Goal: Task Accomplishment & Management: Complete application form

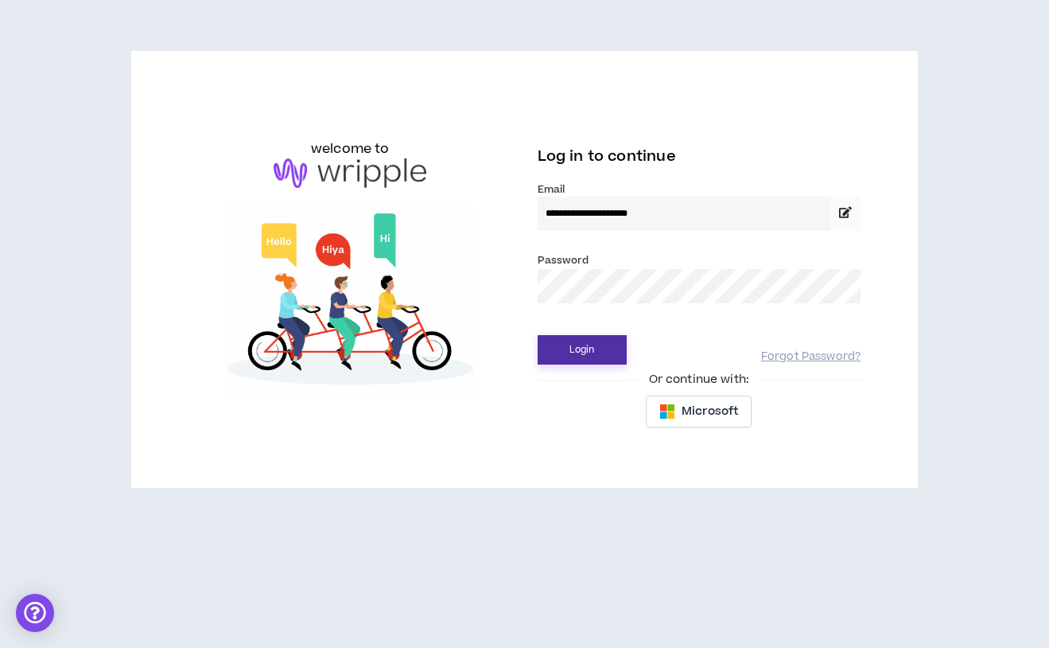
click at [586, 356] on button "Login" at bounding box center [582, 349] width 89 height 29
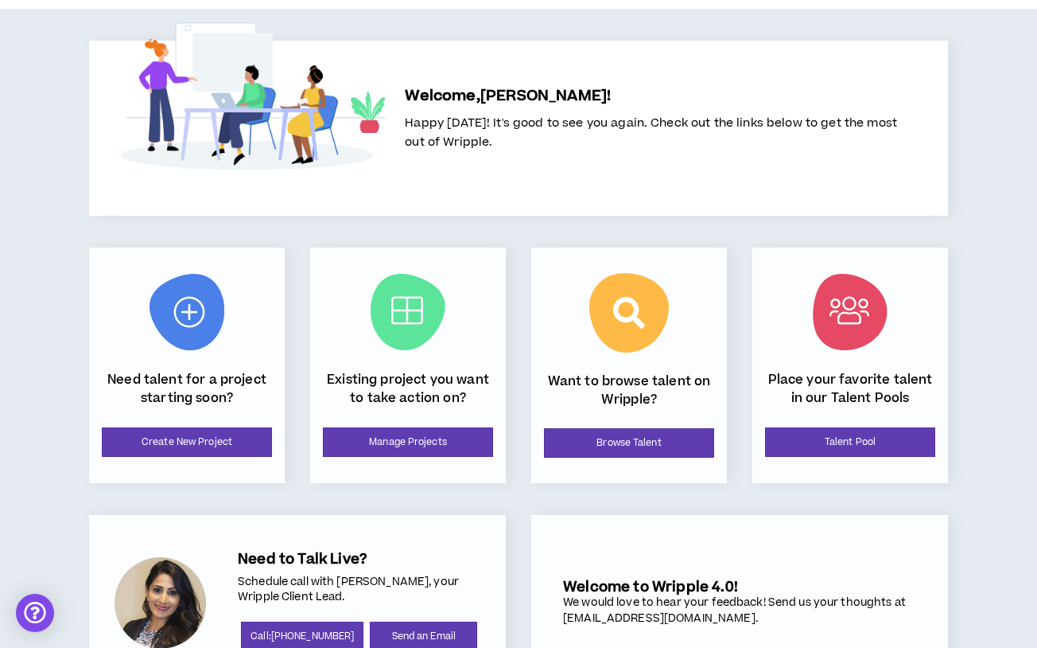
scroll to position [113, 0]
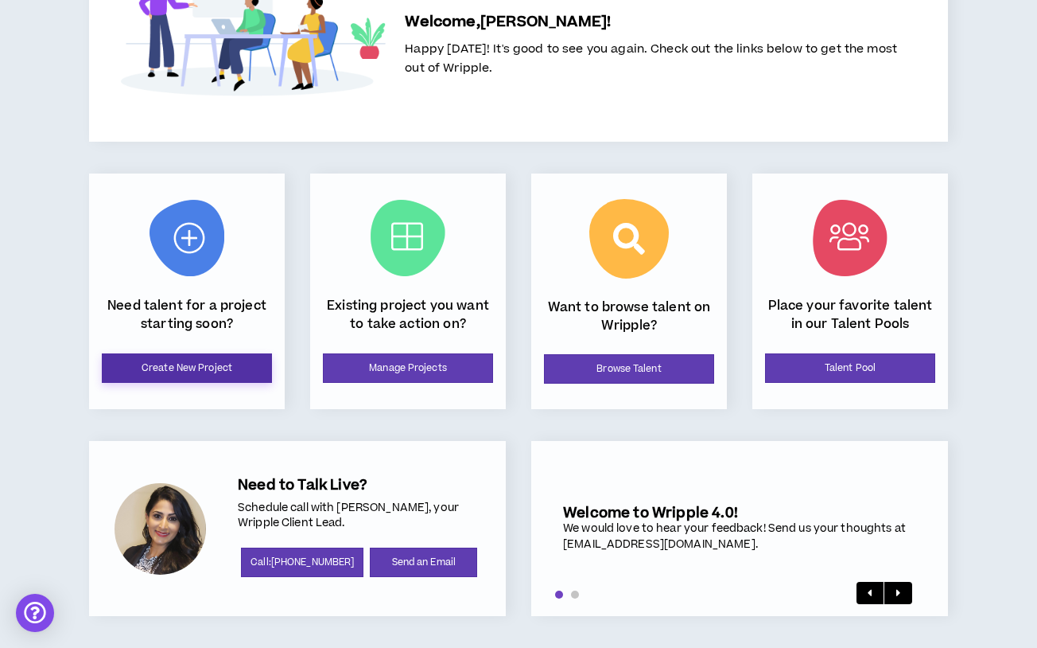
click at [237, 368] on link "Create New Project" at bounding box center [187, 367] width 170 height 29
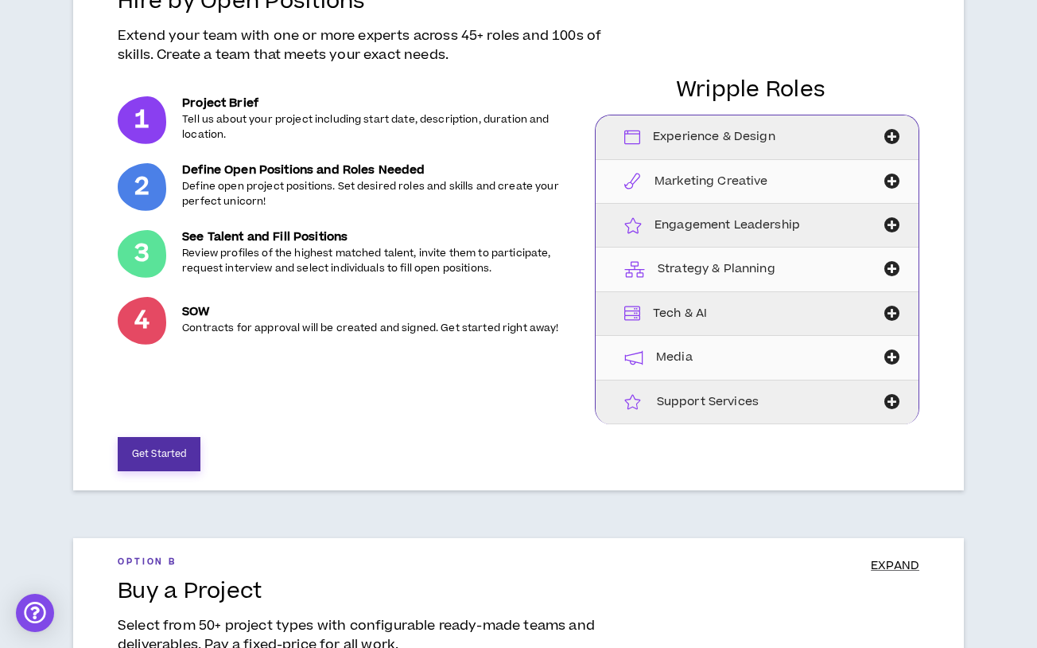
click at [172, 458] on button "Get Started" at bounding box center [159, 454] width 83 height 34
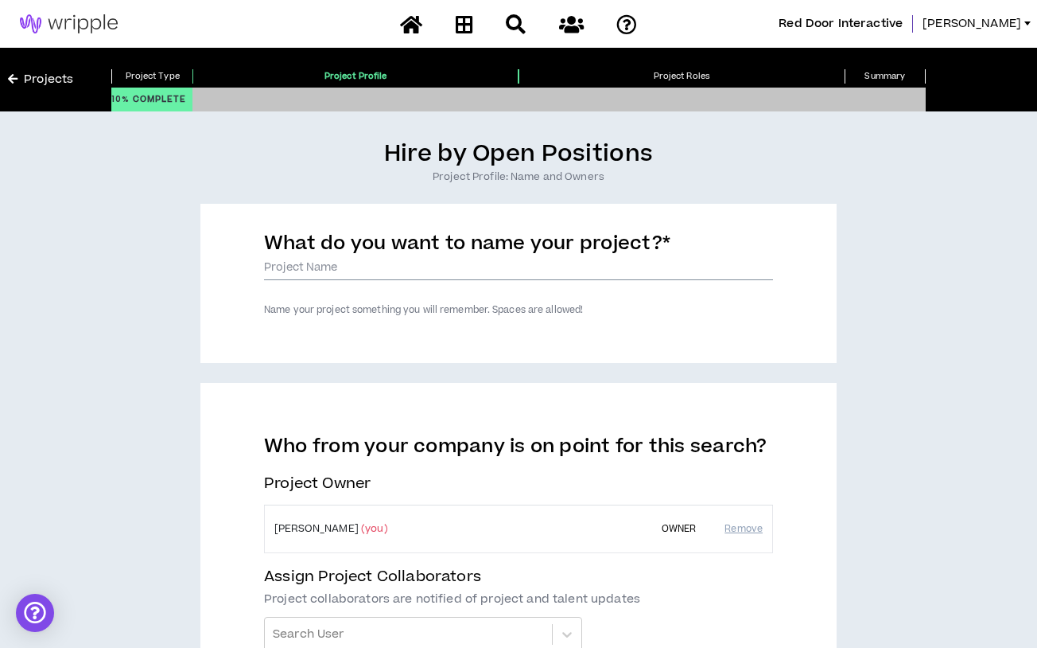
click at [356, 269] on input "What do you want to name your project? *" at bounding box center [518, 268] width 509 height 24
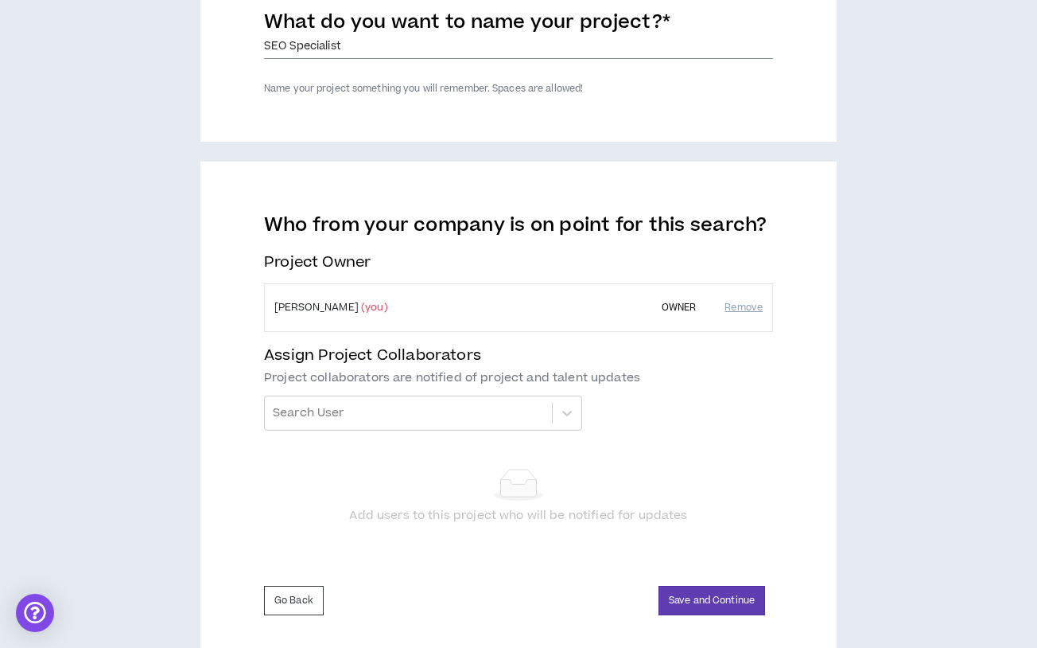
scroll to position [239, 0]
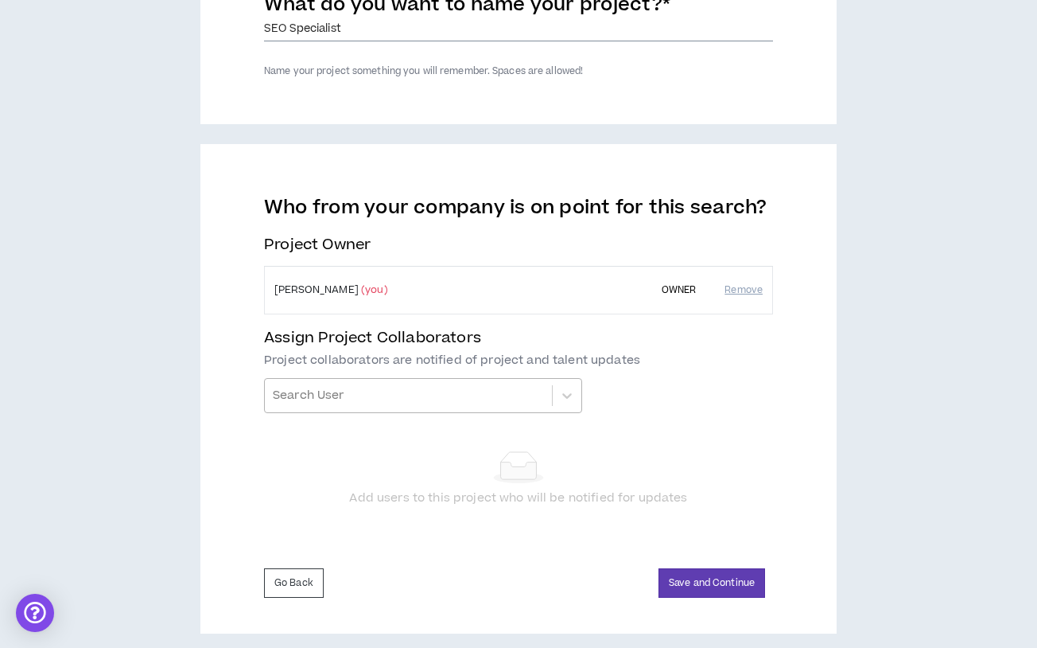
type input "SEO Specialist"
click at [492, 388] on div at bounding box center [408, 395] width 271 height 27
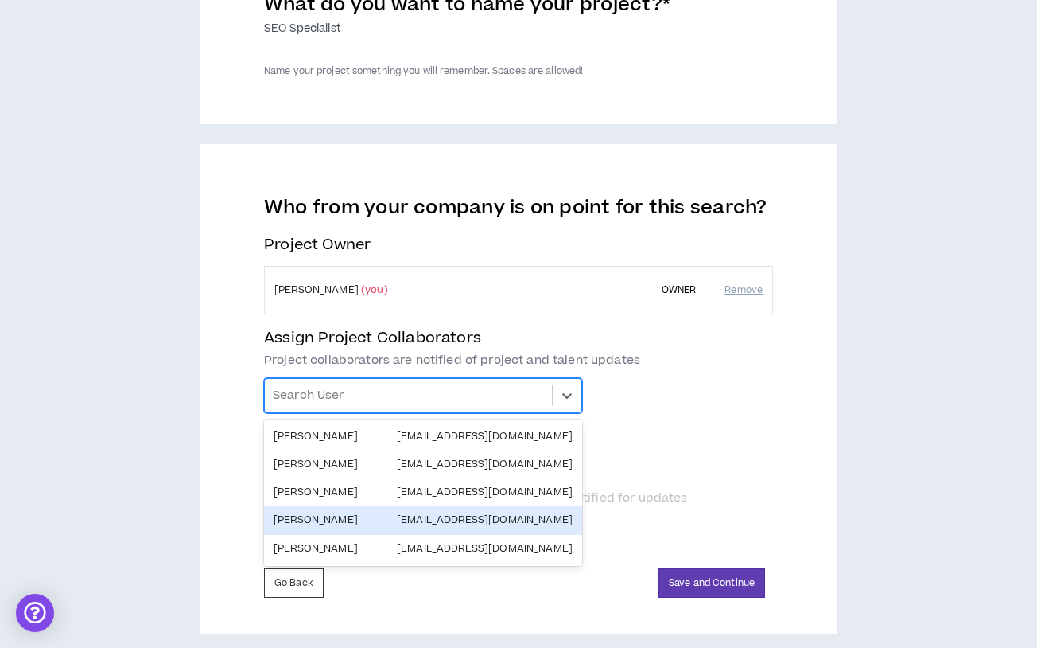
click at [424, 516] on div "[PERSON_NAME] [EMAIL_ADDRESS][DOMAIN_NAME]" at bounding box center [423, 519] width 299 height 15
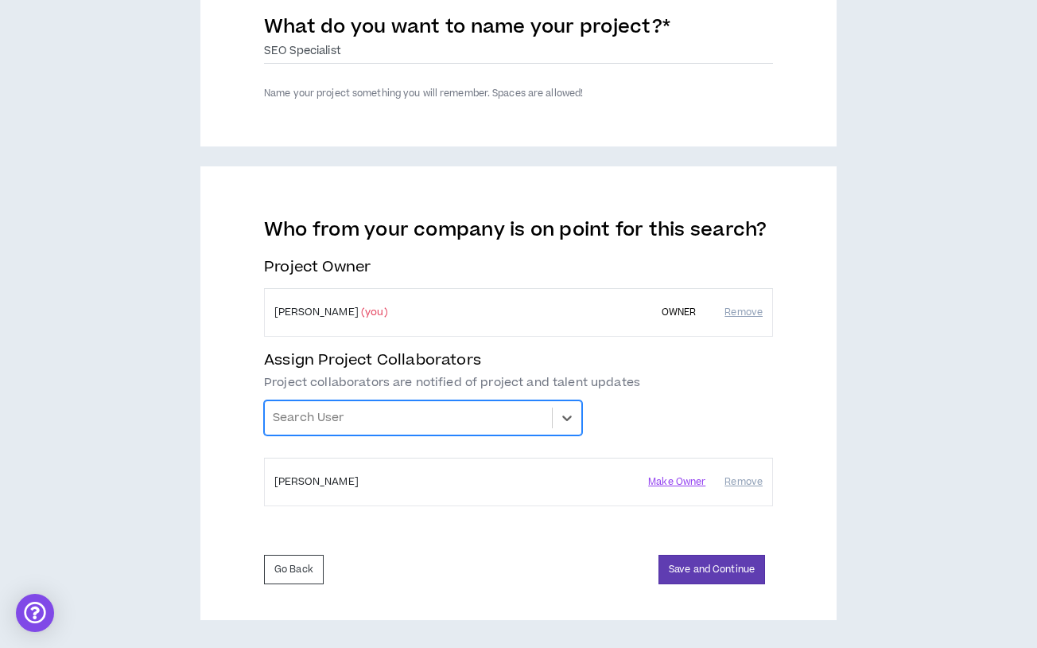
scroll to position [216, 0]
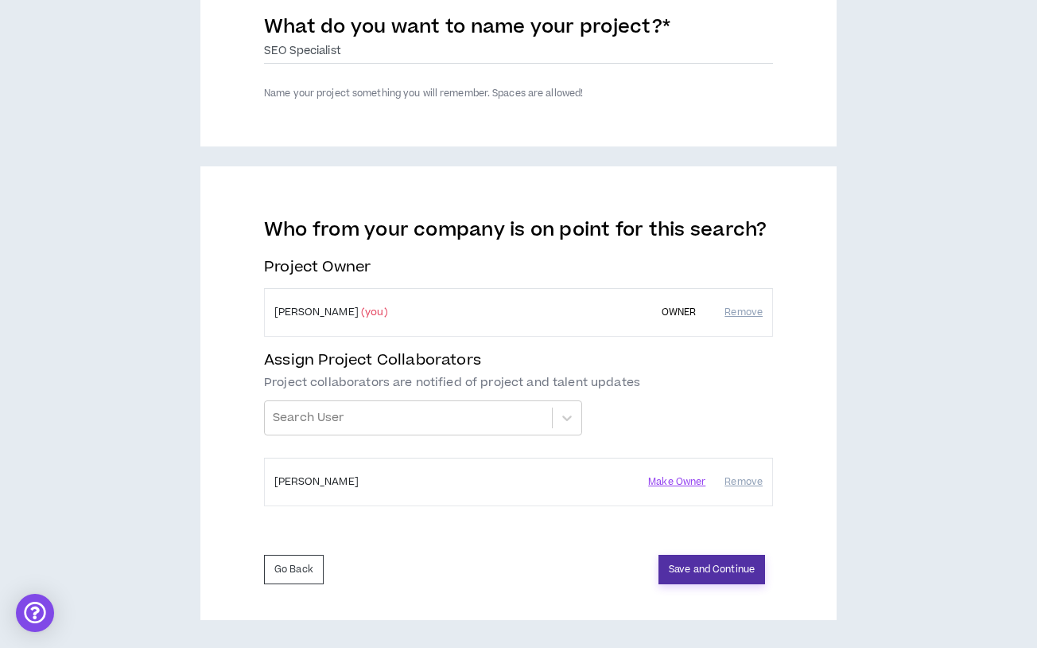
click at [696, 566] on button "Save and Continue" at bounding box center [712, 568] width 107 height 29
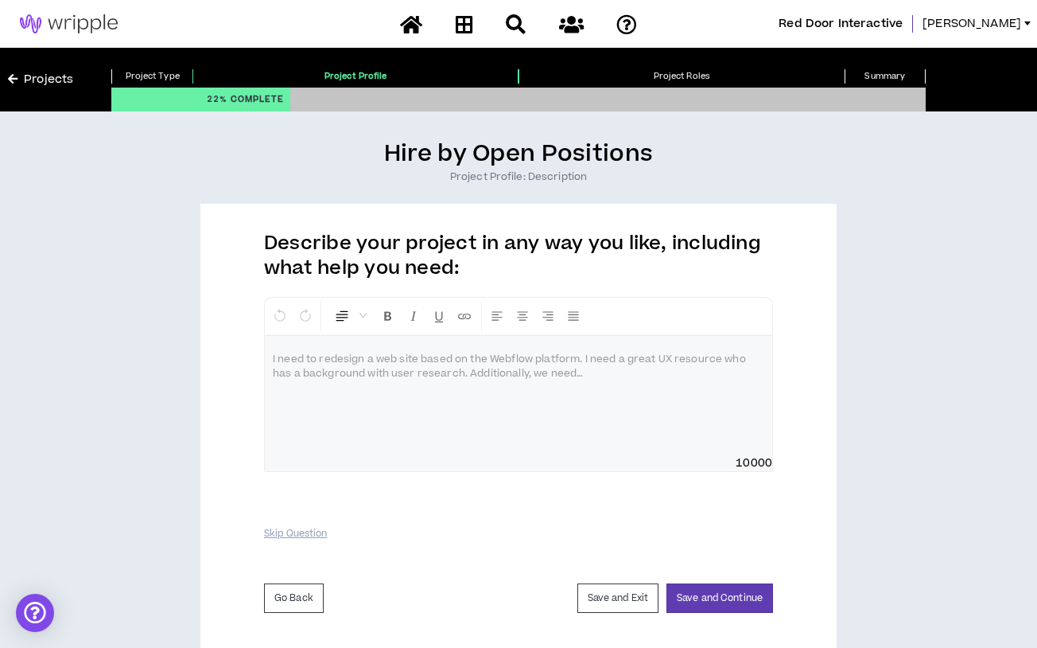
click at [512, 399] on div at bounding box center [519, 395] width 508 height 119
click at [521, 376] on div "To enrich screen reader interactions, please activate Accessibility in Grammarl…" at bounding box center [519, 395] width 508 height 119
click at [394, 387] on div "To enrich screen reader interactions, please activate Accessibility in Grammarl…" at bounding box center [519, 395] width 508 height 119
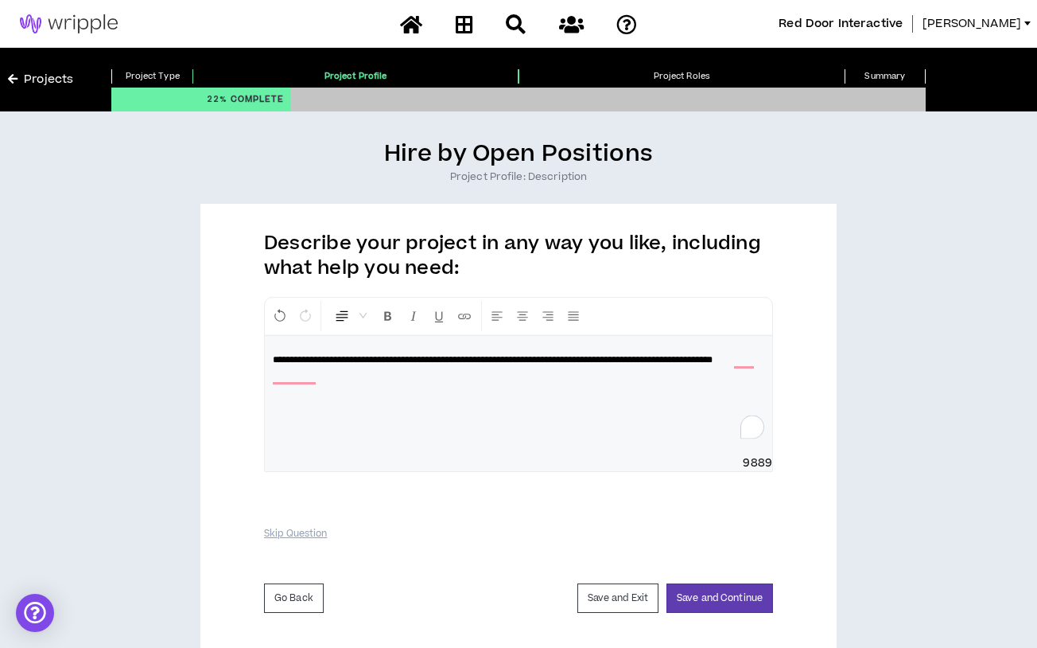
click at [322, 364] on span "**********" at bounding box center [493, 360] width 440 height 10
click at [431, 359] on span "**********" at bounding box center [511, 360] width 476 height 10
click at [560, 384] on div "**********" at bounding box center [519, 395] width 508 height 119
click at [711, 605] on button "Save and Continue" at bounding box center [720, 597] width 107 height 29
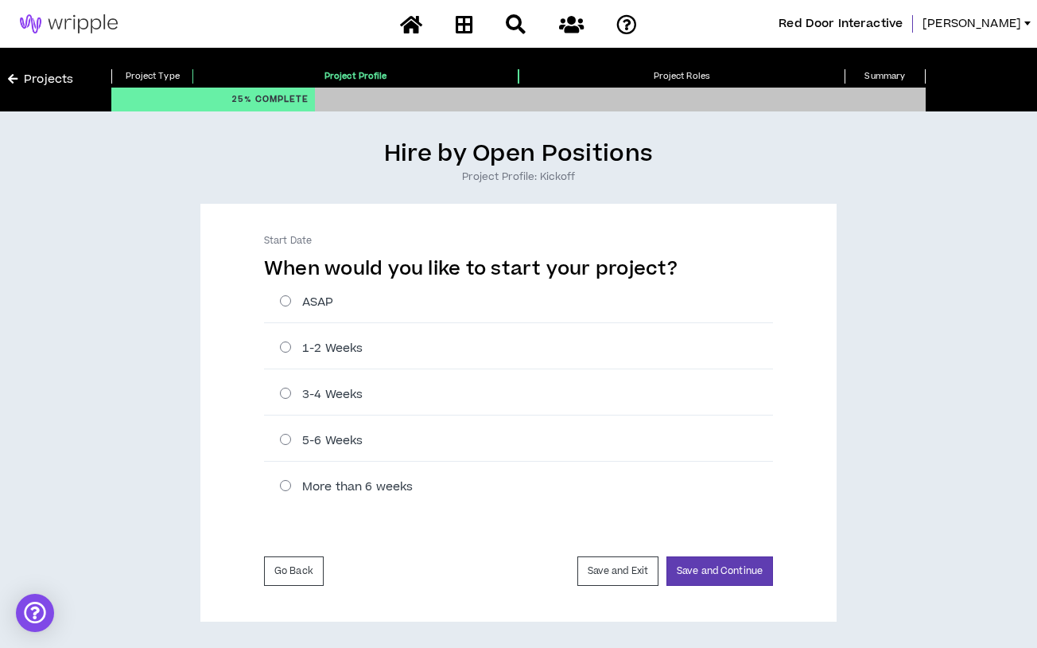
click at [353, 344] on label "1-2 Weeks" at bounding box center [526, 348] width 493 height 17
radio input "****"
click at [743, 564] on button "Save and Continue" at bounding box center [720, 570] width 107 height 29
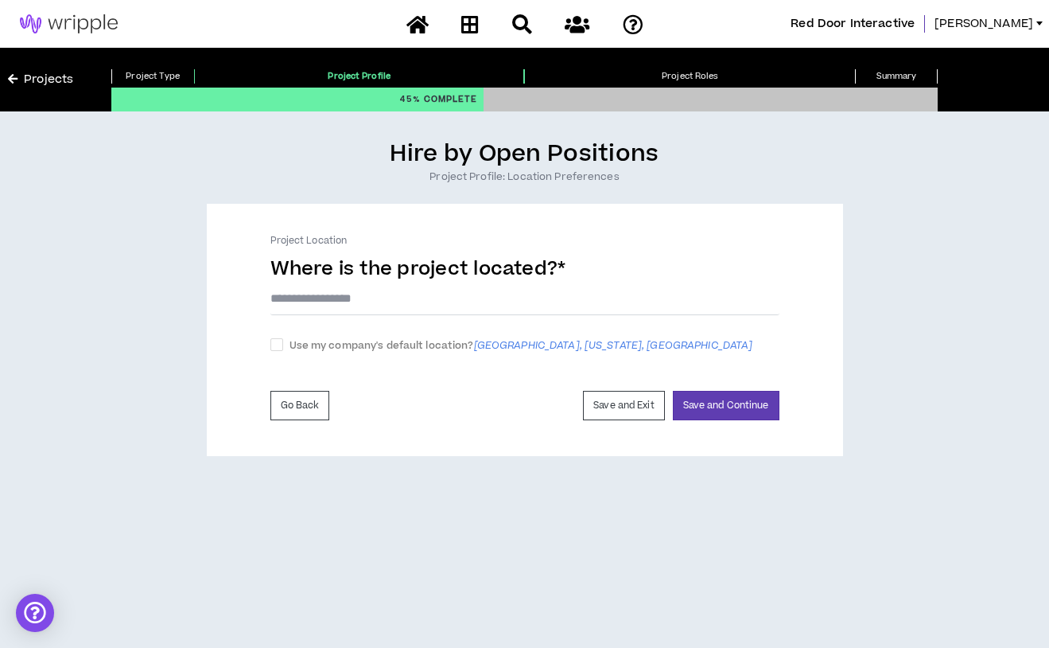
click at [407, 299] on input "text" at bounding box center [524, 298] width 509 height 33
click at [434, 348] on span "Use my company's default location? [GEOGRAPHIC_DATA], [US_STATE], [GEOGRAPHIC_D…" at bounding box center [521, 345] width 477 height 17
checkbox input "****"
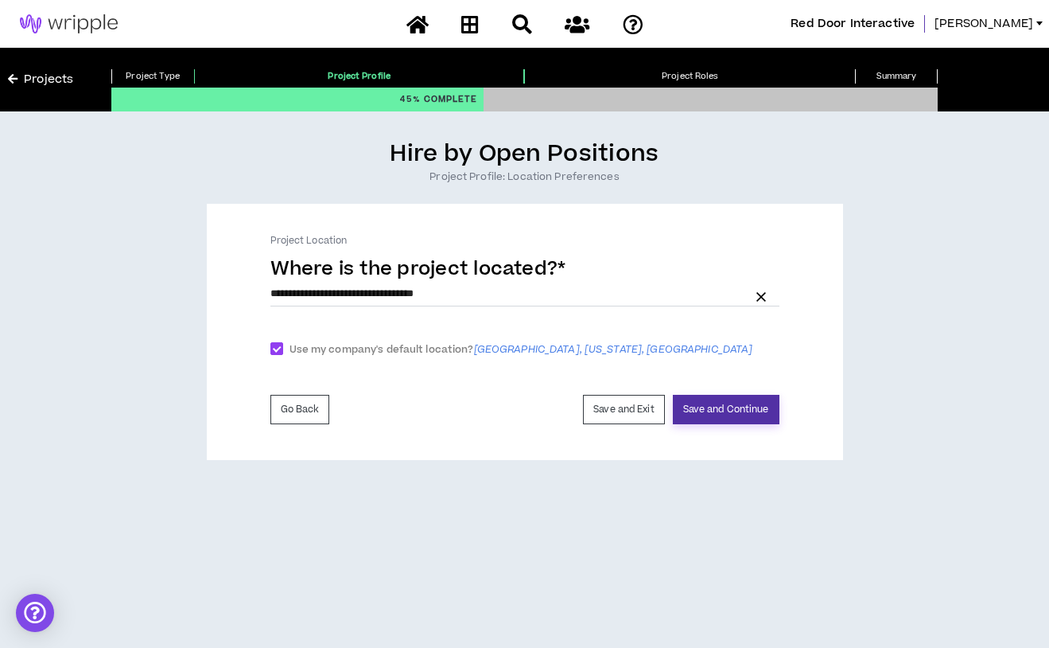
drag, startPoint x: 741, startPoint y: 403, endPoint x: 752, endPoint y: 408, distance: 11.4
click at [742, 403] on button "Save and Continue" at bounding box center [726, 409] width 107 height 29
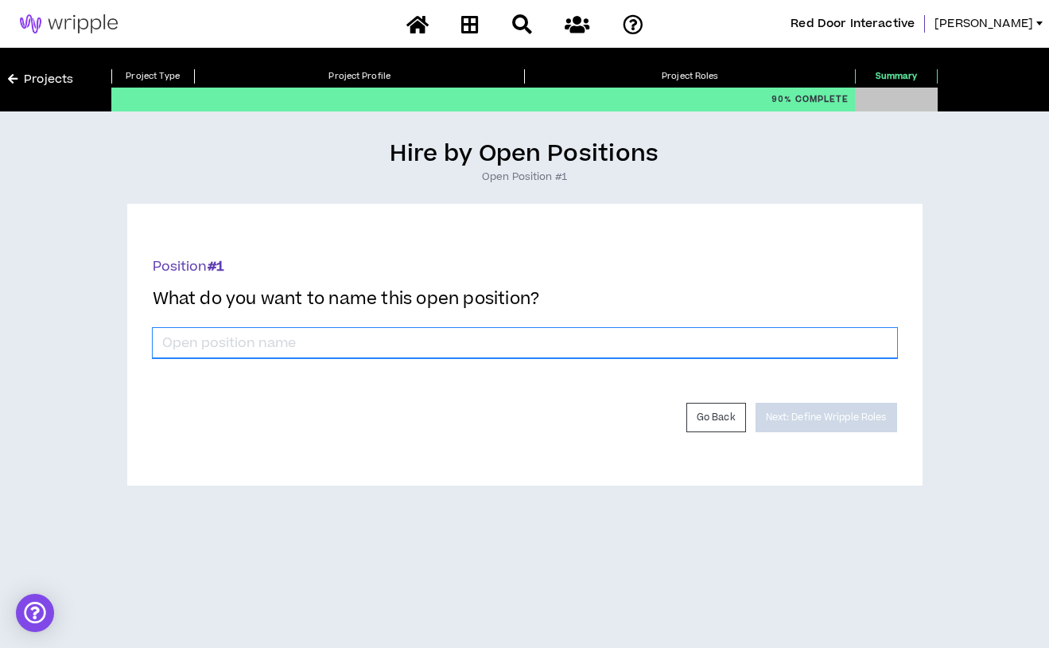
click at [266, 340] on input "*" at bounding box center [525, 343] width 745 height 30
type input "SEO Specialist"
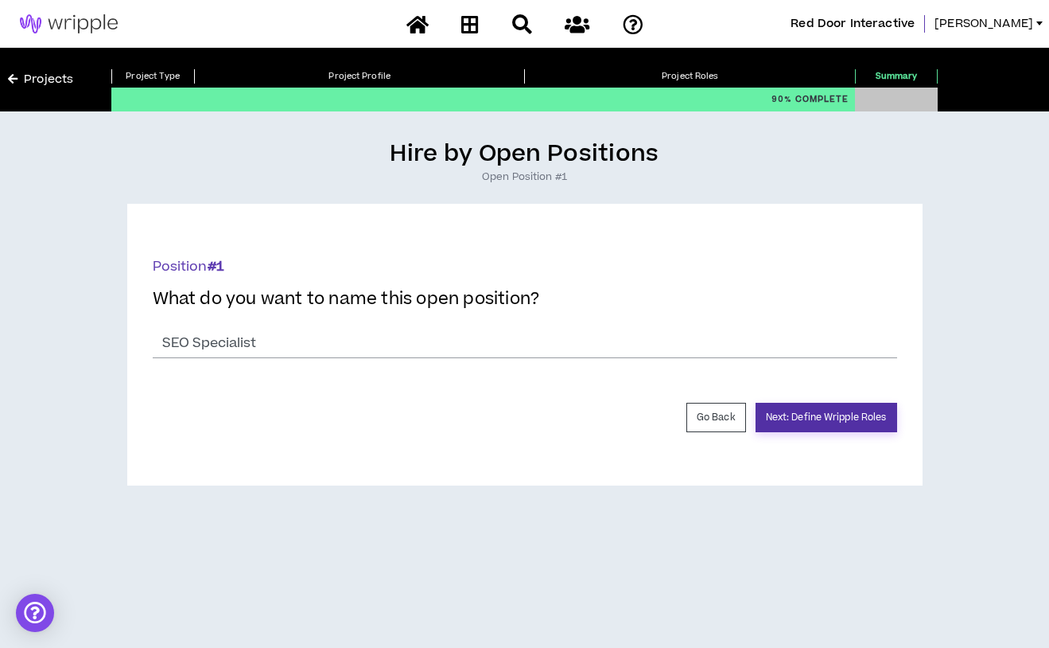
click at [834, 422] on button "Next: Define Wripple Roles" at bounding box center [827, 417] width 142 height 29
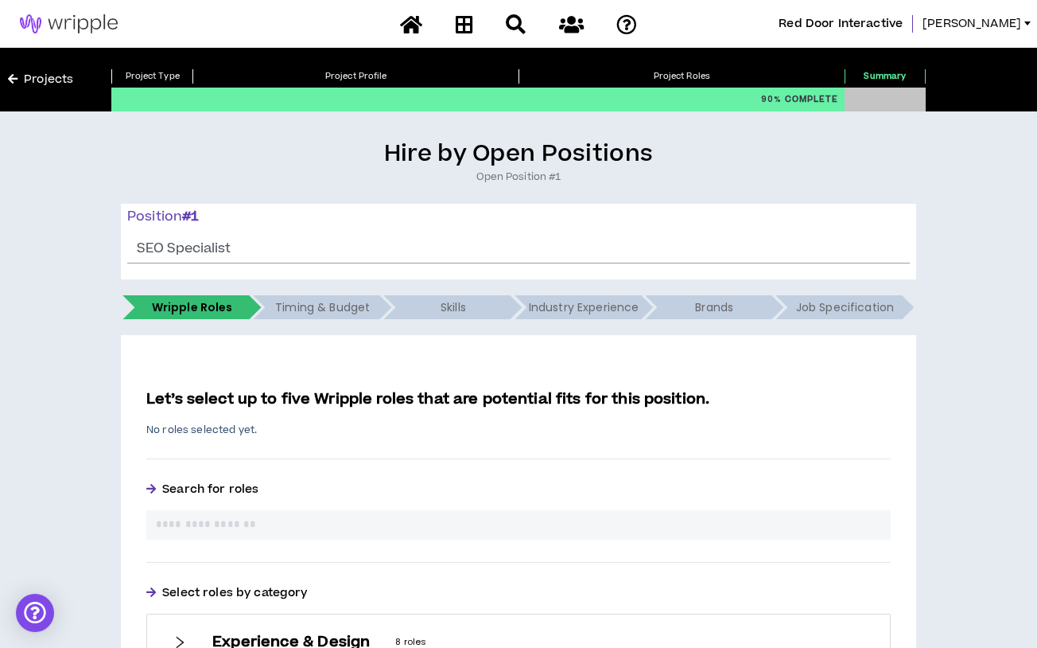
click at [352, 532] on input "text" at bounding box center [519, 524] width 726 height 17
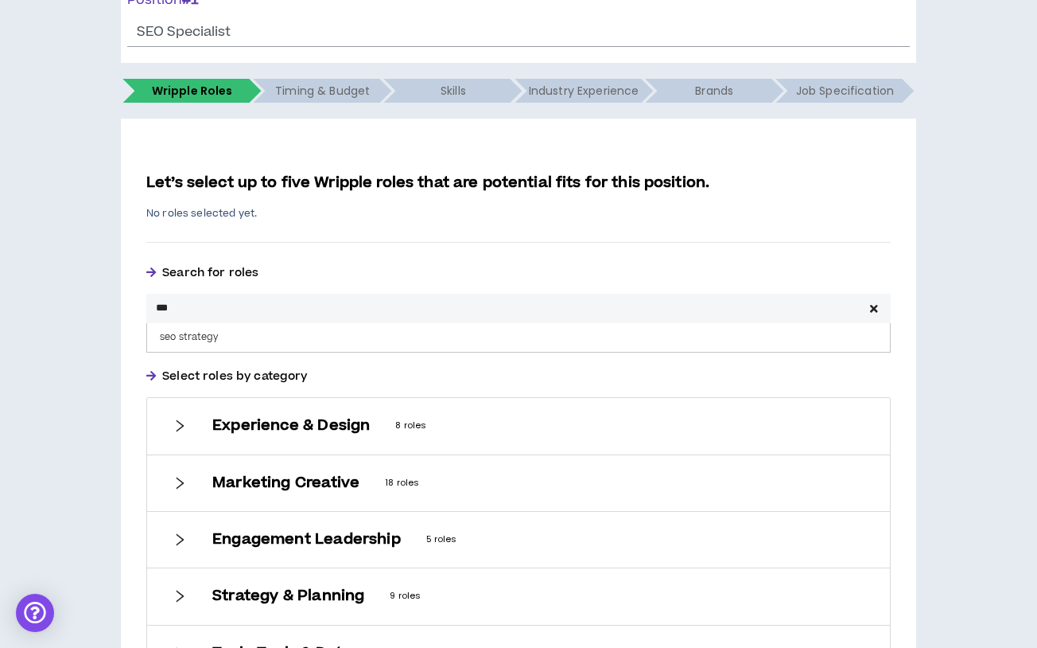
scroll to position [239, 0]
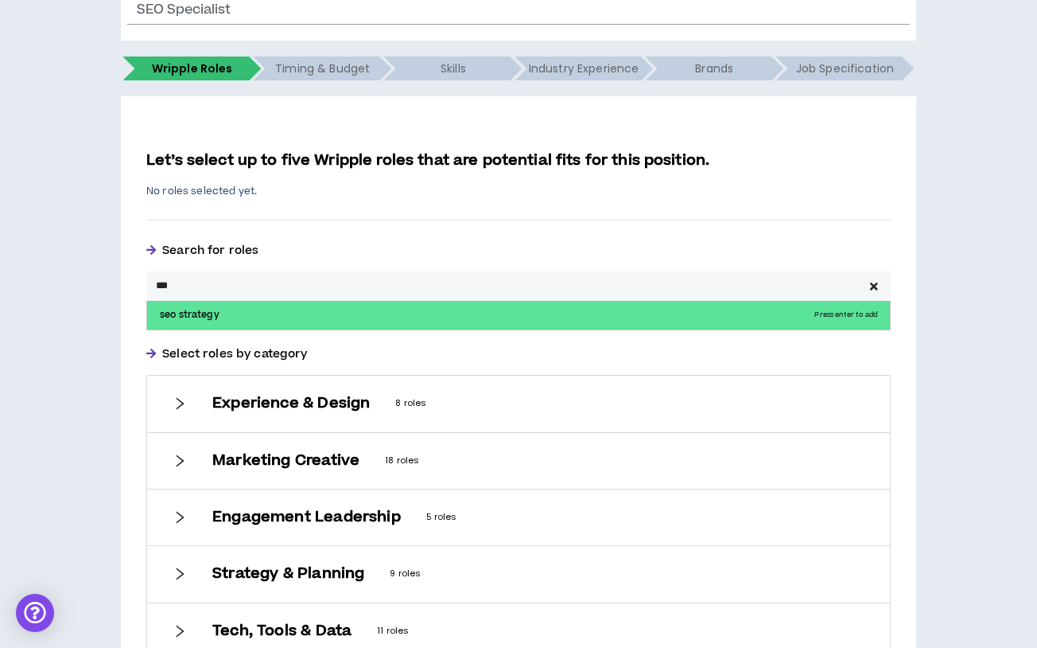
type input "***"
click at [238, 309] on p "seo strategy Press enter to add" at bounding box center [518, 315] width 743 height 29
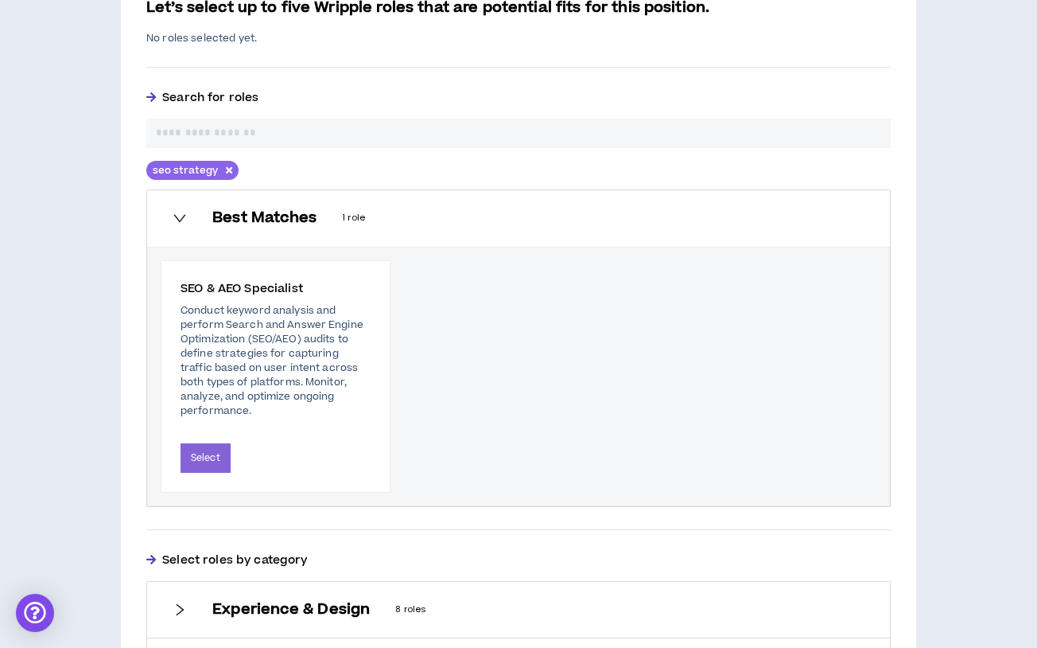
scroll to position [398, 0]
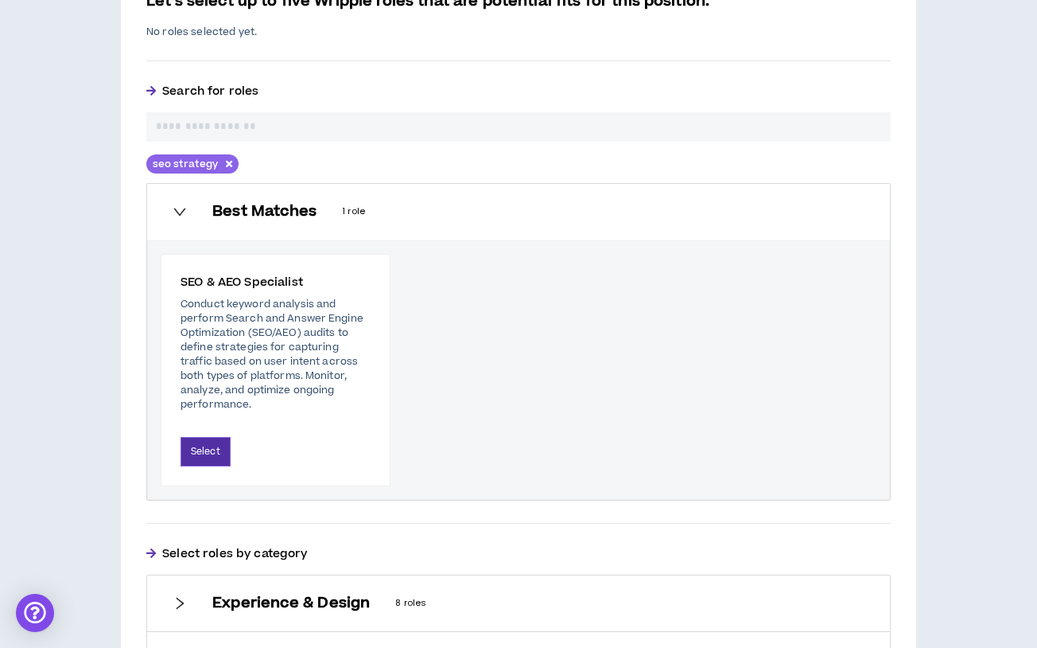
click at [223, 442] on button "Select" at bounding box center [206, 451] width 50 height 29
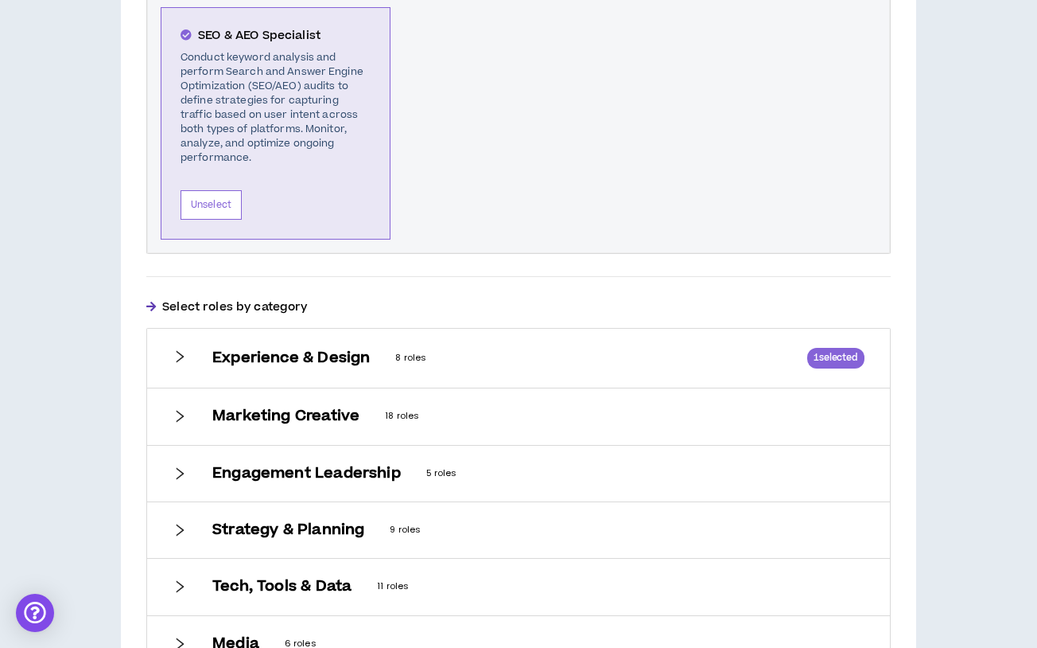
scroll to position [500, 0]
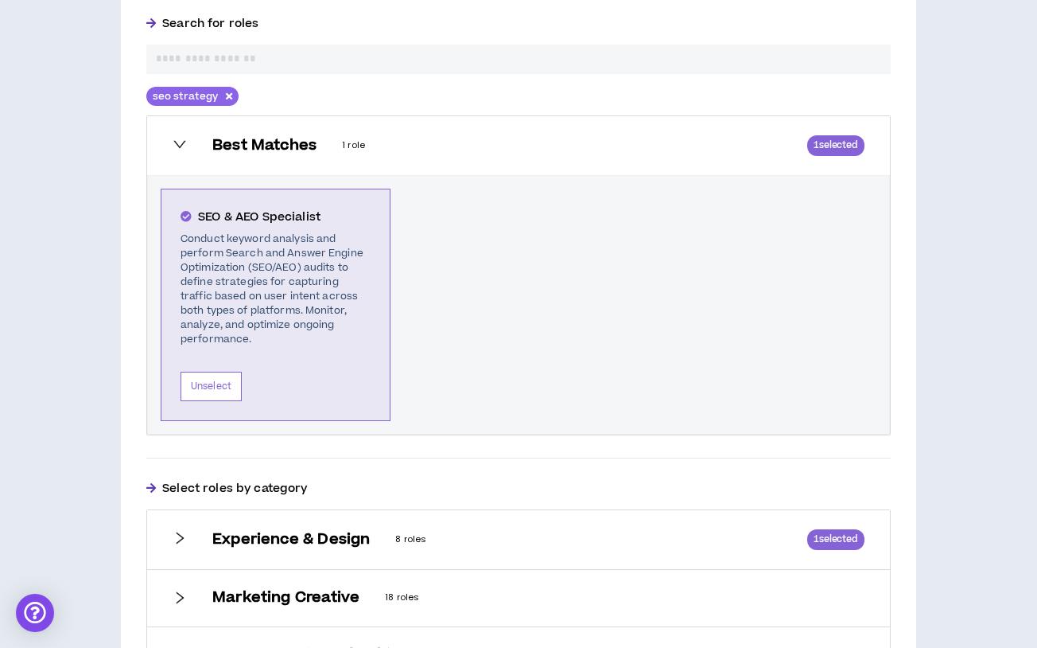
click at [268, 62] on input "text" at bounding box center [519, 59] width 726 height 17
type input "***"
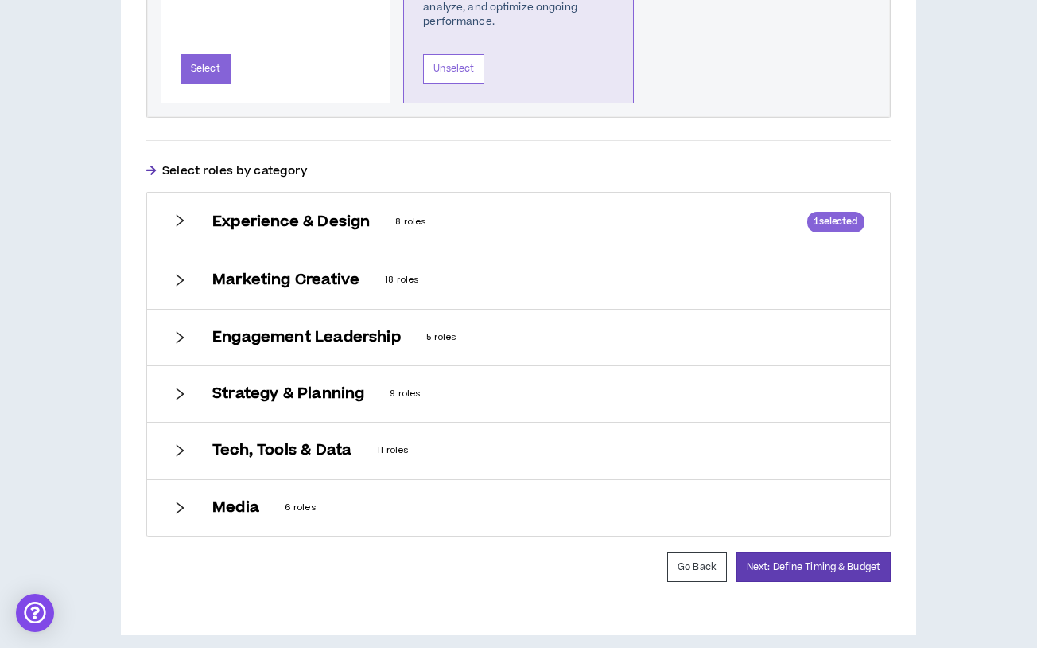
scroll to position [819, 0]
click at [812, 555] on button "Next: Define Timing & Budget" at bounding box center [814, 565] width 154 height 29
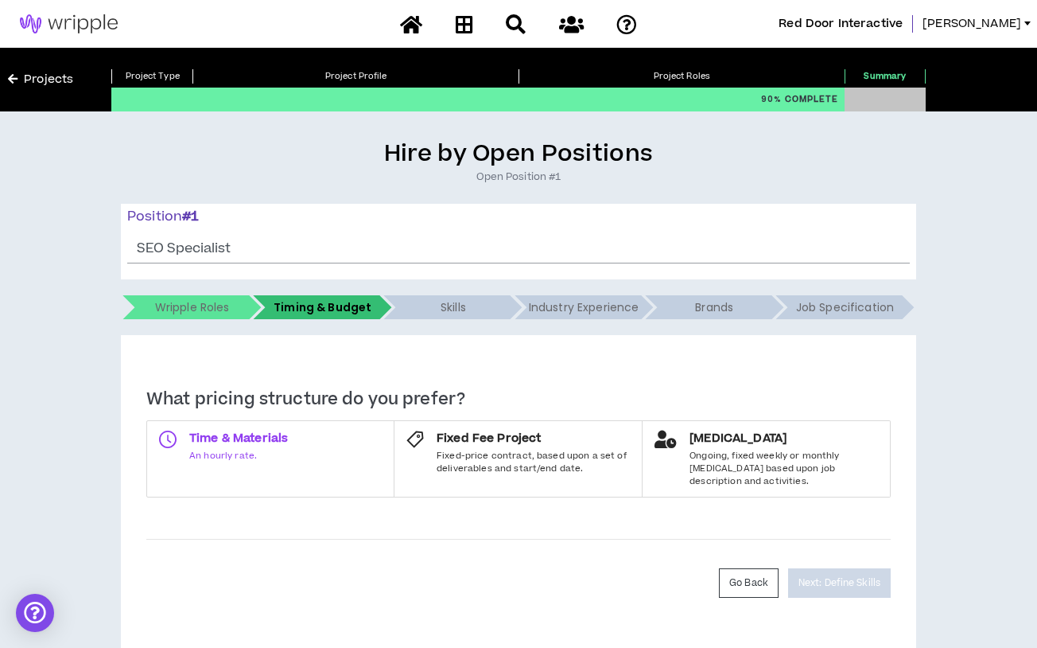
click at [305, 452] on label "Time & Materials An hourly rate." at bounding box center [270, 458] width 248 height 77
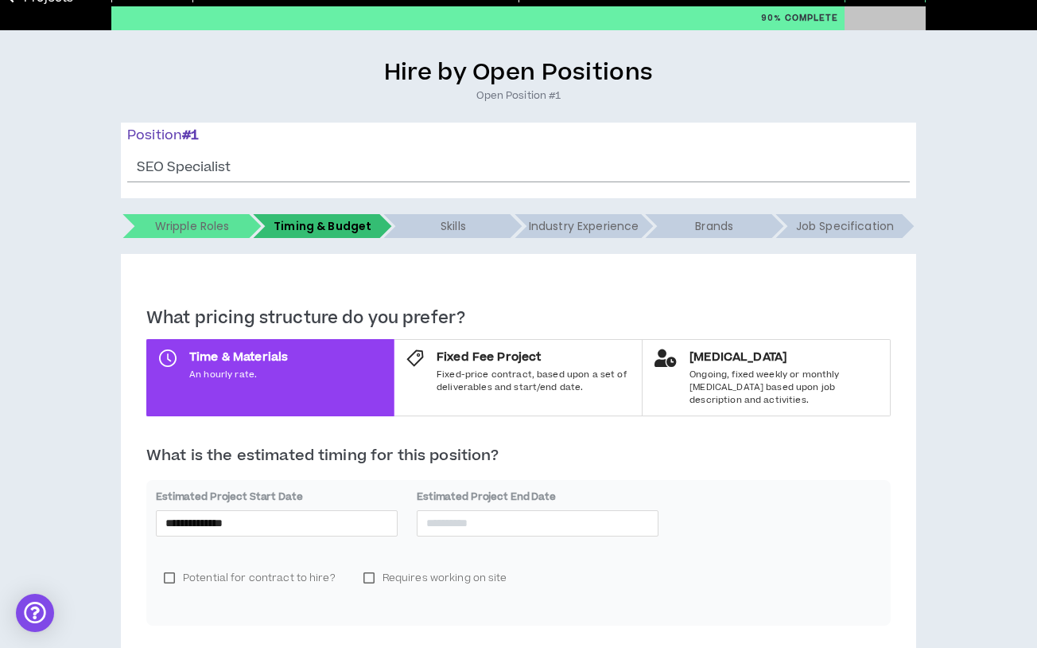
scroll to position [212, 0]
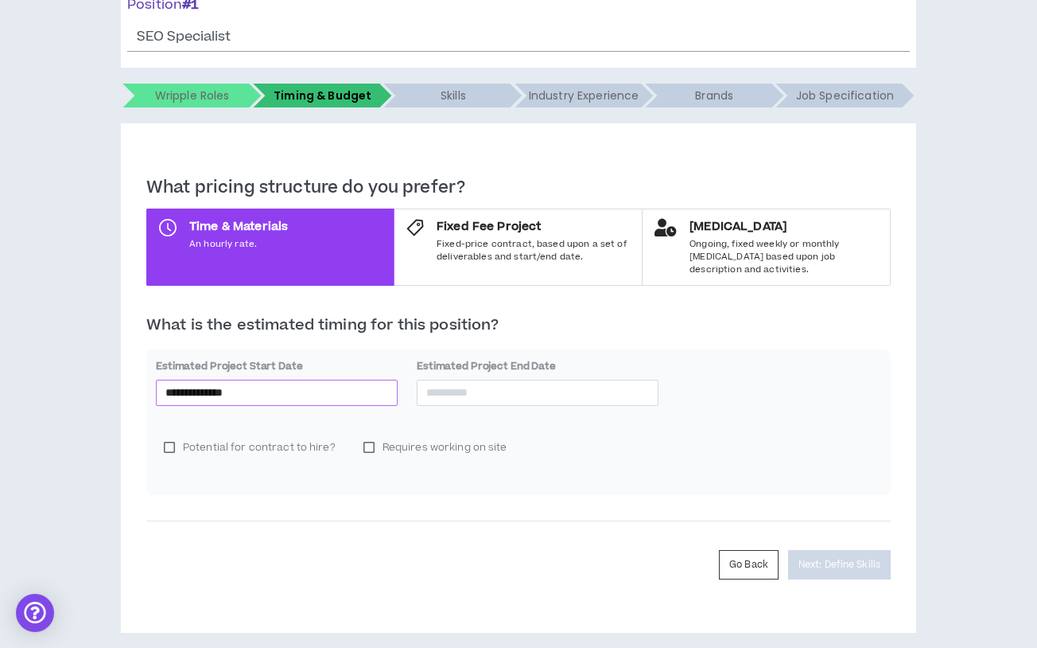
click at [235, 385] on input "**********" at bounding box center [276, 392] width 223 height 18
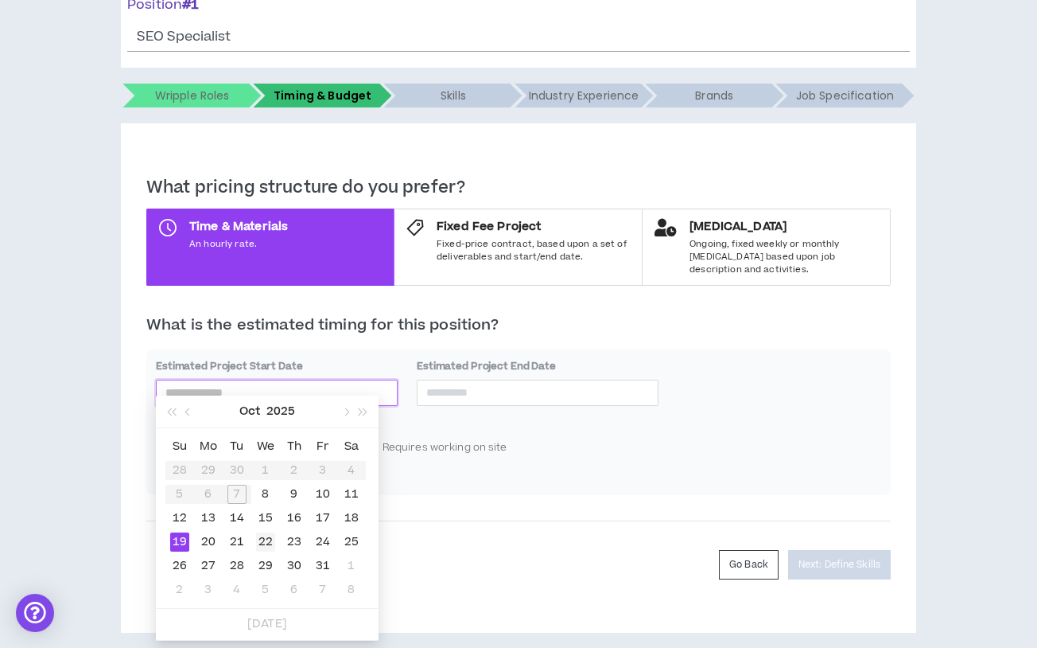
type input "**********"
click at [263, 542] on div "22" at bounding box center [265, 541] width 19 height 19
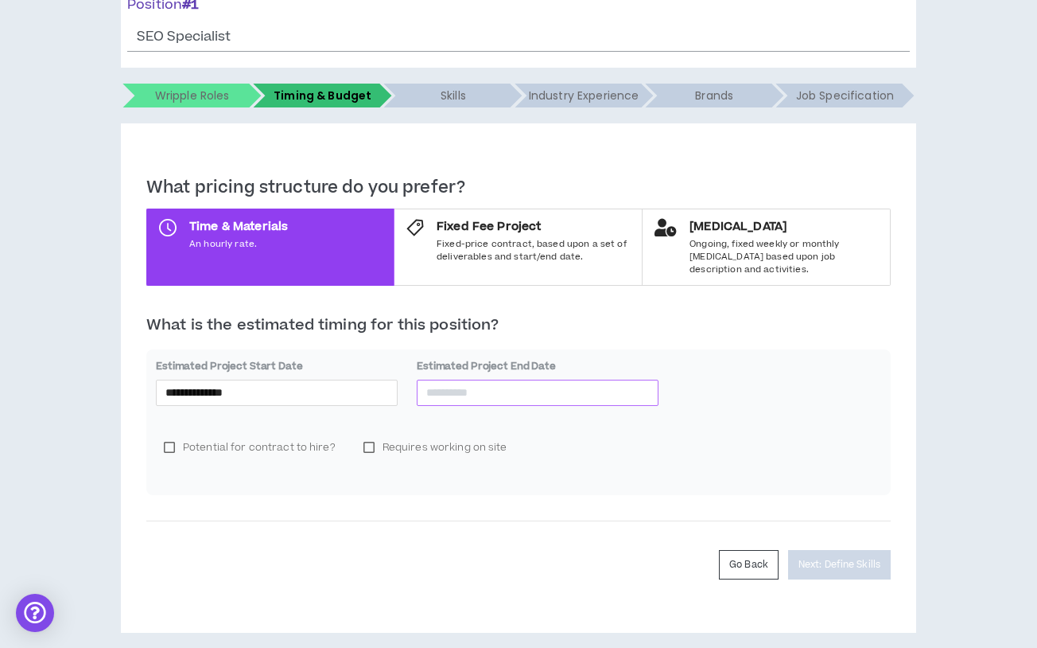
click at [457, 383] on input at bounding box center [537, 392] width 223 height 18
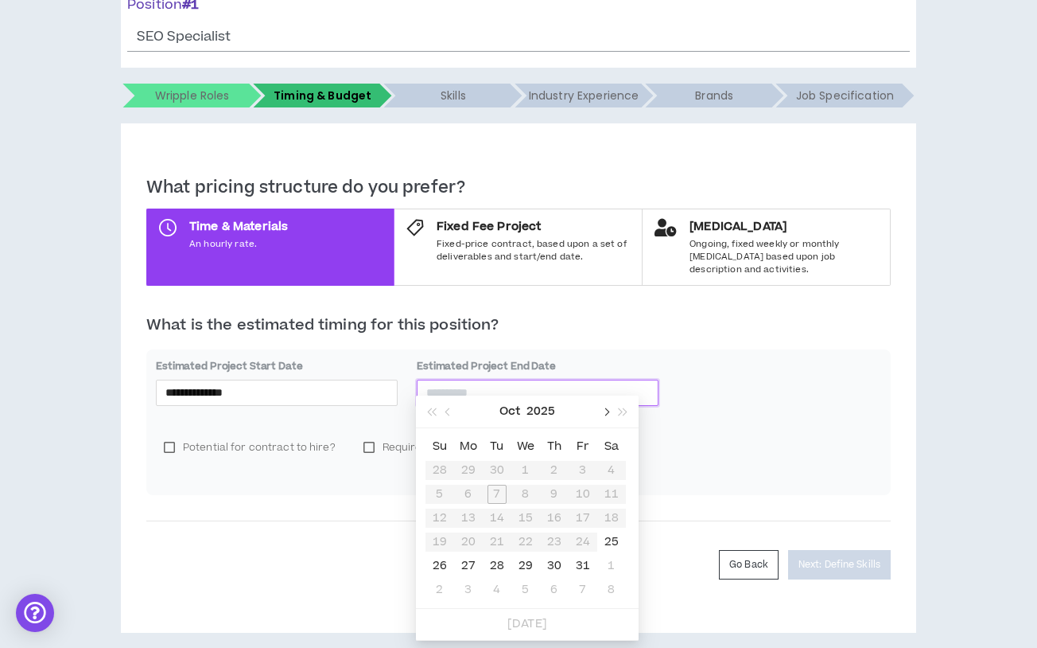
click at [607, 415] on button "button" at bounding box center [606, 411] width 18 height 32
type input "**********"
click at [587, 562] on div "28" at bounding box center [583, 565] width 19 height 19
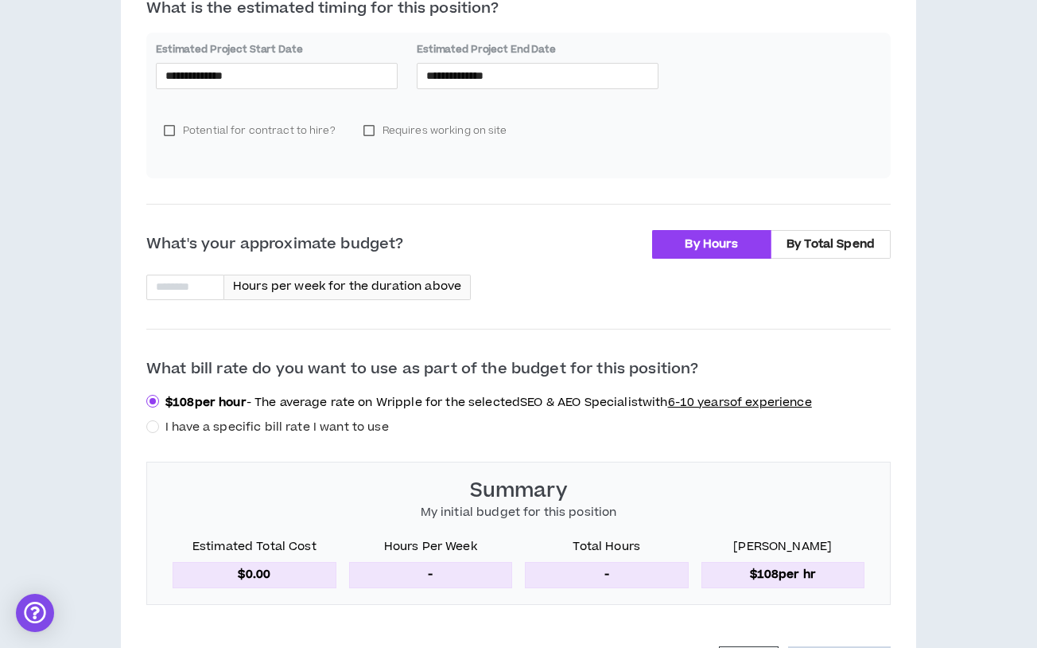
scroll to position [530, 0]
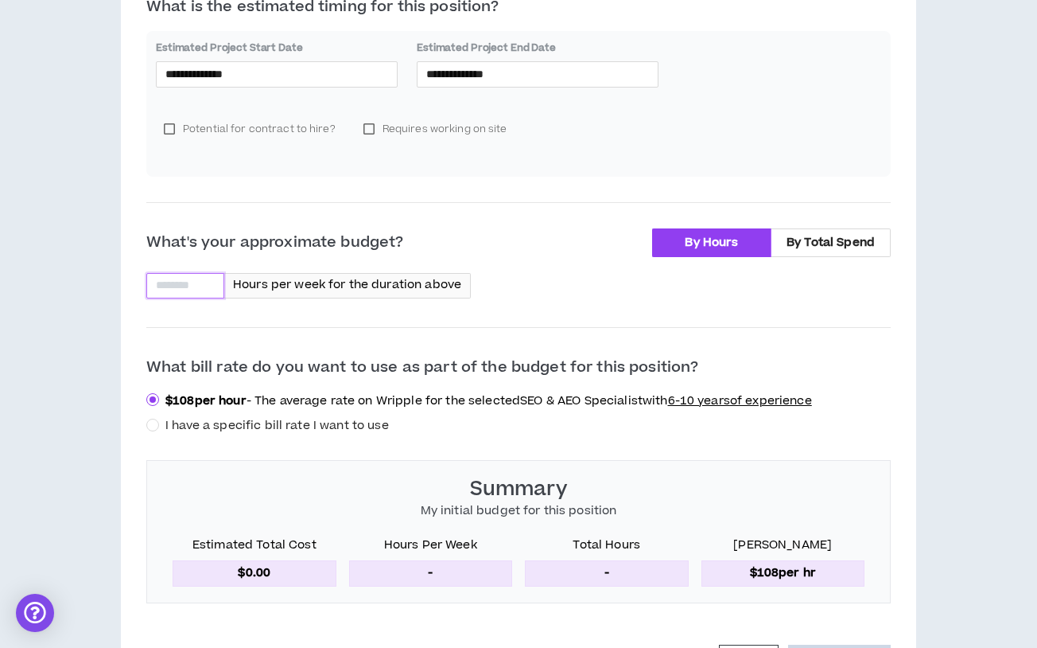
click at [169, 274] on input at bounding box center [185, 286] width 76 height 24
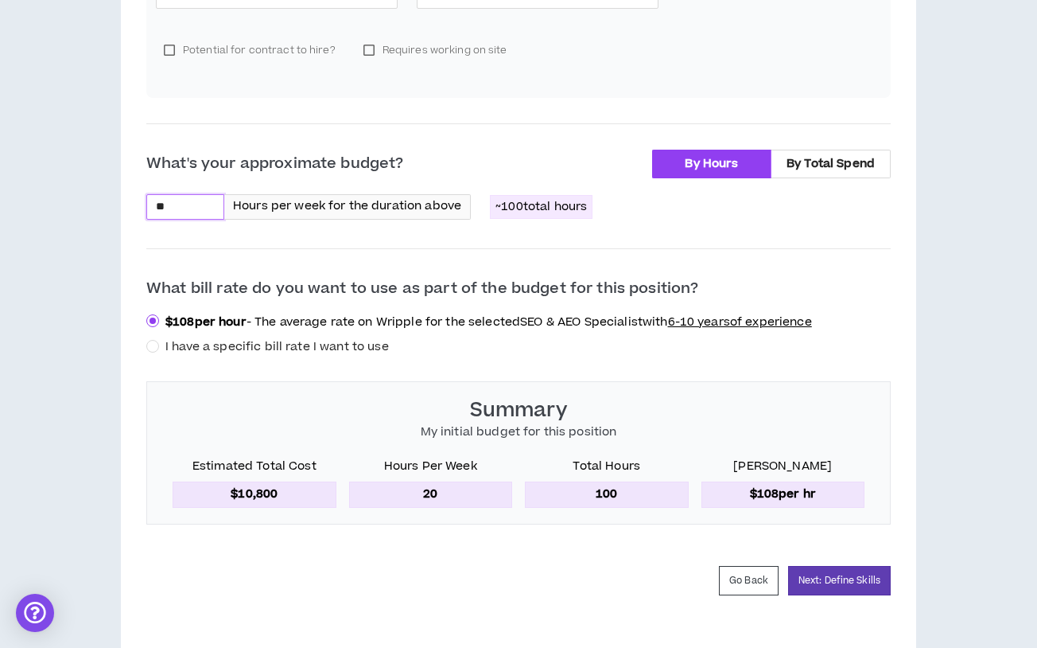
scroll to position [609, 0]
type input "**"
click at [191, 337] on span "I have a specific bill rate I want to use" at bounding box center [277, 345] width 224 height 17
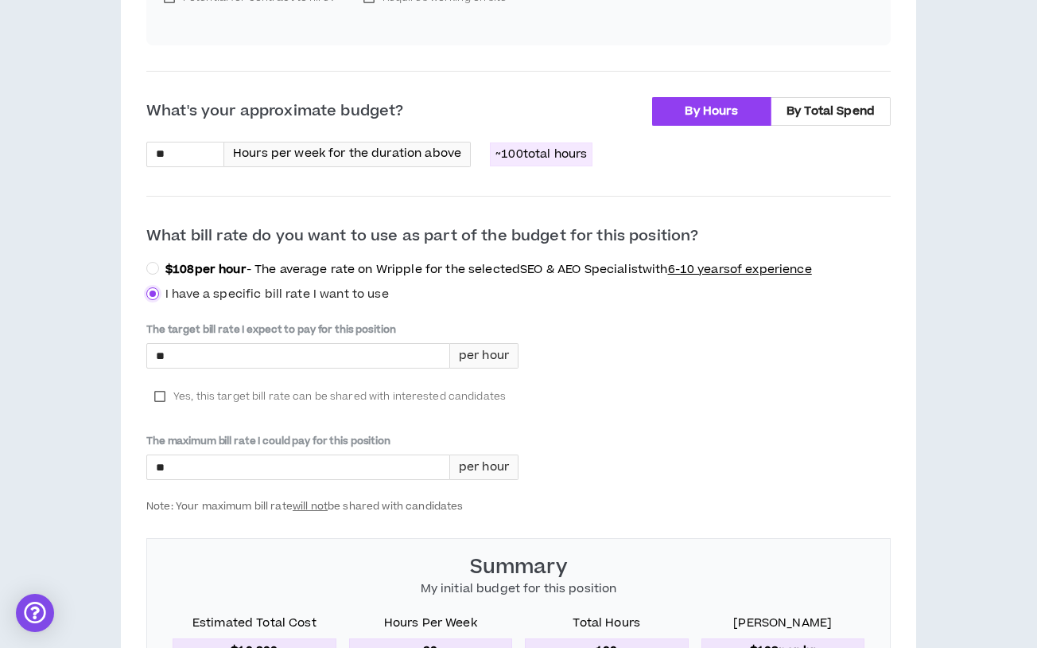
scroll to position [689, 0]
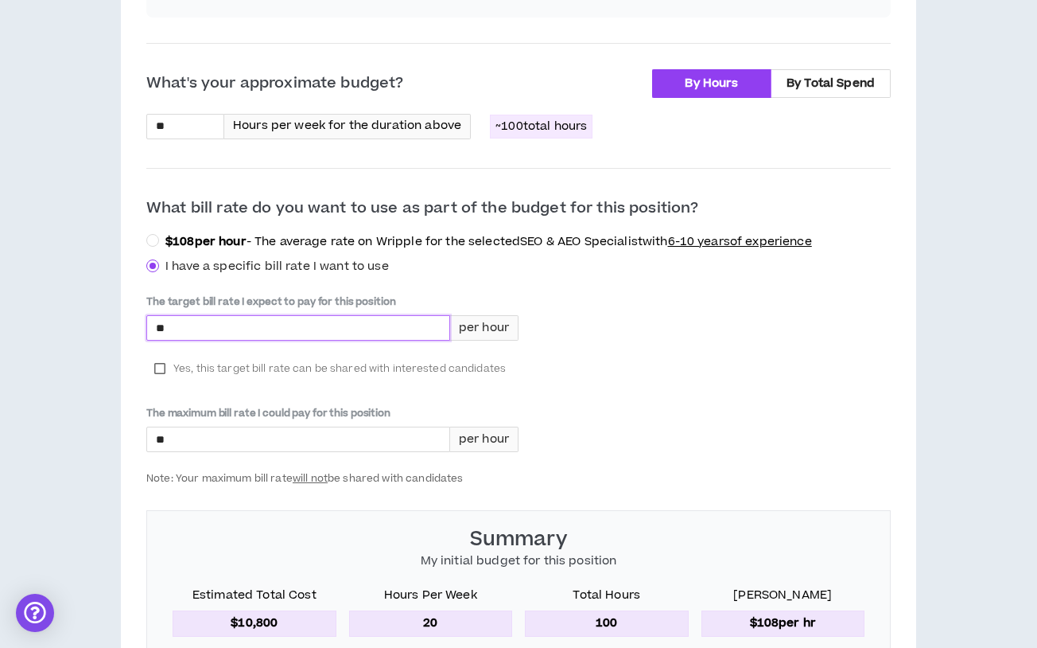
click at [309, 316] on input "*" at bounding box center [298, 328] width 302 height 24
type input "****"
click at [263, 431] on input "*" at bounding box center [298, 439] width 302 height 24
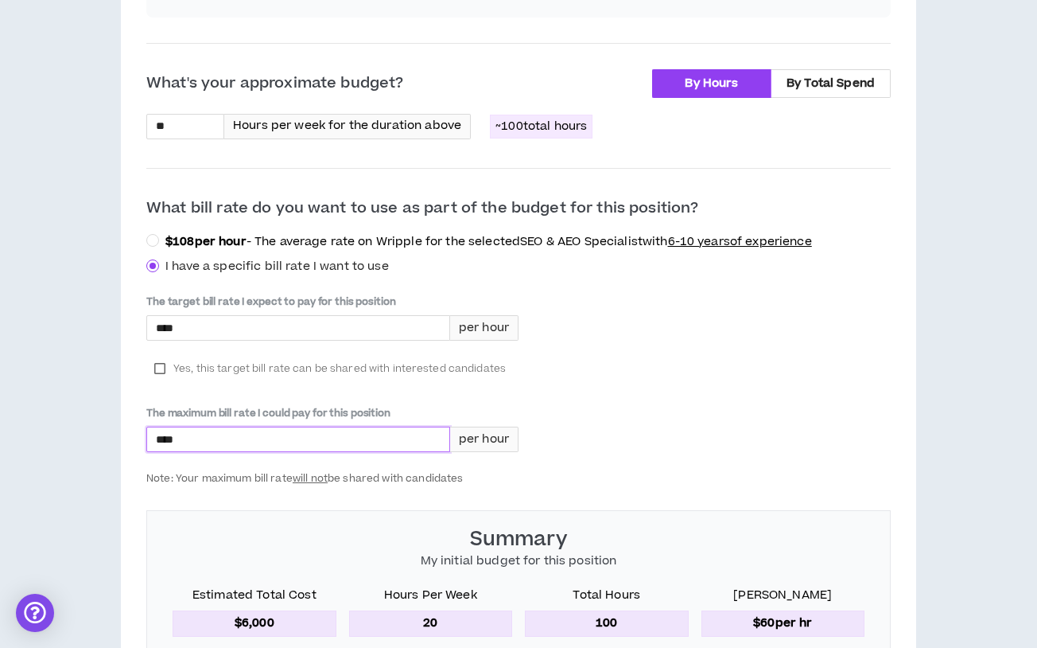
type input "****"
click at [231, 361] on span "Yes, this target bill rate can be shared with interested candidates" at bounding box center [339, 368] width 333 height 16
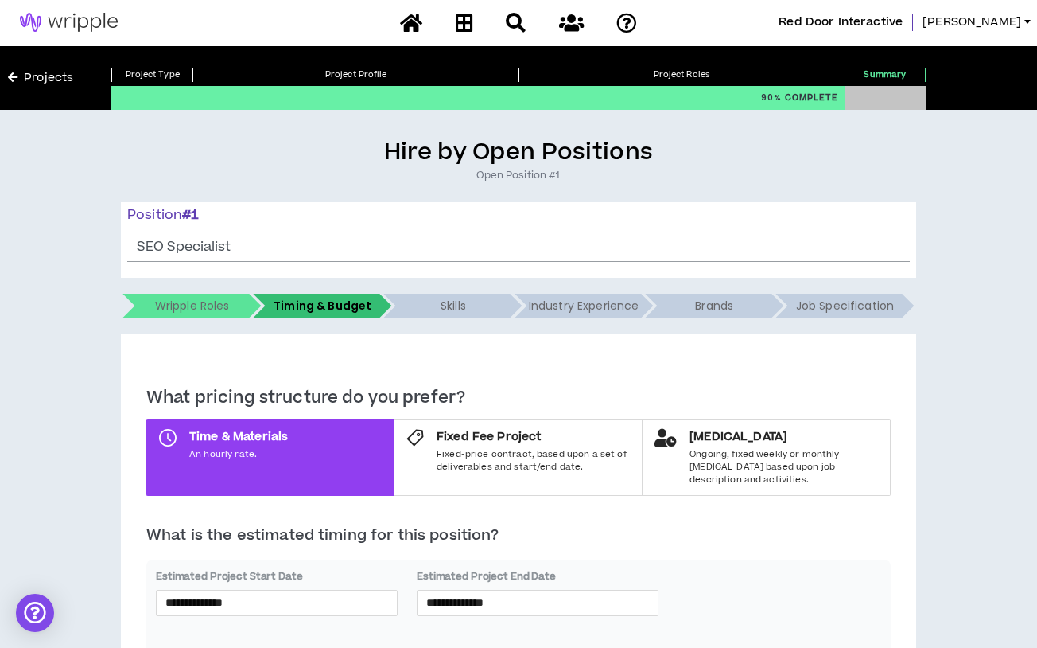
scroll to position [0, 0]
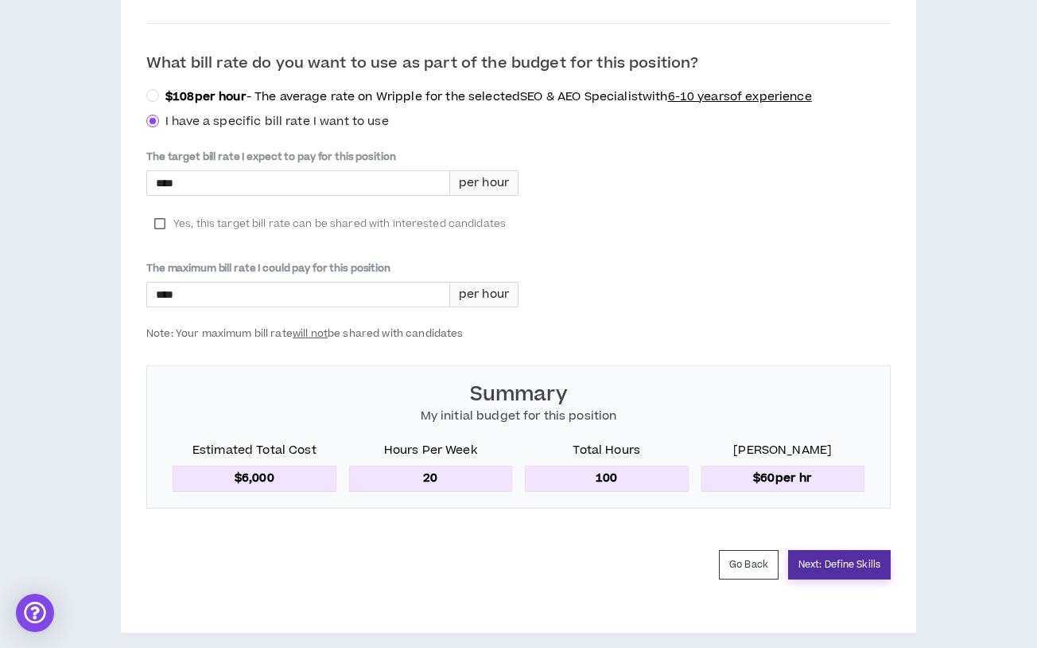
click at [826, 552] on button "Next: Define Skills" at bounding box center [839, 564] width 103 height 29
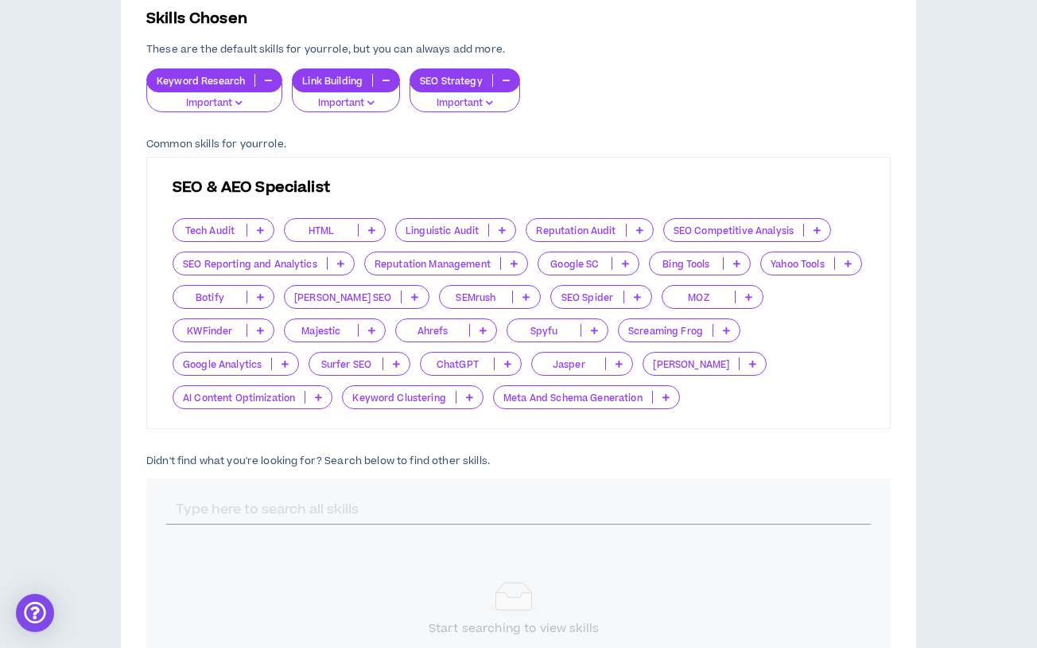
scroll to position [398, 0]
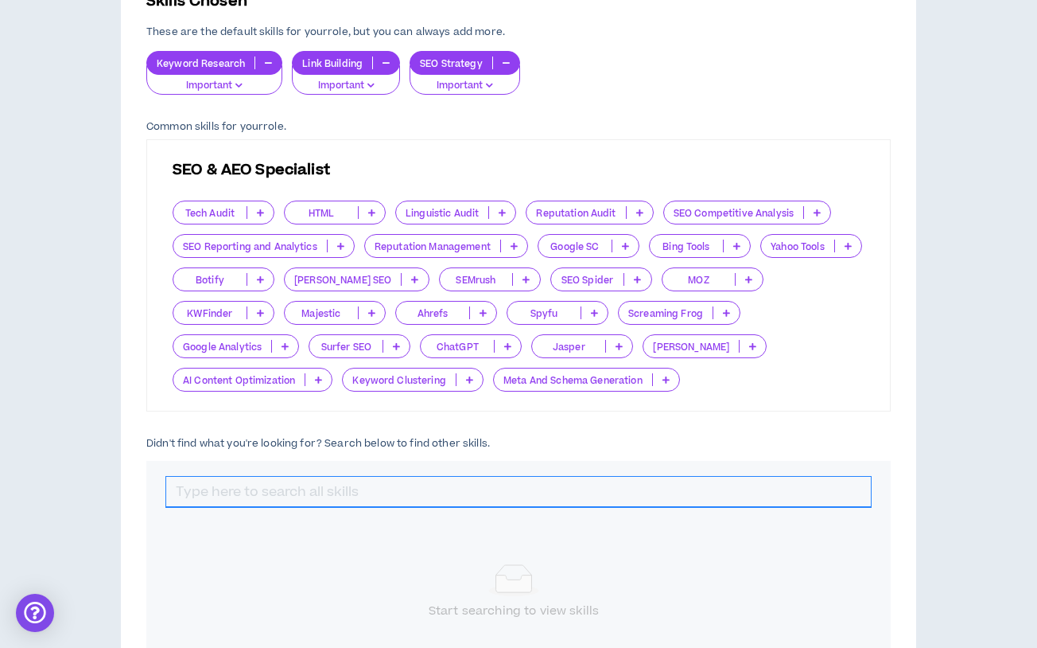
click at [291, 488] on input "text" at bounding box center [518, 492] width 705 height 30
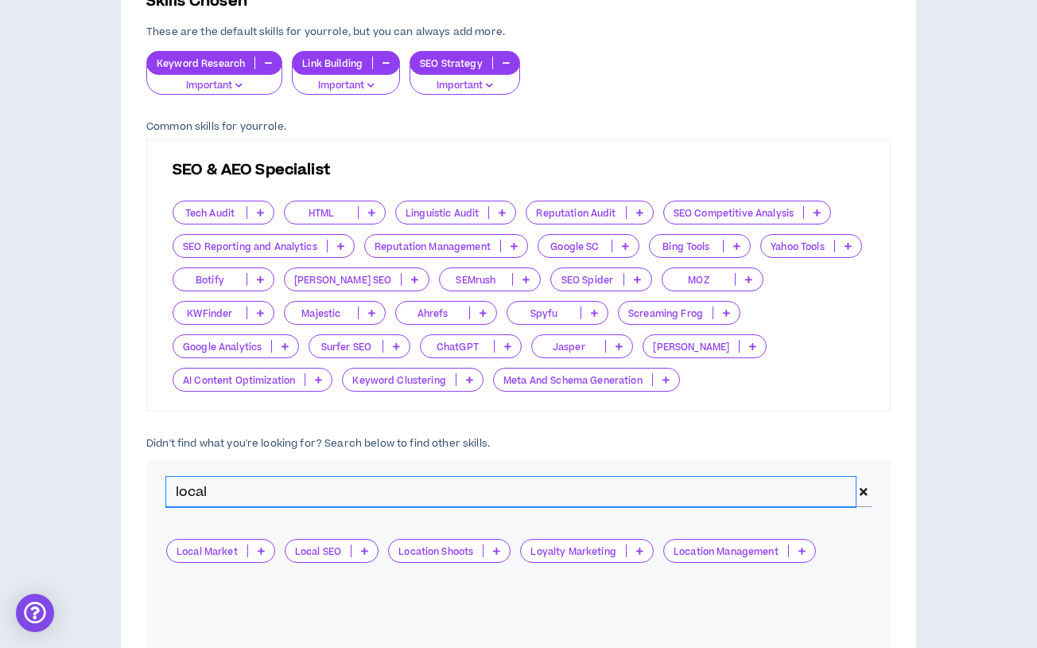
type input "local"
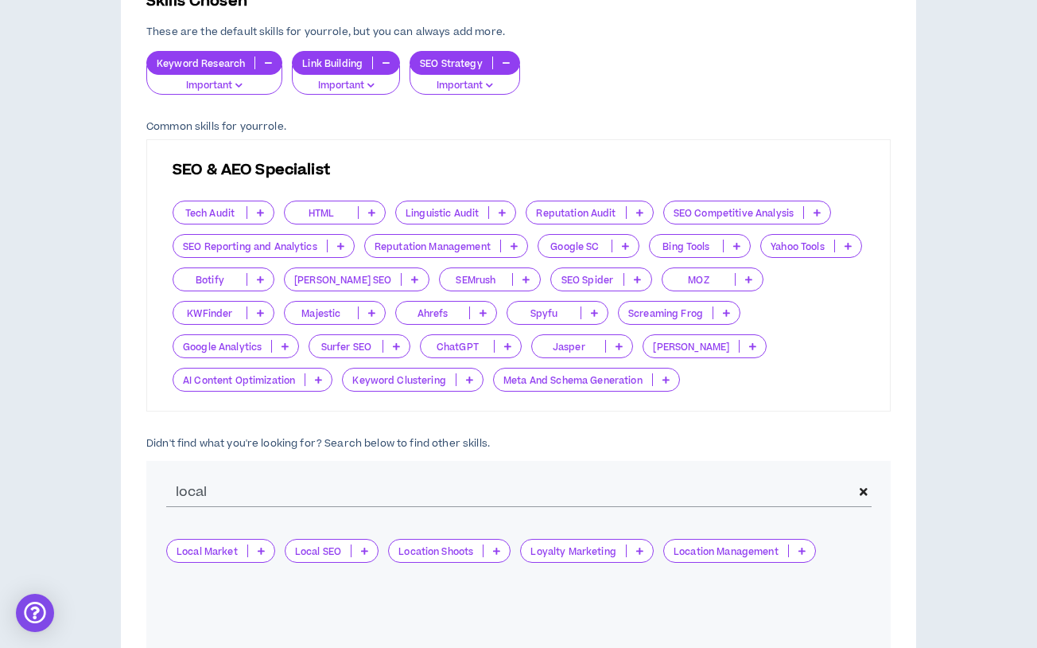
click at [363, 547] on icon at bounding box center [364, 551] width 7 height 8
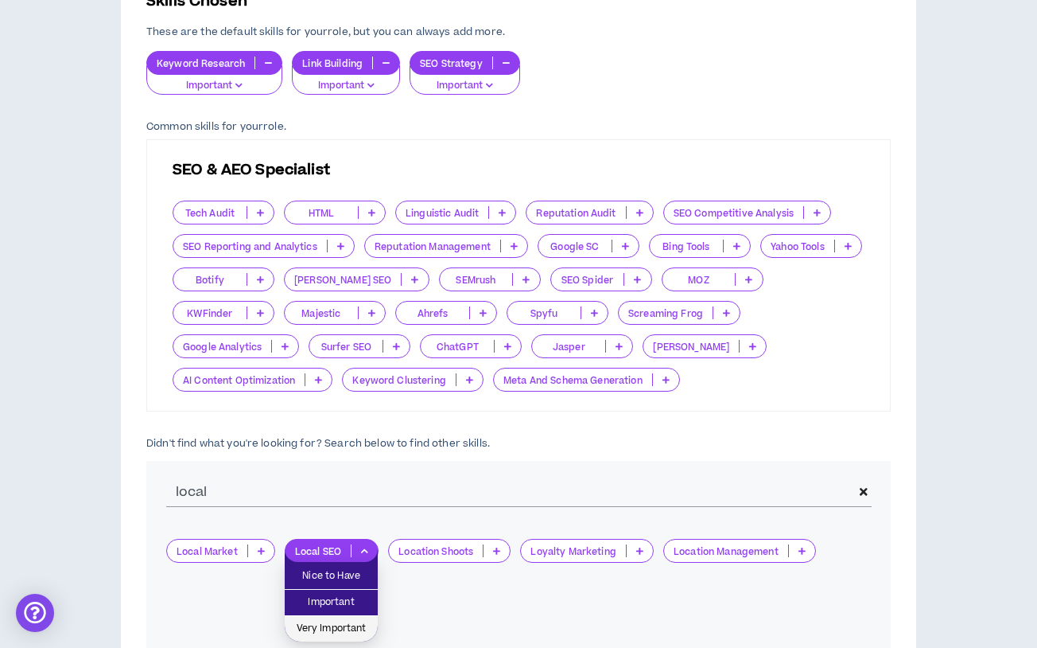
click at [344, 630] on span "Very Important" at bounding box center [331, 629] width 74 height 18
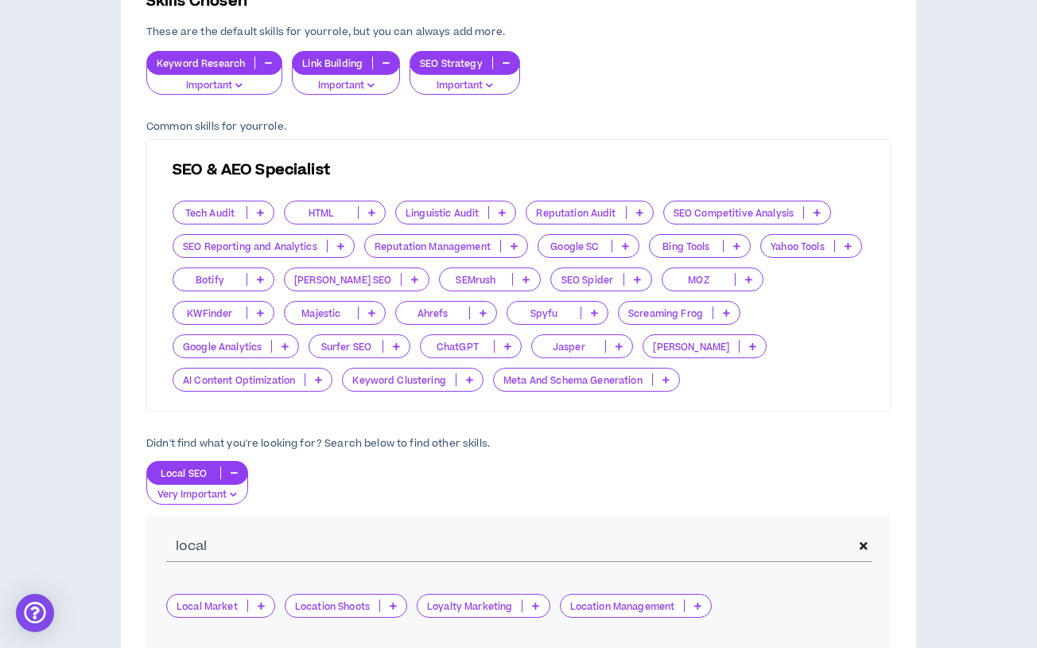
click at [338, 242] on icon at bounding box center [340, 246] width 7 height 8
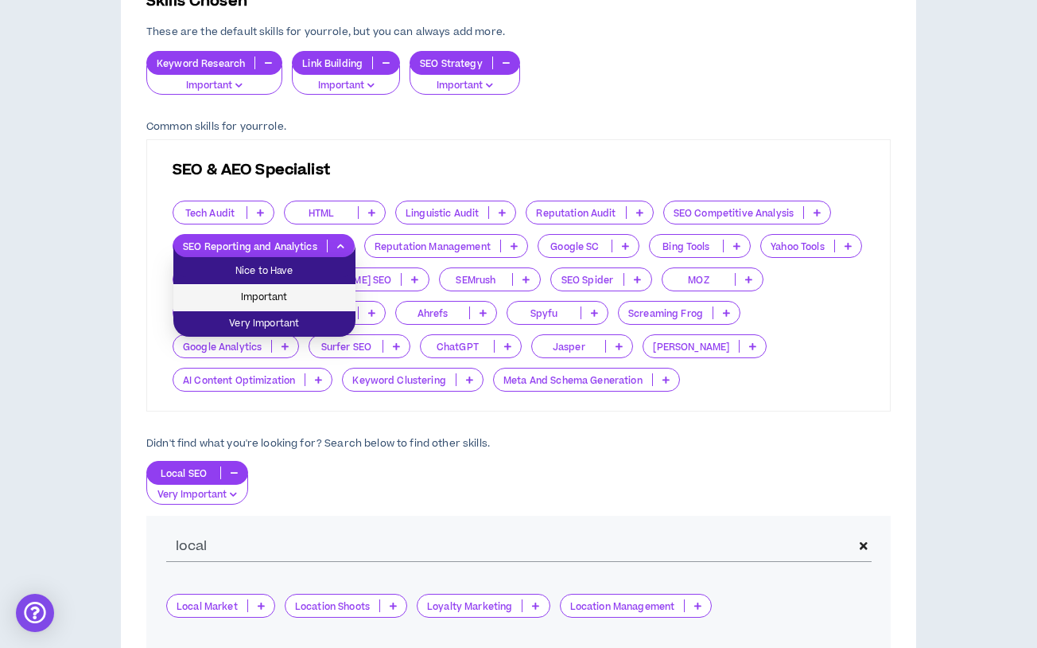
click at [306, 286] on li "Important" at bounding box center [264, 298] width 182 height 26
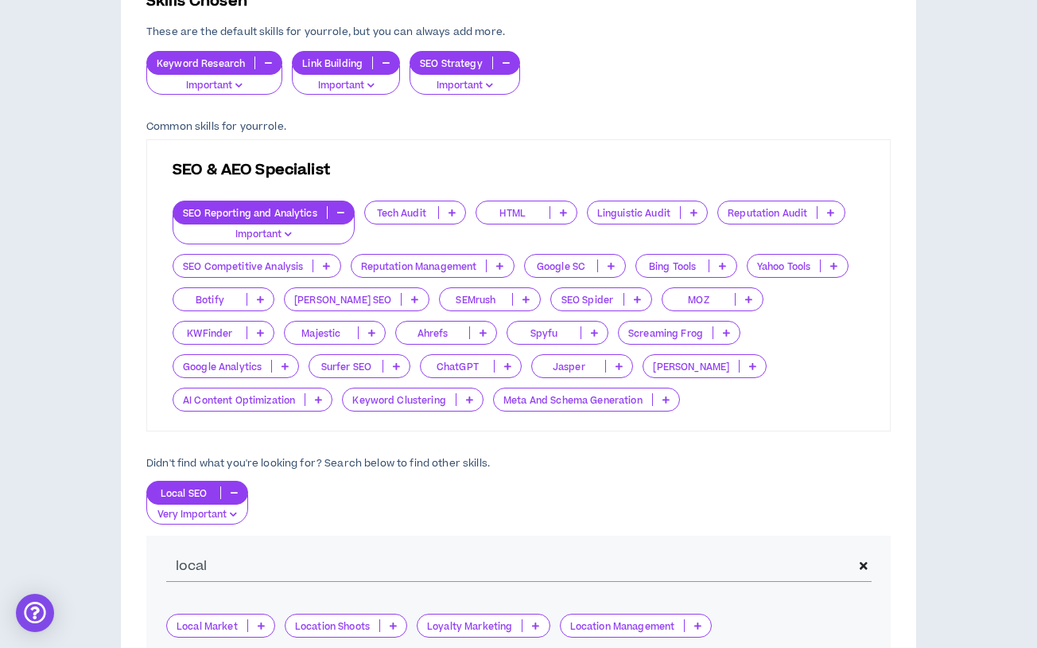
click at [326, 264] on icon at bounding box center [326, 266] width 7 height 8
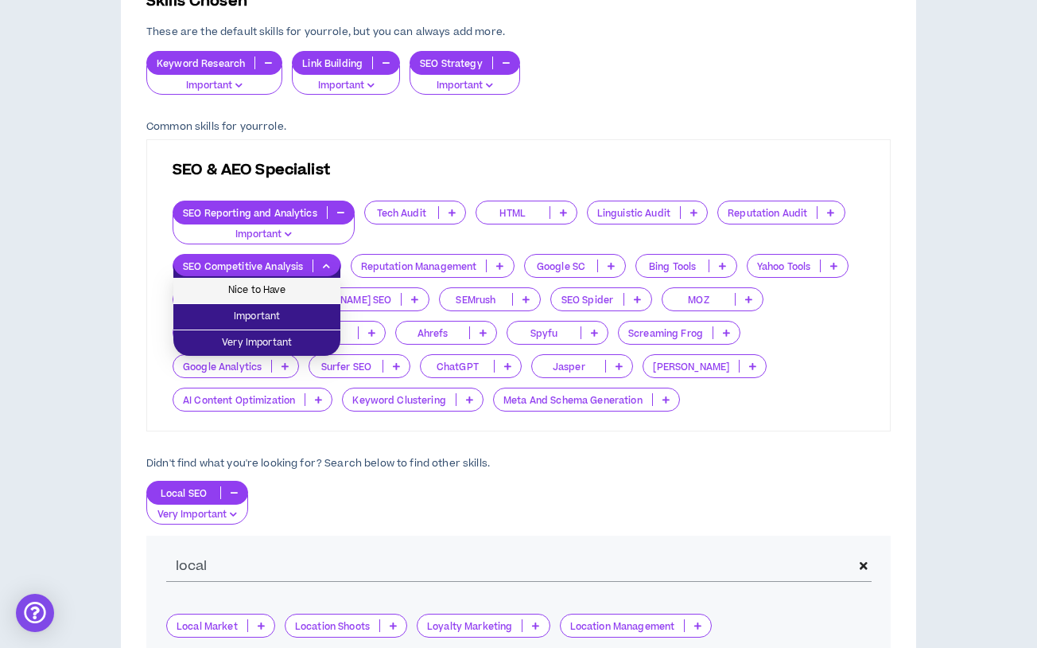
click at [308, 294] on span "Nice to Have" at bounding box center [257, 291] width 148 height 18
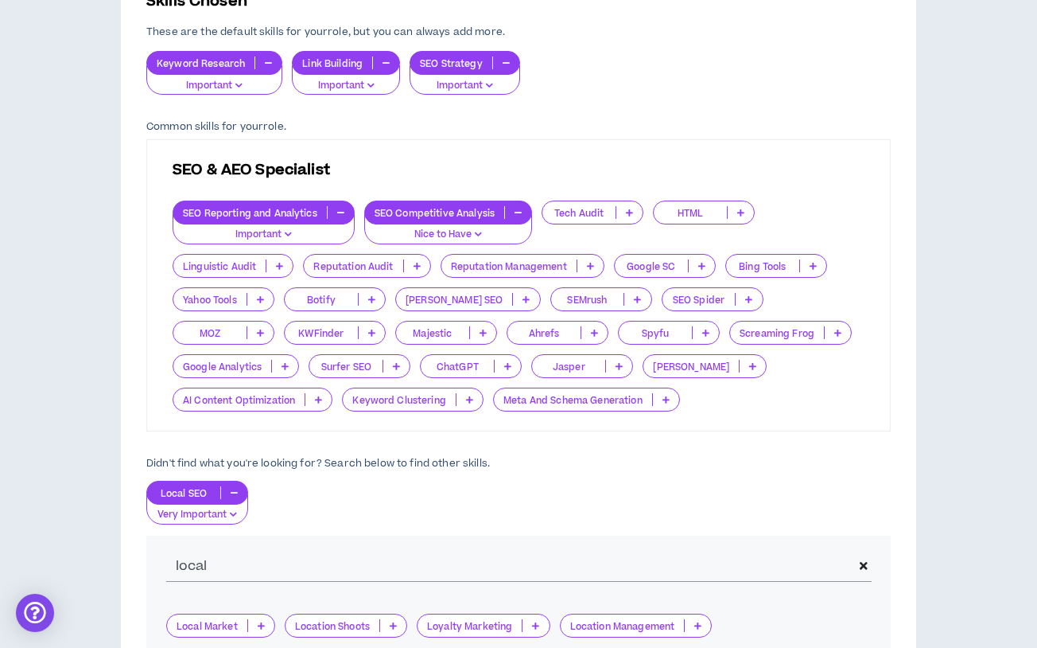
click at [318, 398] on icon at bounding box center [318, 399] width 7 height 8
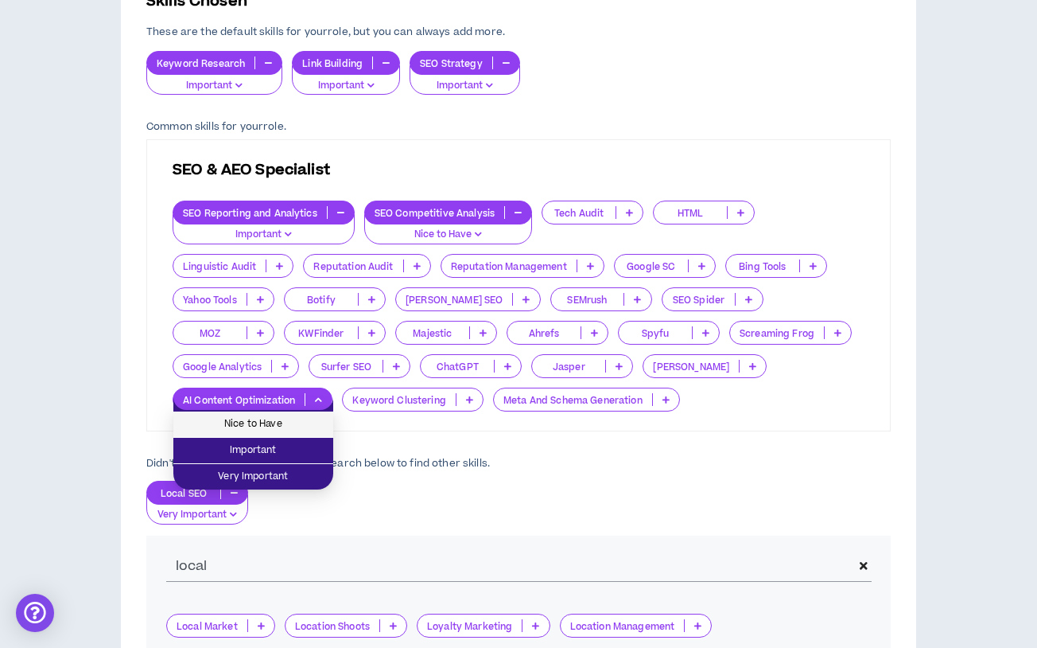
click at [298, 426] on span "Nice to Have" at bounding box center [253, 424] width 141 height 18
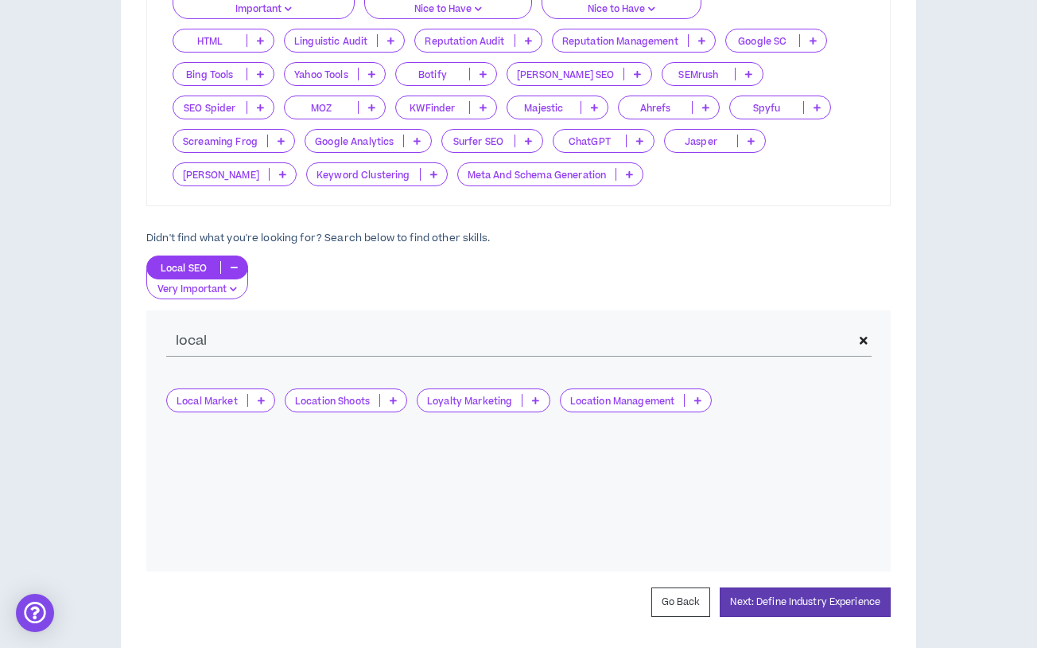
scroll to position [673, 0]
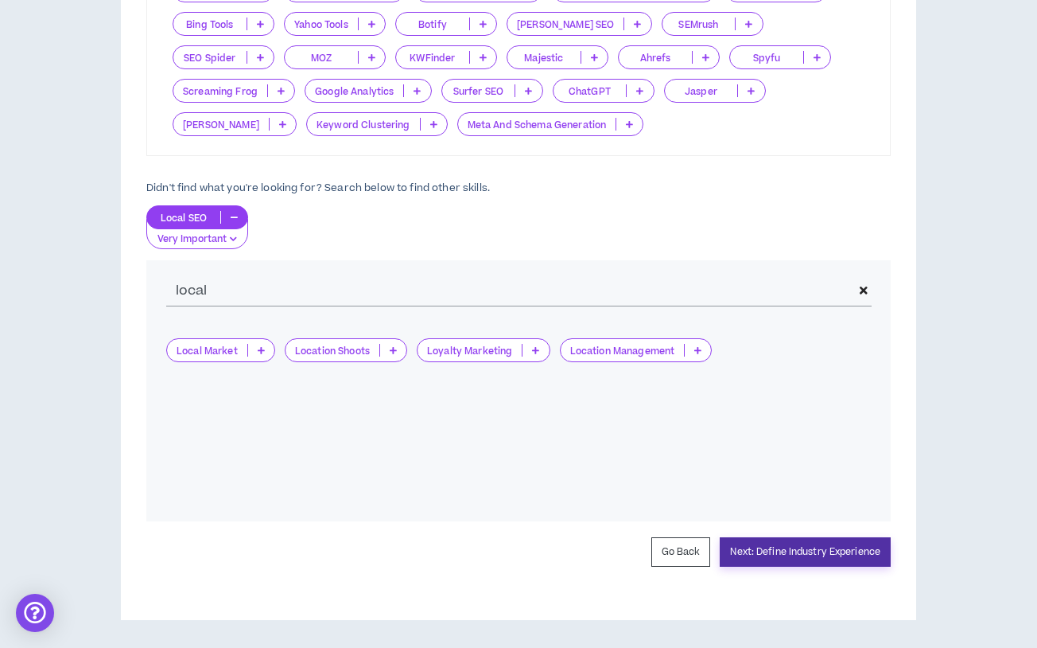
click at [771, 542] on button "Next: Define Industry Experience" at bounding box center [805, 551] width 171 height 29
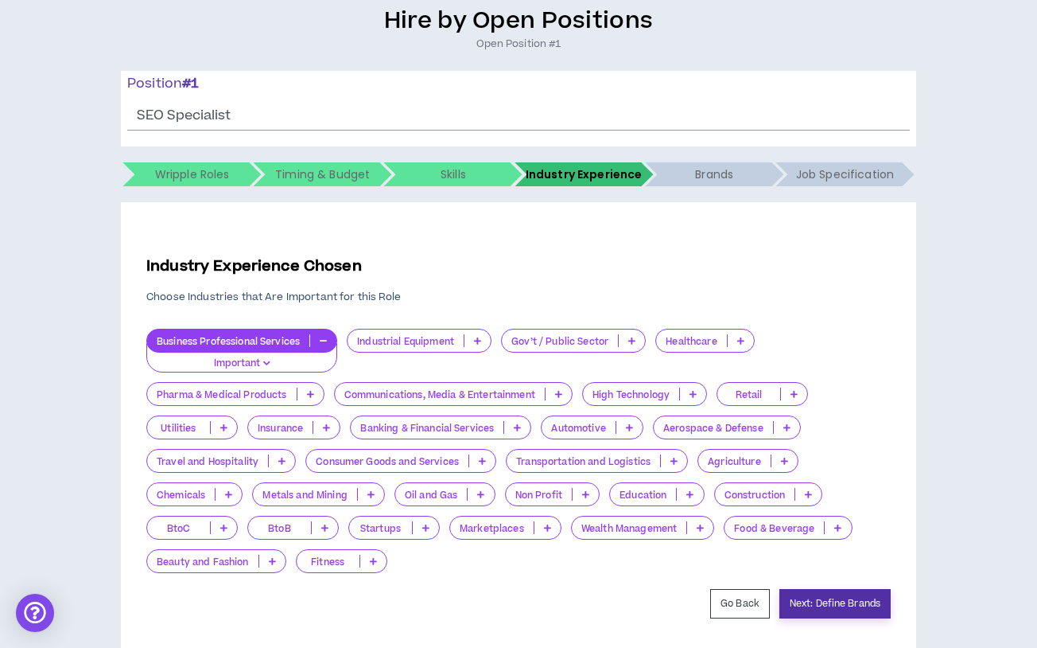
scroll to position [159, 0]
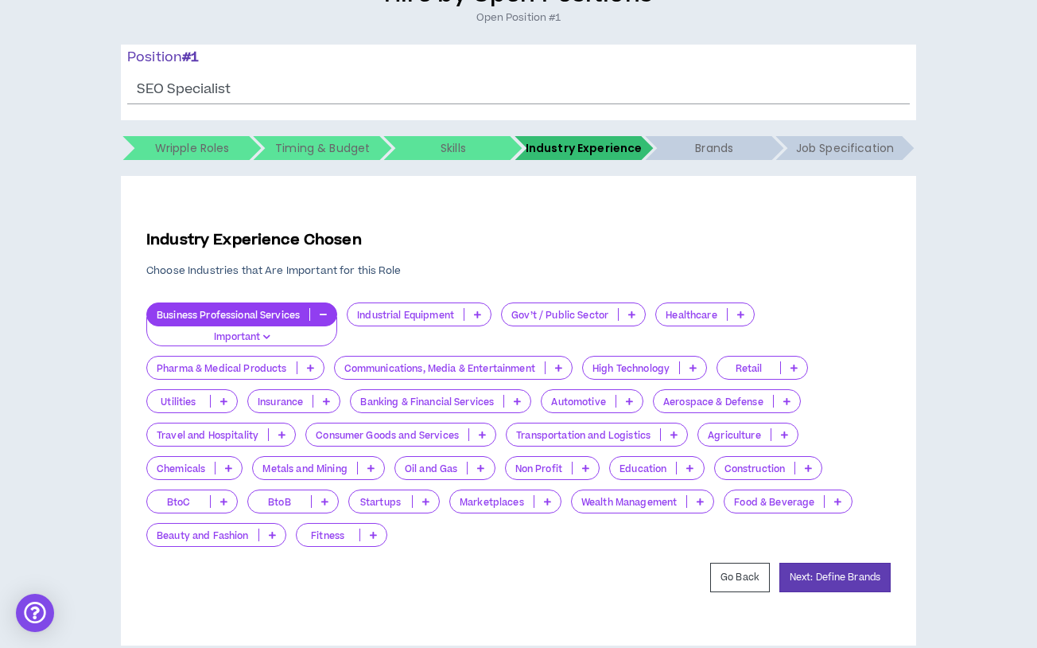
click at [749, 315] on p at bounding box center [741, 314] width 26 height 13
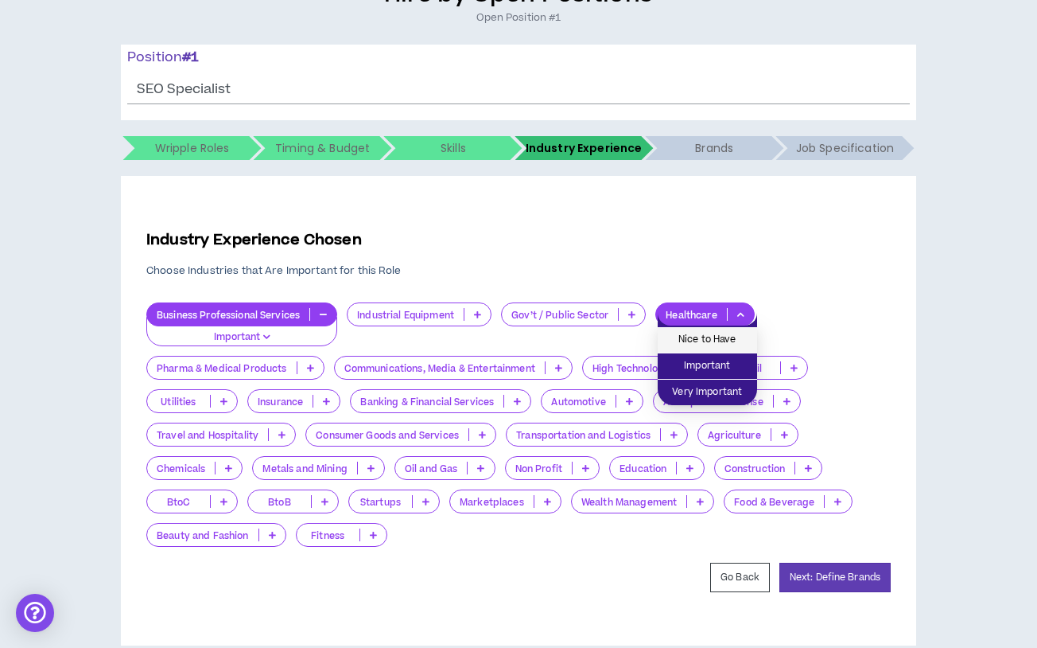
click at [742, 334] on span "Nice to Have" at bounding box center [707, 340] width 80 height 18
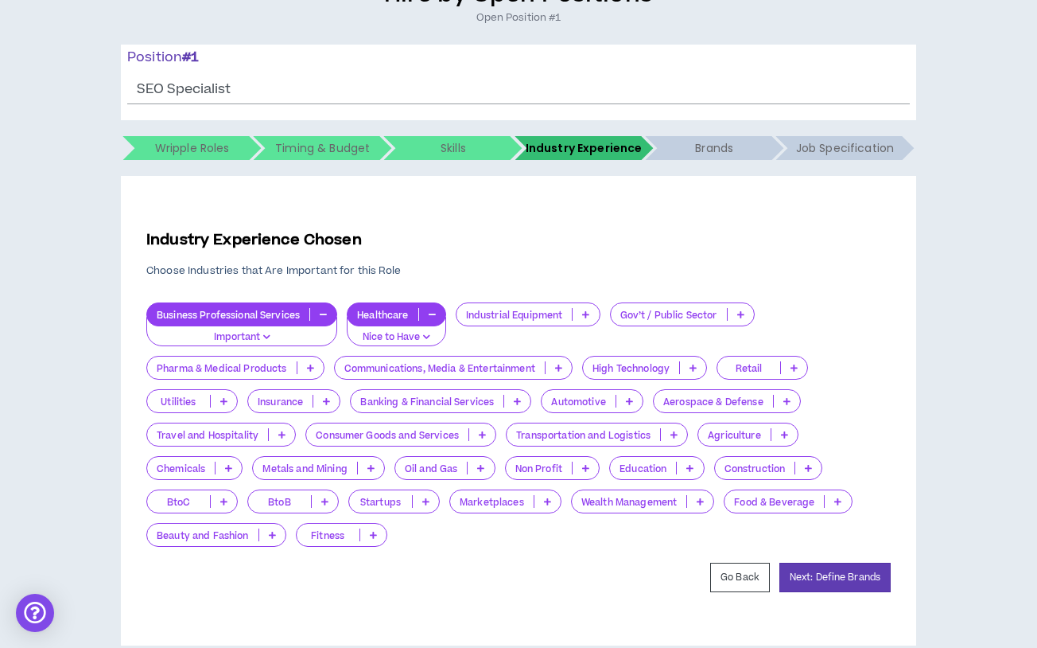
click at [683, 426] on div "Transportation and Logistics" at bounding box center [597, 434] width 182 height 24
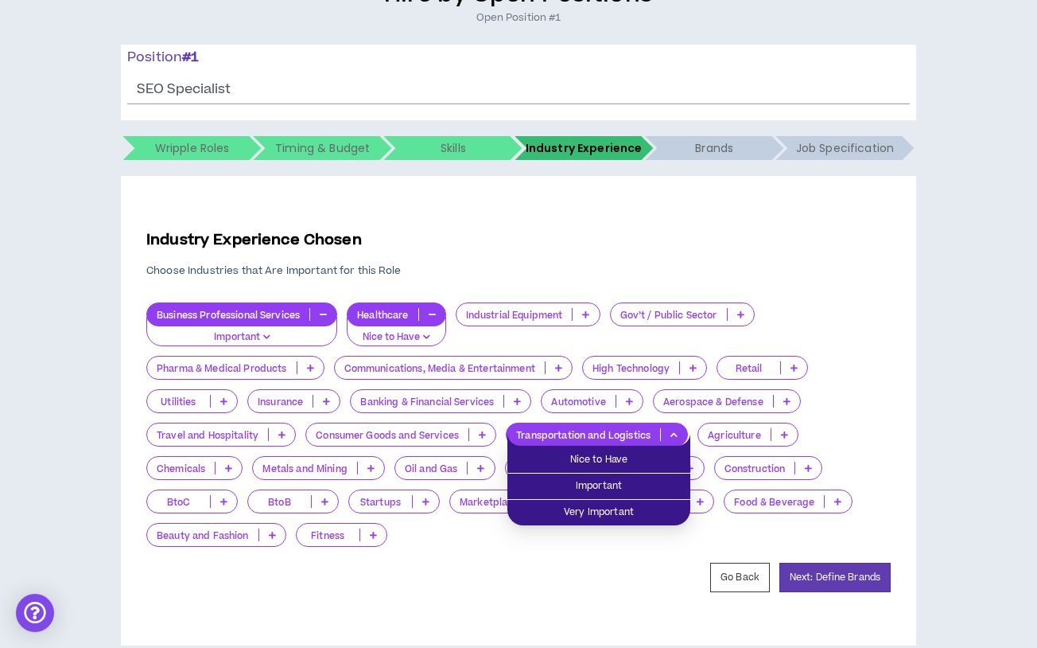
click at [683, 426] on div "Transportation and Logistics" at bounding box center [597, 434] width 182 height 24
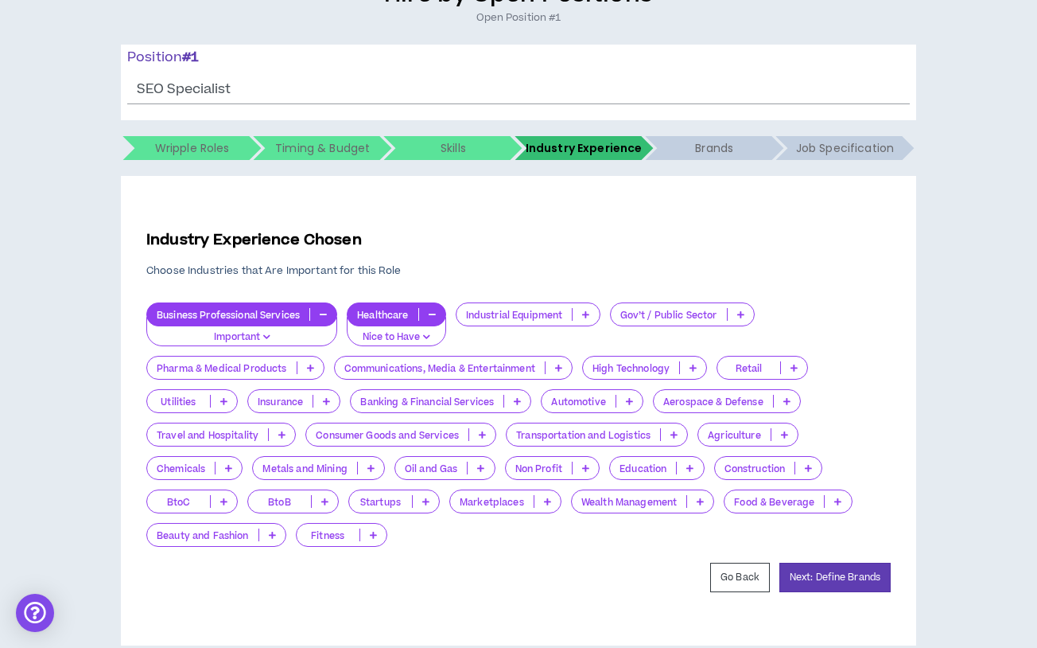
click at [798, 371] on icon at bounding box center [794, 368] width 7 height 8
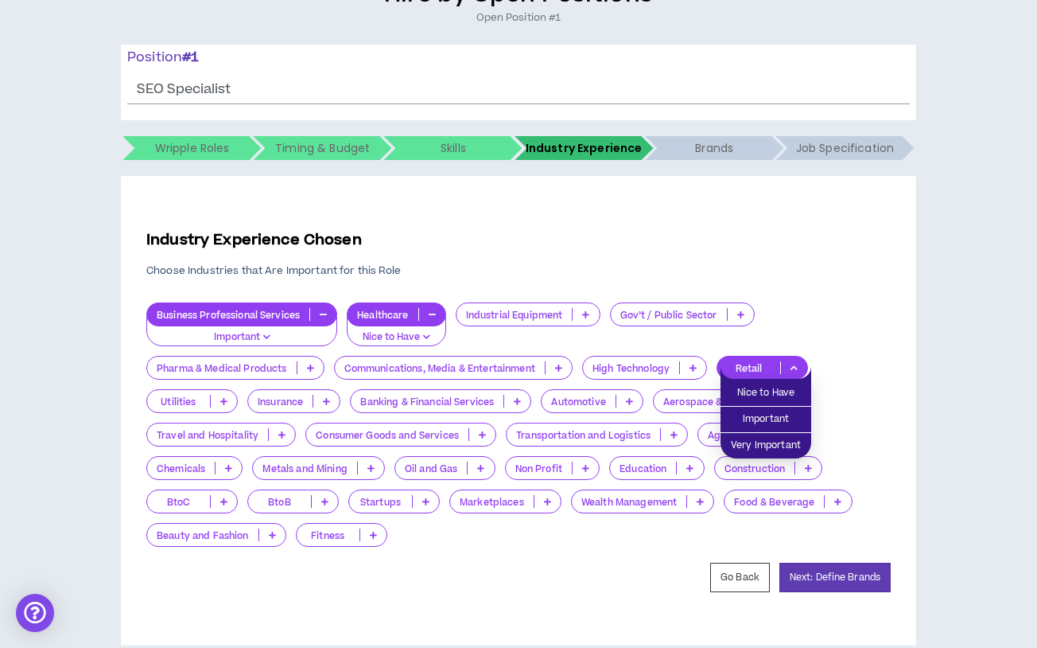
click at [866, 360] on div "Business Professional Services Important Healthcare Nice to Have Industrial Equ…" at bounding box center [518, 424] width 745 height 244
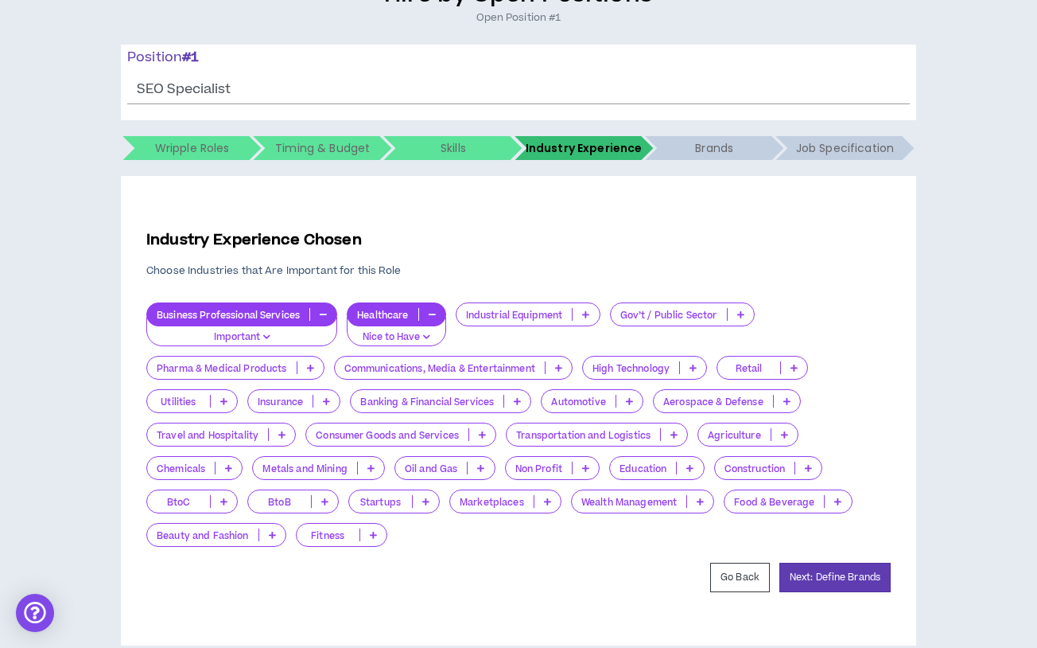
click at [630, 404] on icon at bounding box center [629, 401] width 7 height 8
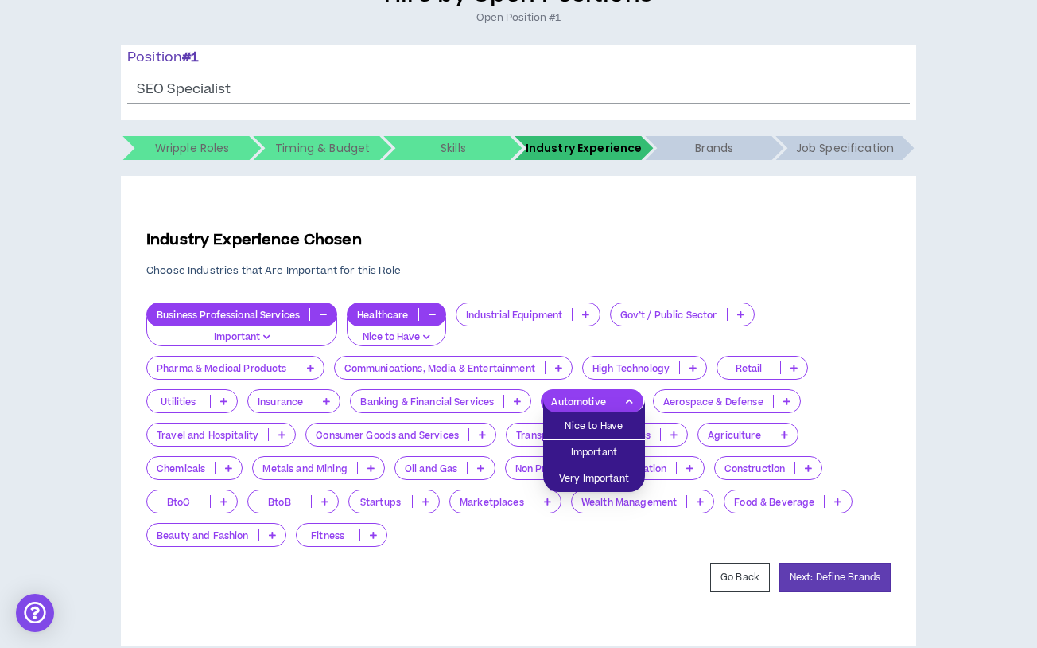
click at [630, 404] on icon at bounding box center [629, 401] width 7 height 8
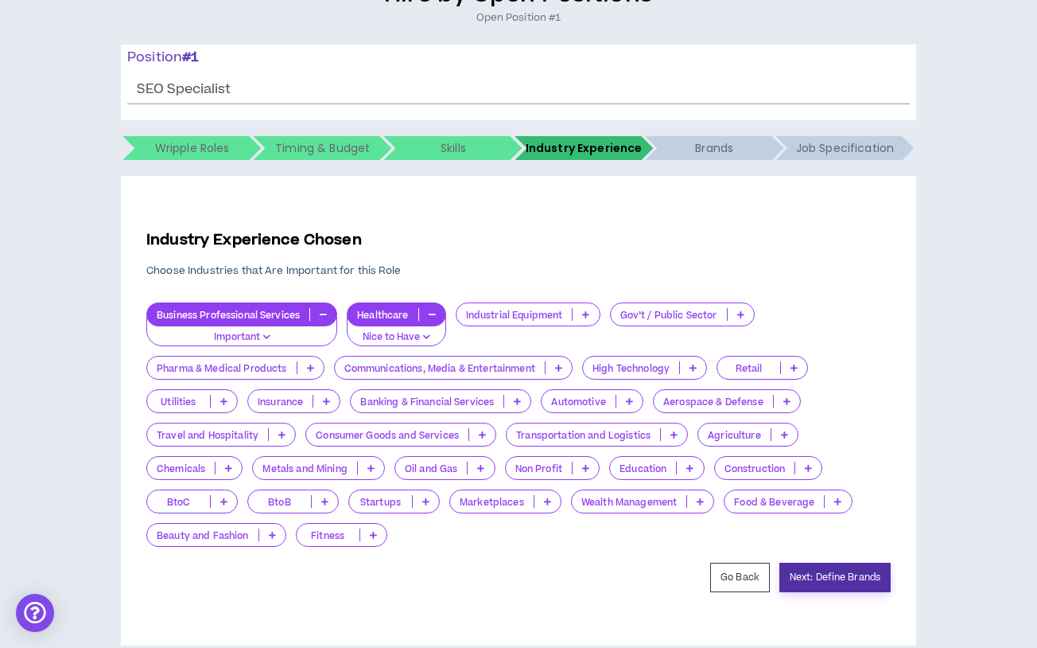
click at [827, 576] on button "Next: Define Brands" at bounding box center [835, 576] width 111 height 29
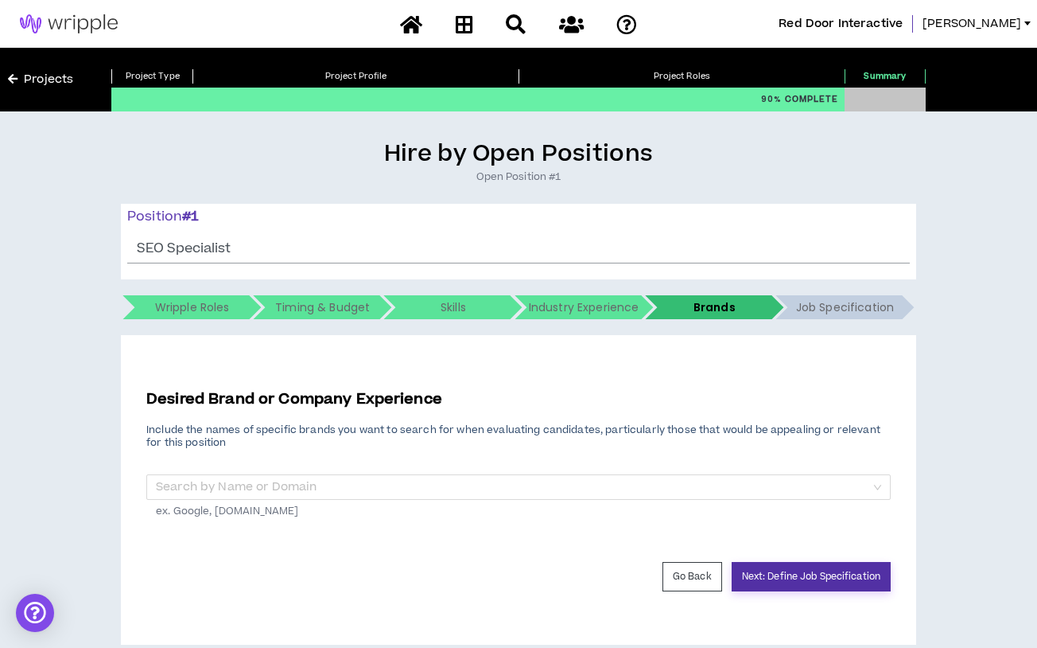
click at [800, 576] on button "Next: Define Job Specification" at bounding box center [811, 576] width 159 height 29
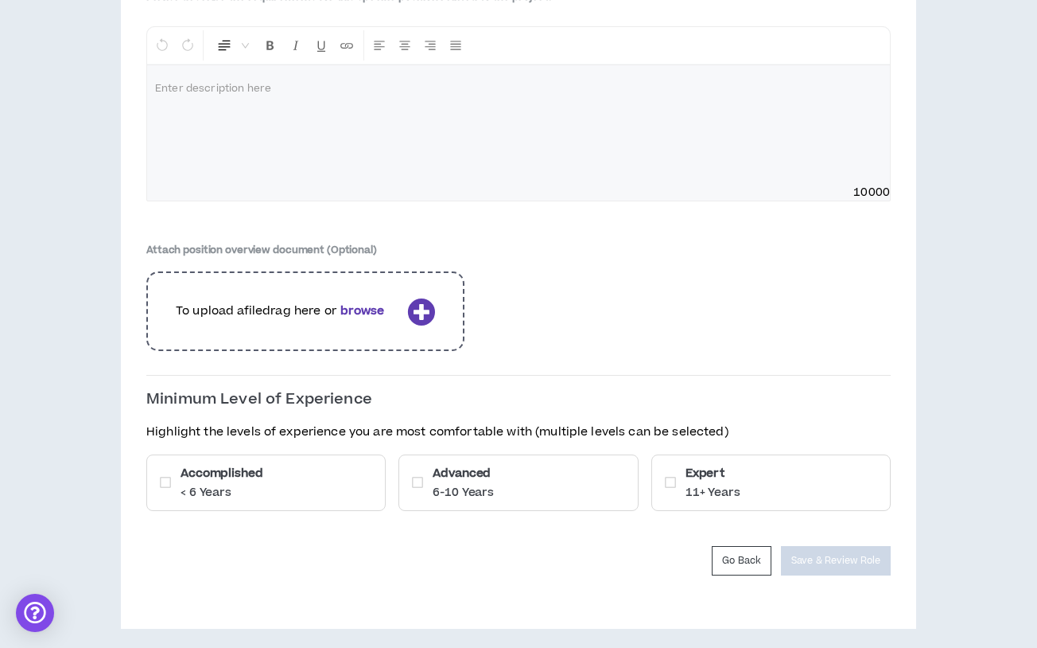
scroll to position [442, 0]
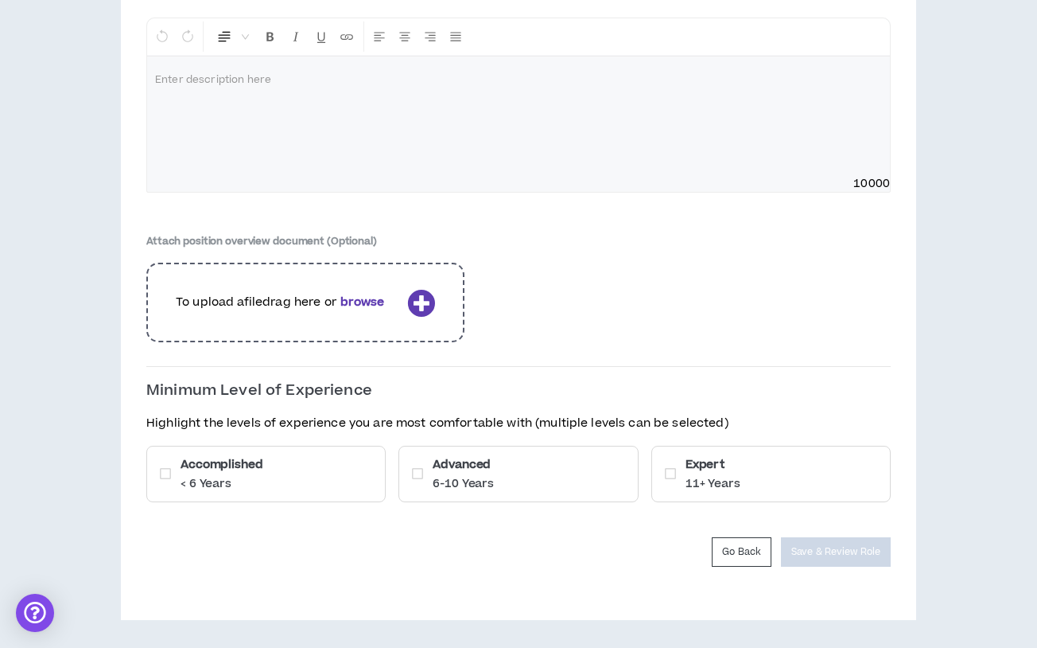
click at [287, 473] on div "Accomplished < 6 Years" at bounding box center [265, 473] width 239 height 56
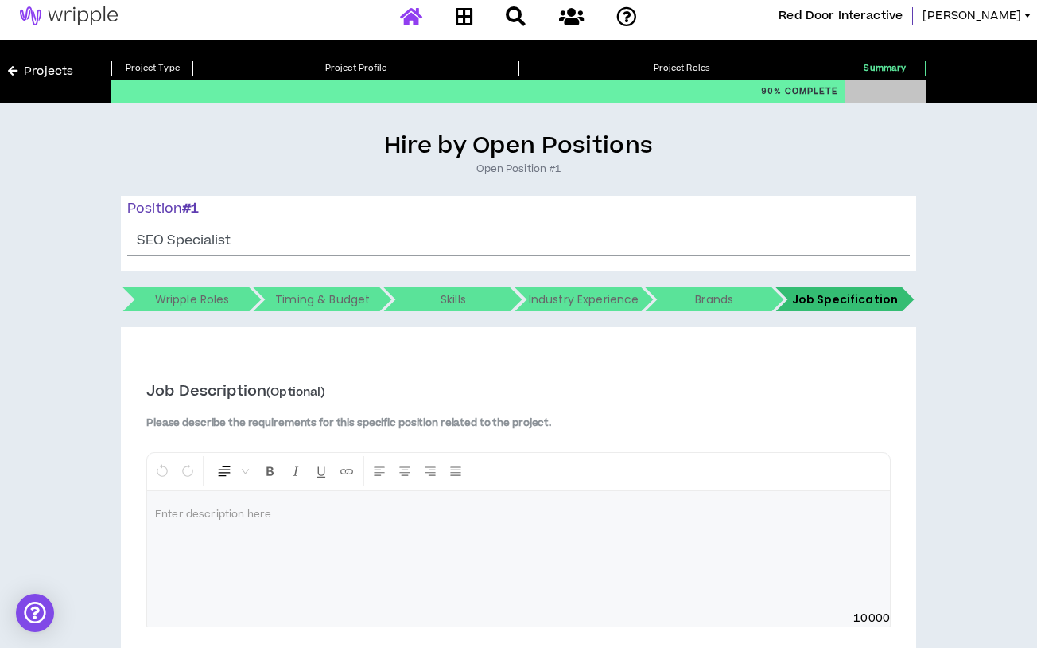
scroll to position [0, 0]
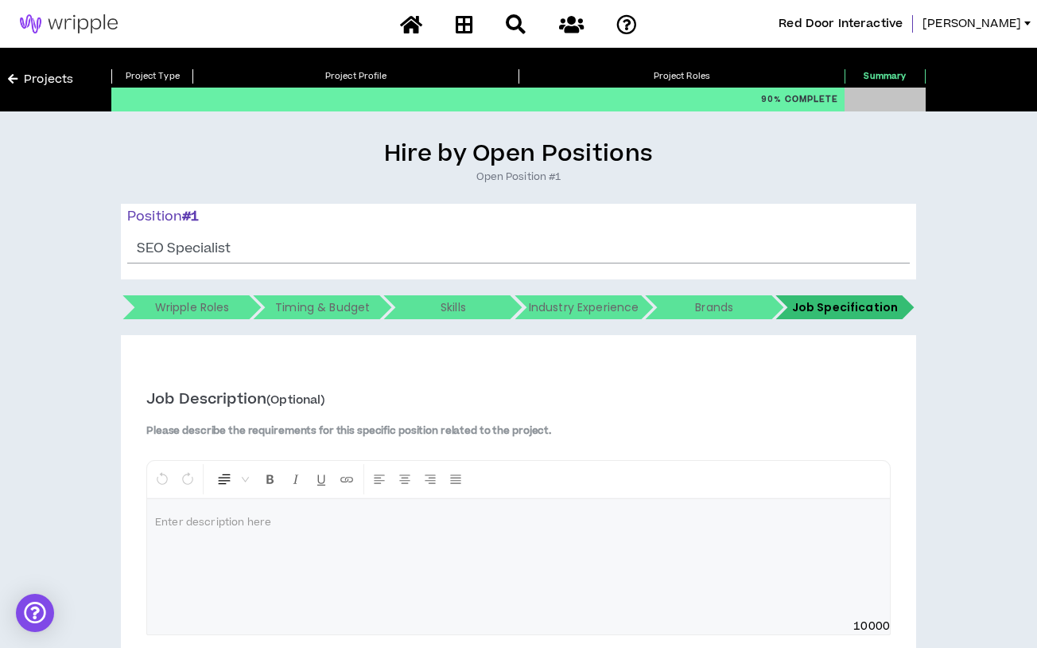
click at [255, 515] on p at bounding box center [518, 523] width 727 height 16
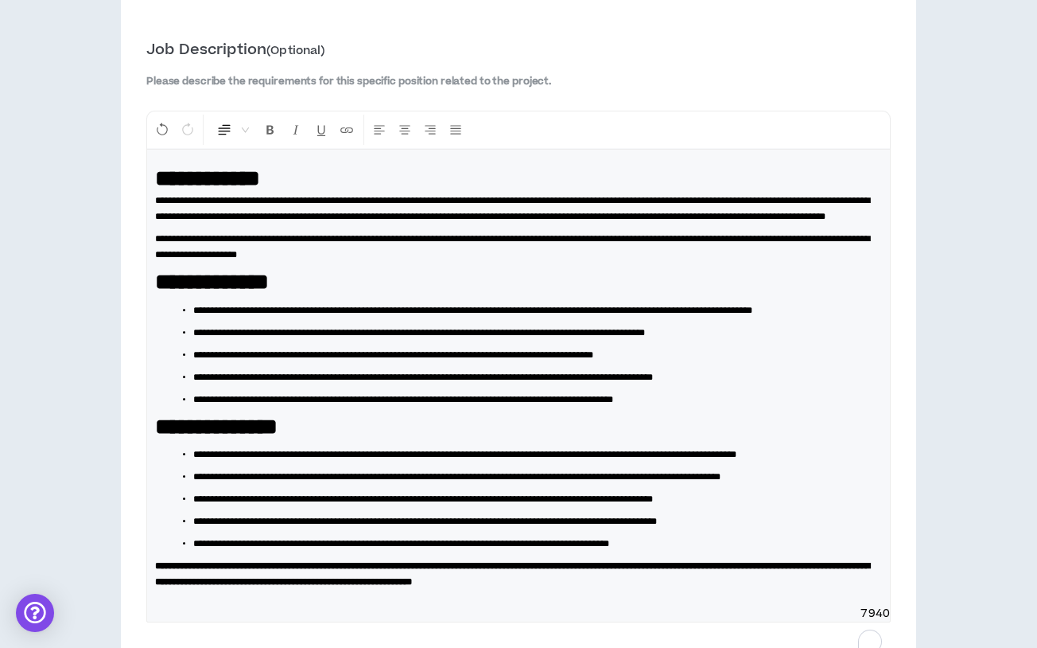
scroll to position [354, 0]
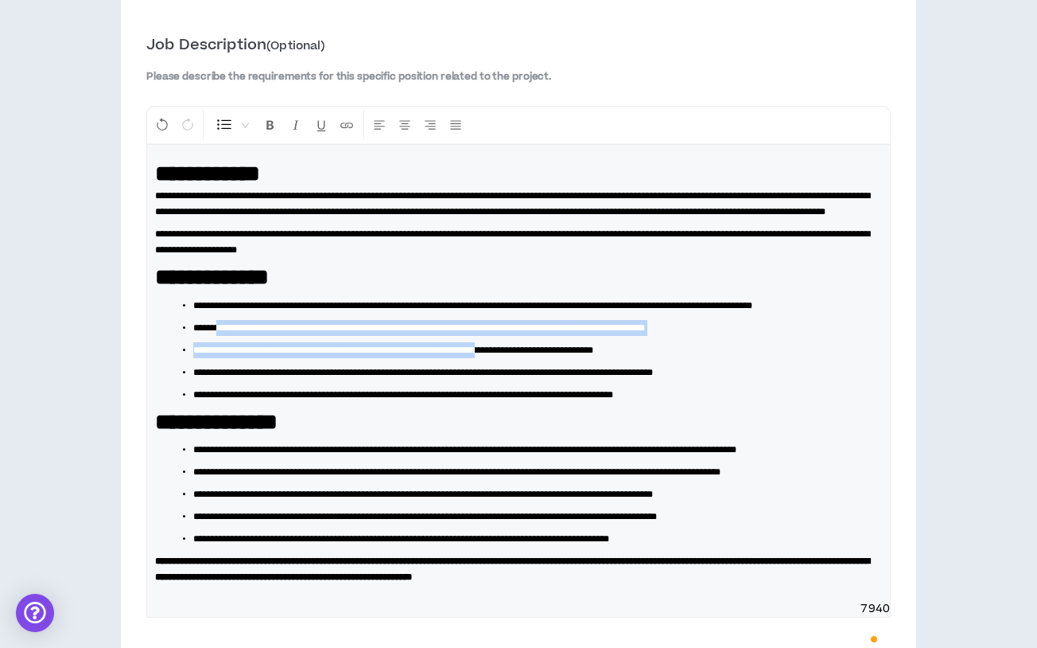
drag, startPoint x: 226, startPoint y: 361, endPoint x: 538, endPoint y: 374, distance: 312.1
click at [538, 374] on ul "**********" at bounding box center [525, 350] width 714 height 105
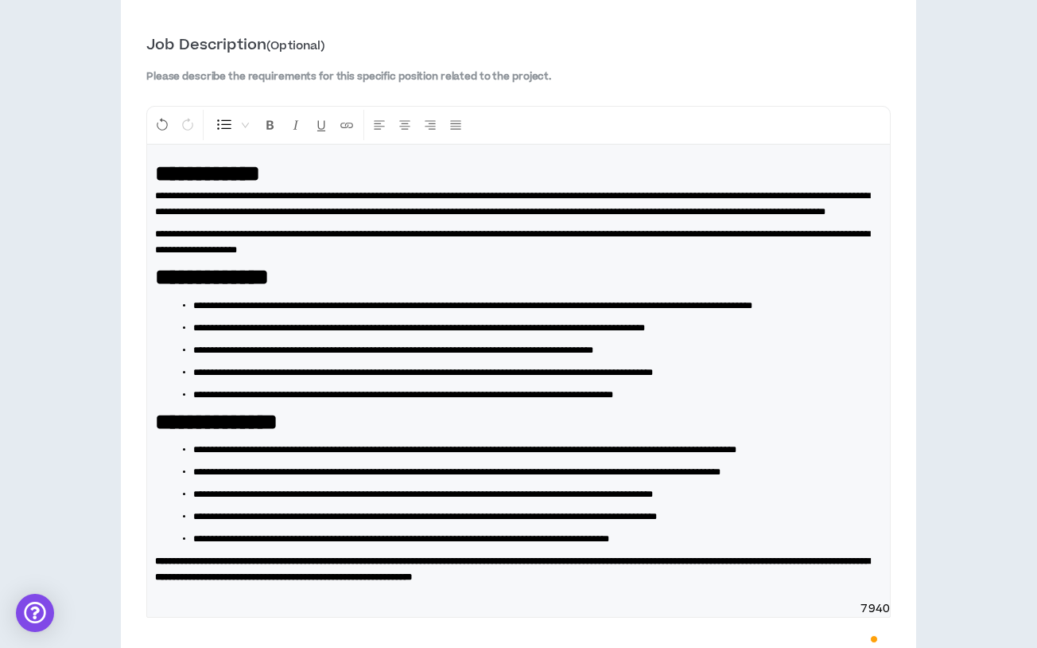
click at [593, 355] on span "**********" at bounding box center [393, 350] width 400 height 10
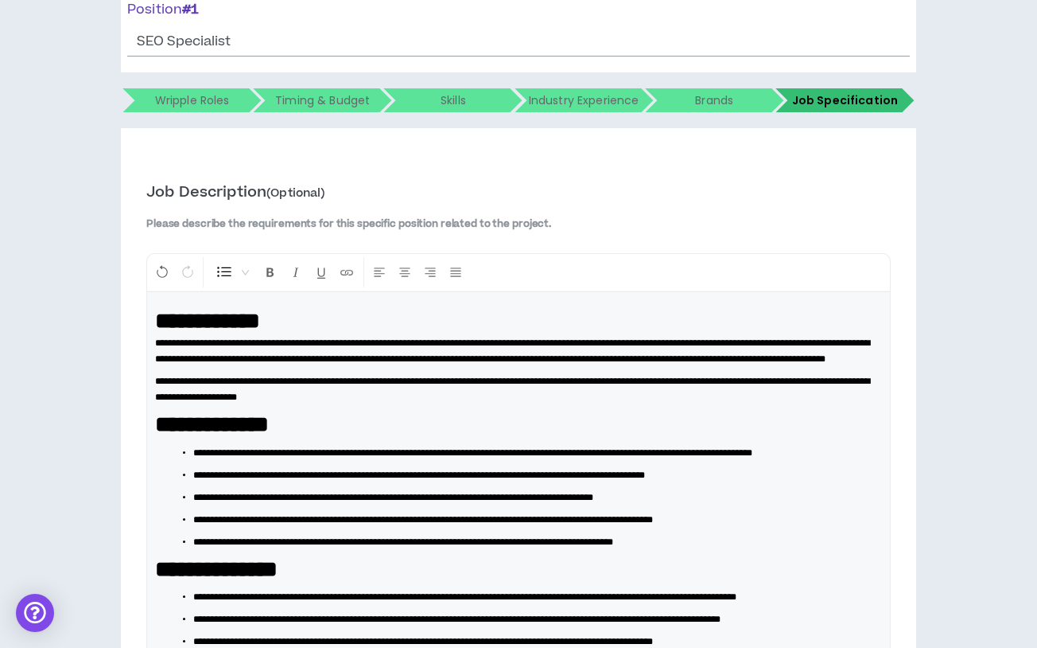
scroll to position [126, 0]
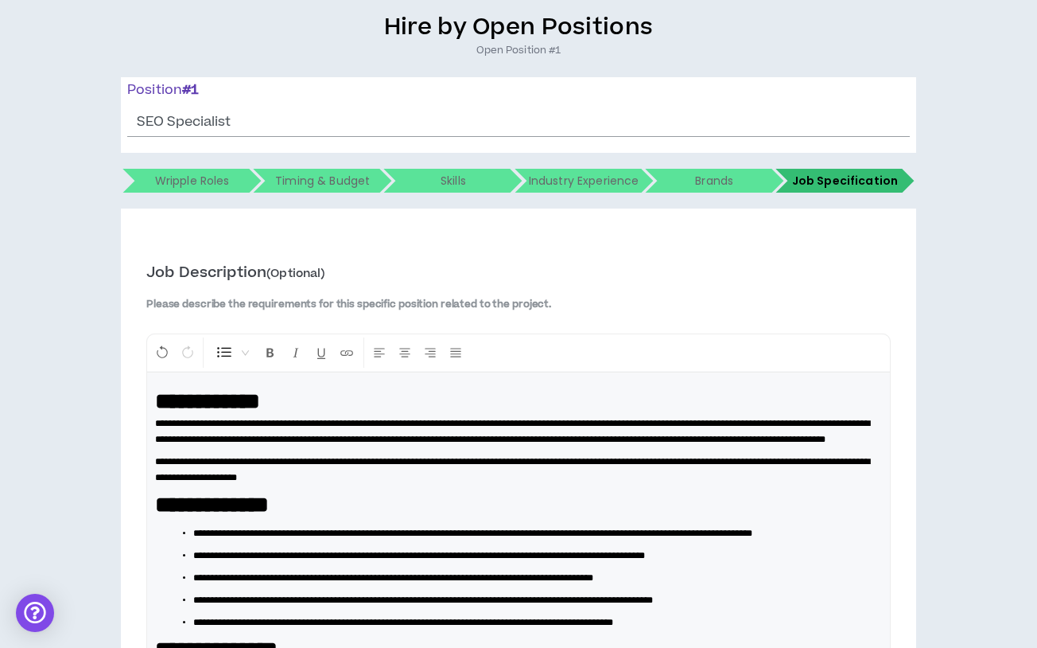
click at [491, 181] on div "Skills" at bounding box center [453, 181] width 126 height 24
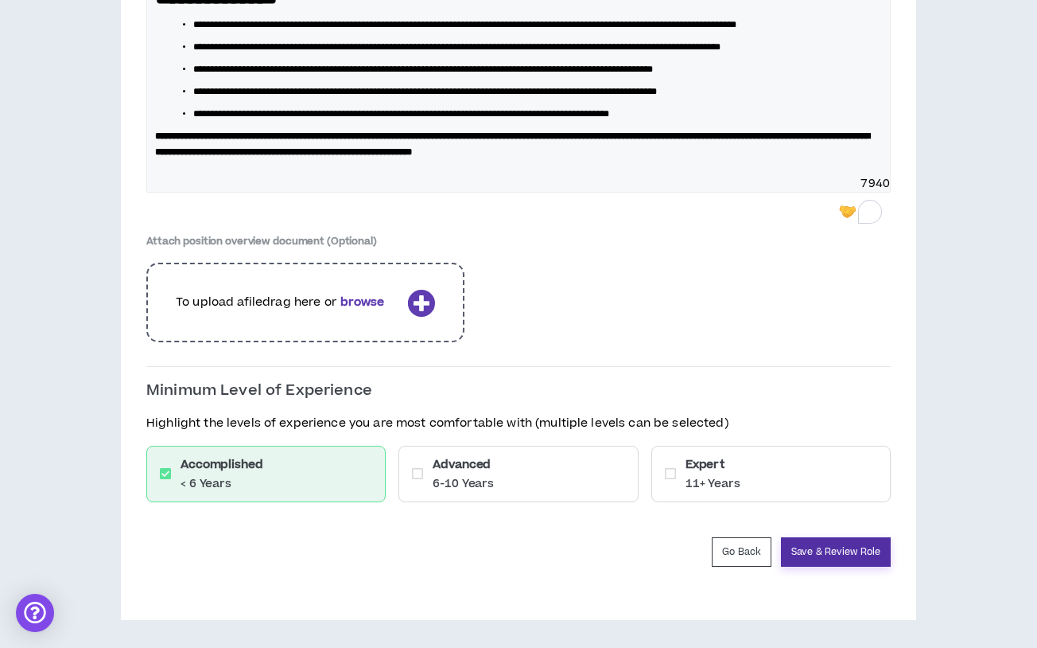
click at [828, 554] on button "Save & Review Role" at bounding box center [836, 551] width 110 height 29
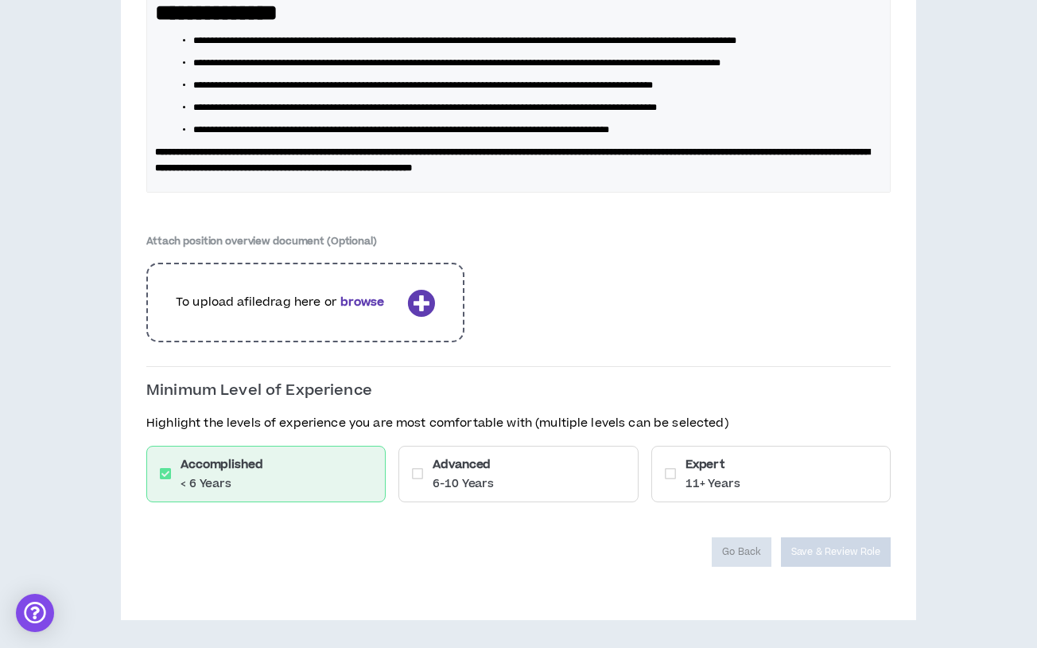
scroll to position [789, 0]
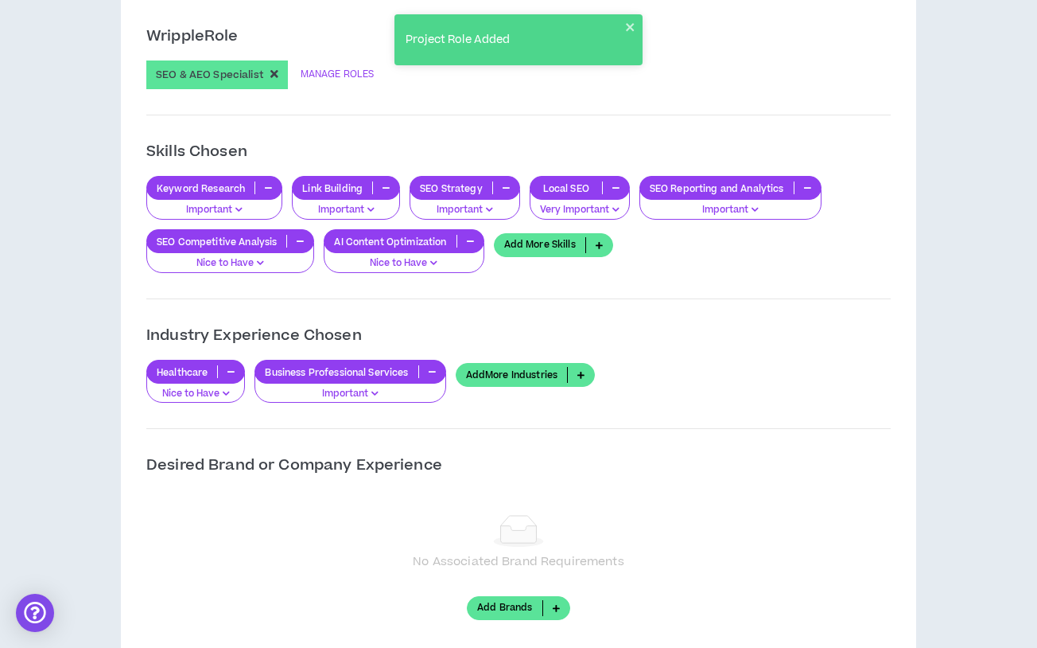
scroll to position [1312, 0]
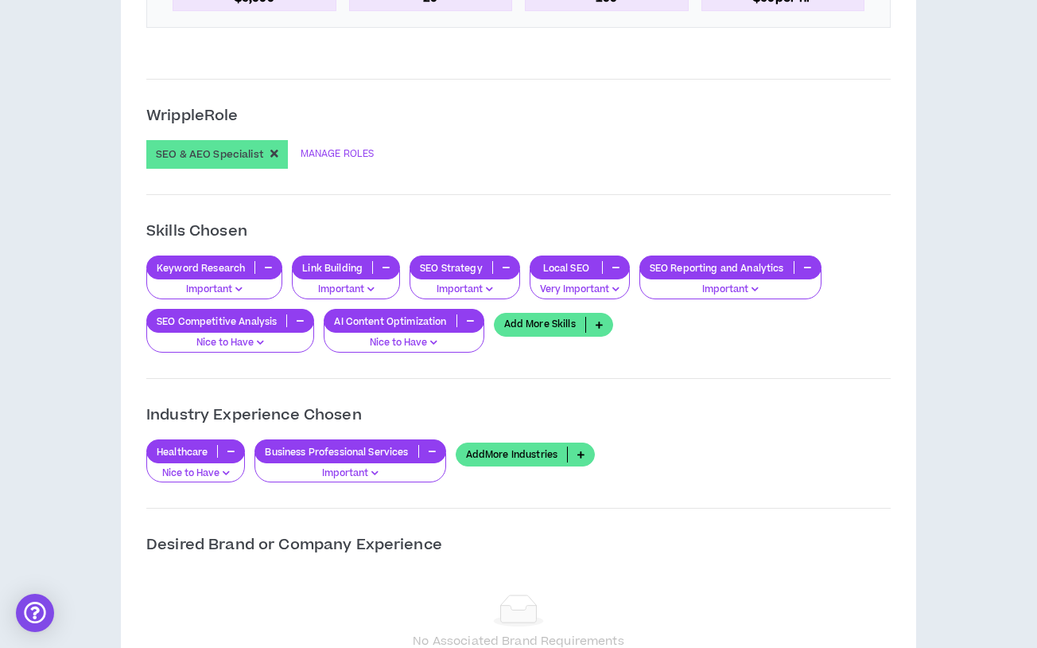
click at [593, 328] on icon at bounding box center [599, 325] width 26 height 16
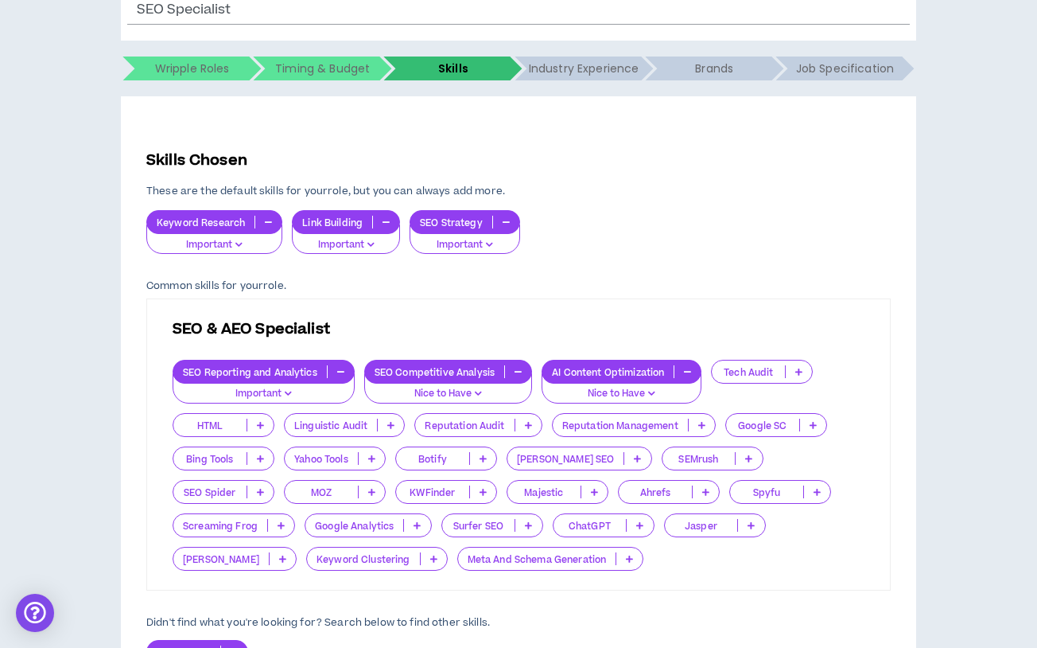
scroll to position [318, 0]
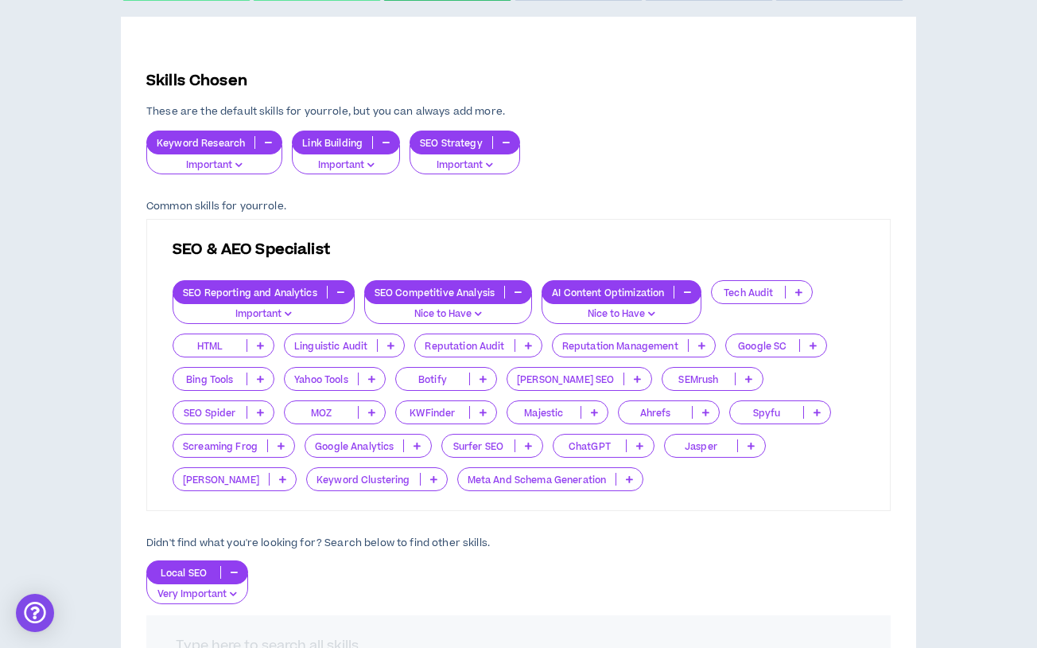
click at [736, 378] on p at bounding box center [749, 378] width 26 height 13
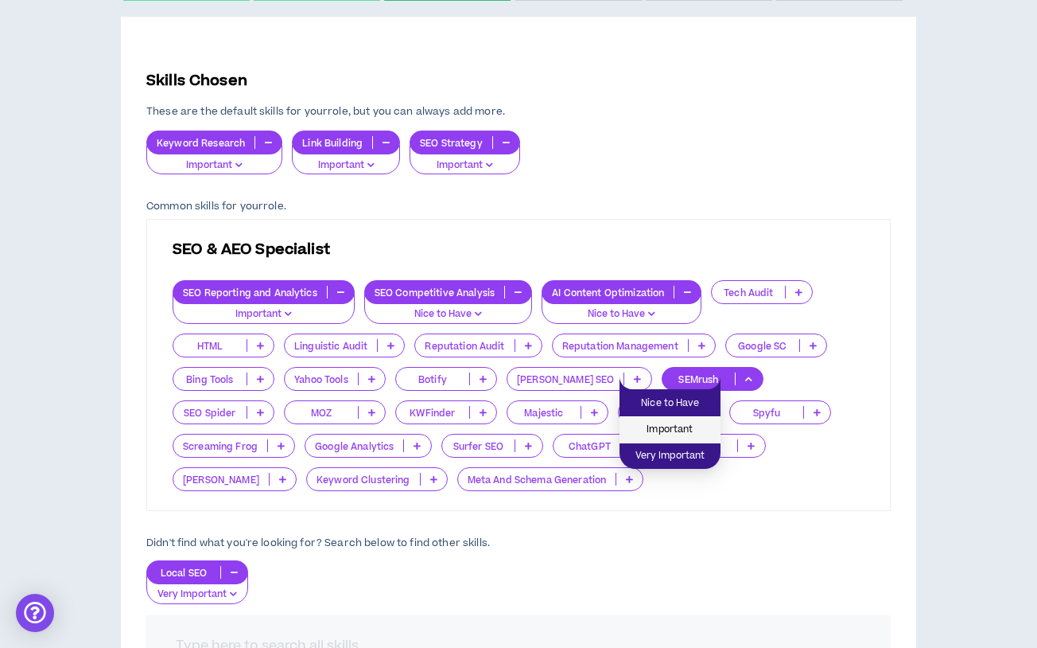
click at [694, 427] on span "Important" at bounding box center [670, 430] width 82 height 18
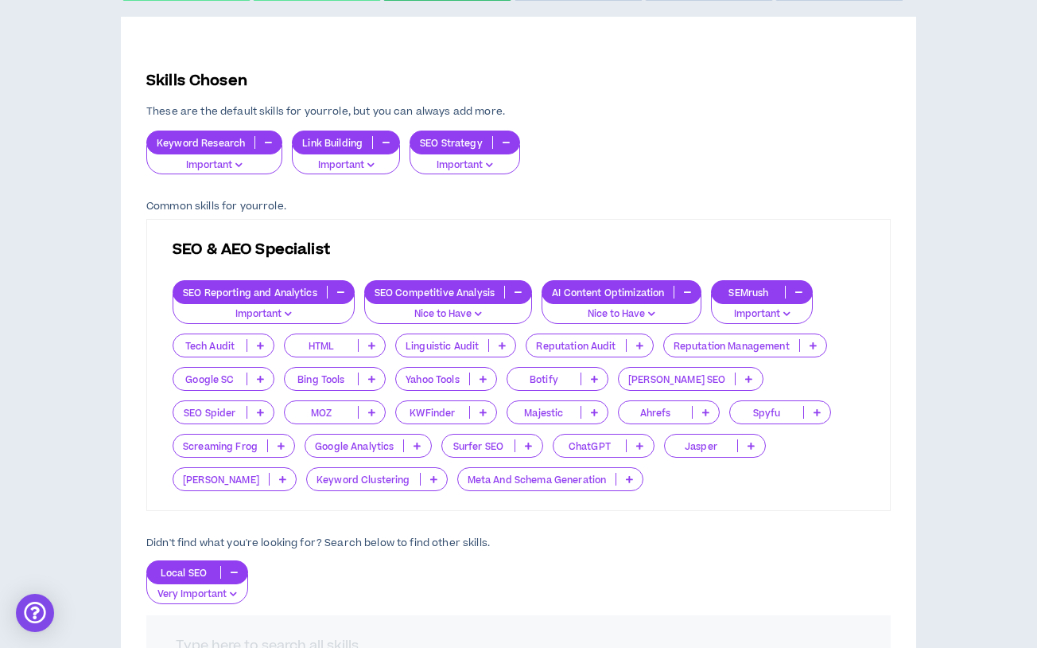
click at [693, 410] on p at bounding box center [706, 412] width 26 height 13
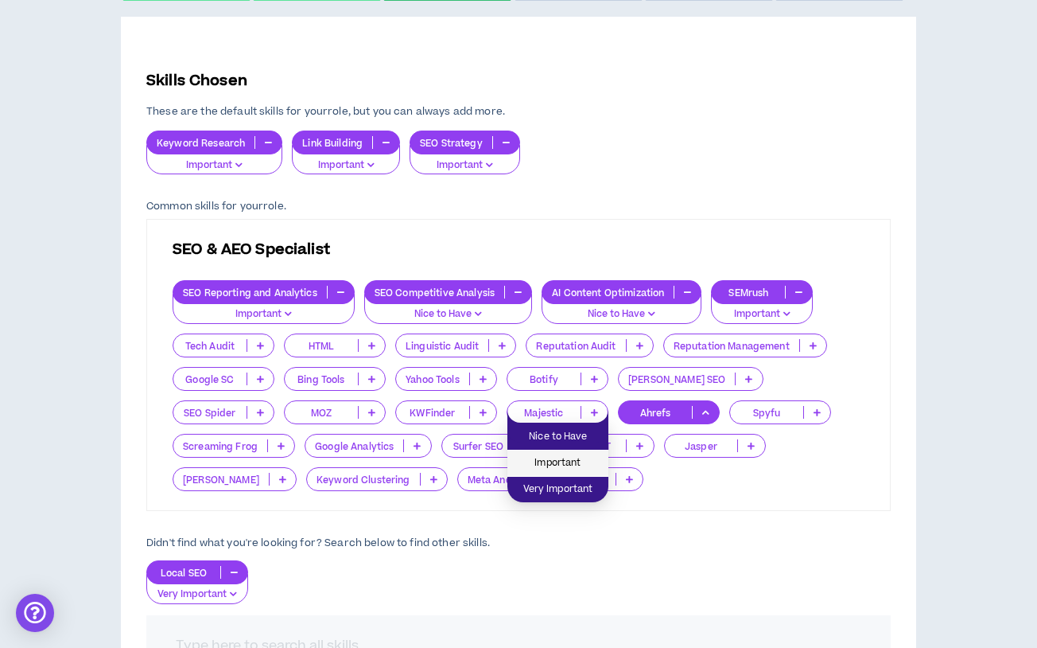
click at [591, 455] on span "Important" at bounding box center [558, 463] width 82 height 18
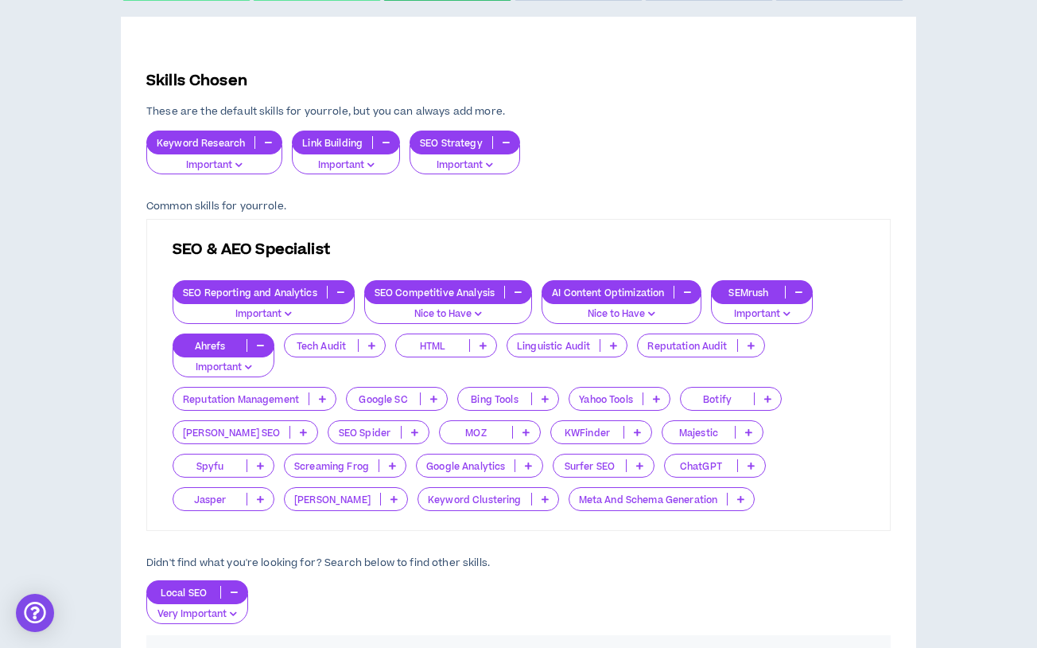
click at [516, 467] on p at bounding box center [529, 465] width 26 height 13
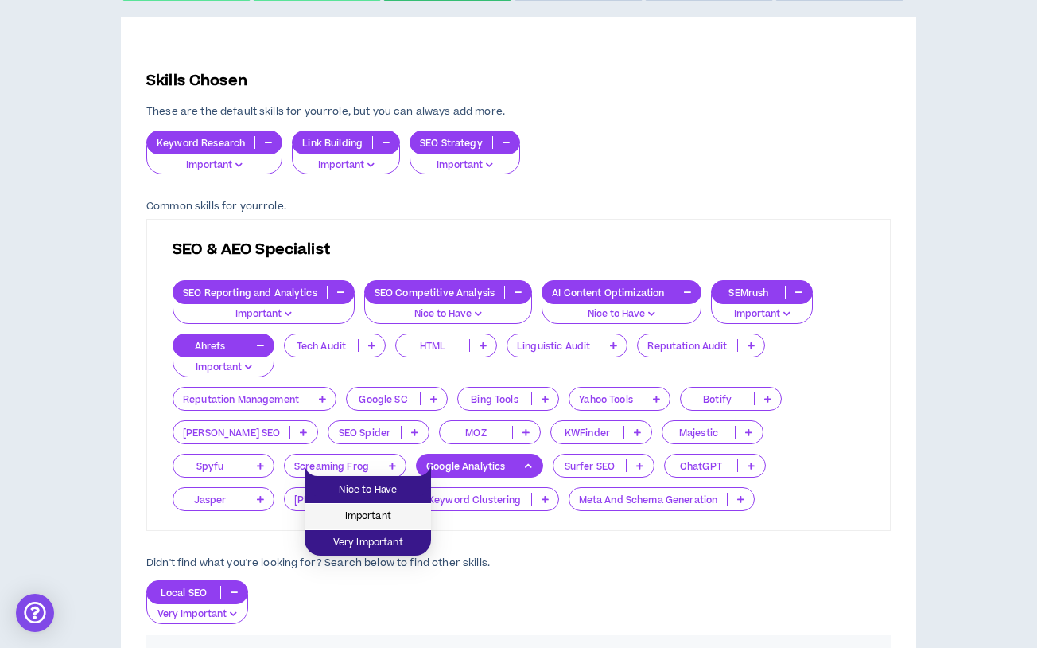
click at [424, 520] on li "Important" at bounding box center [368, 517] width 126 height 26
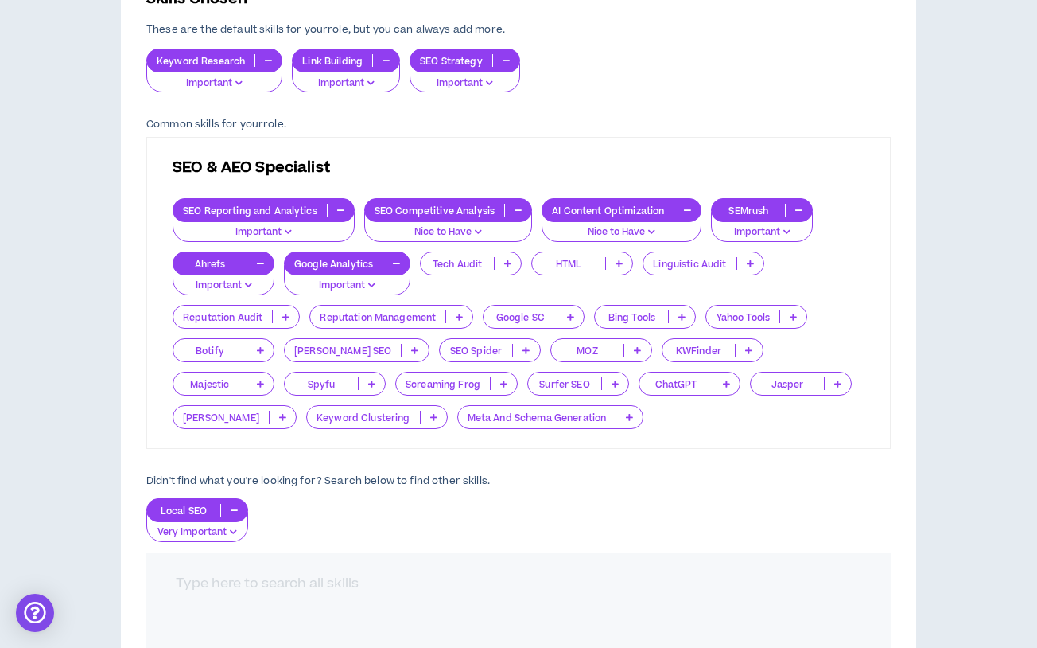
scroll to position [477, 0]
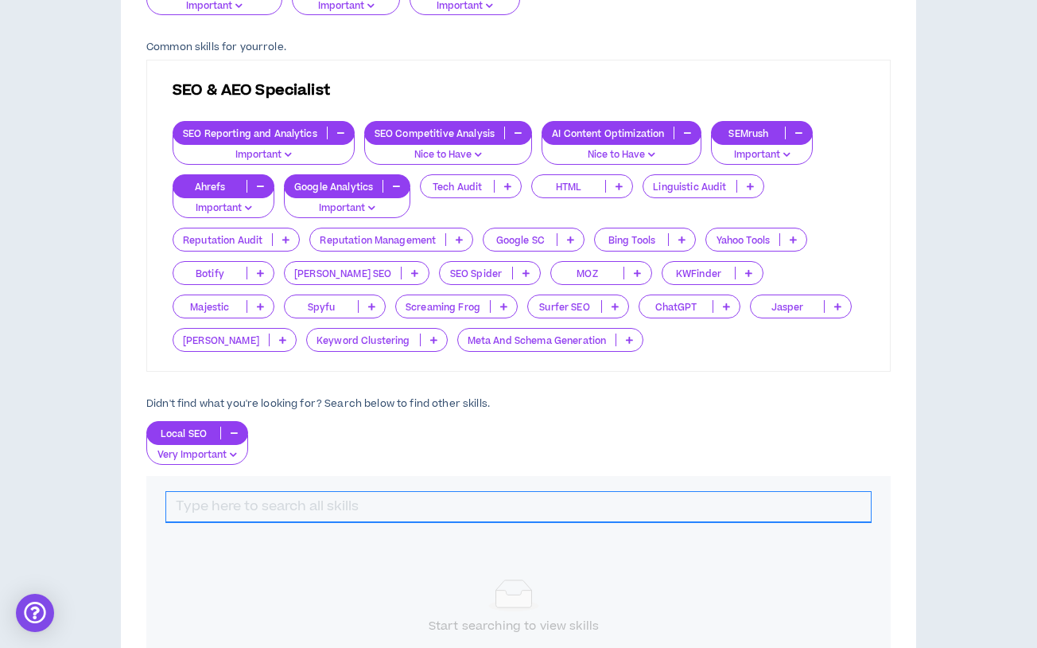
click at [293, 517] on input "text" at bounding box center [518, 507] width 705 height 30
type input "technical seo"
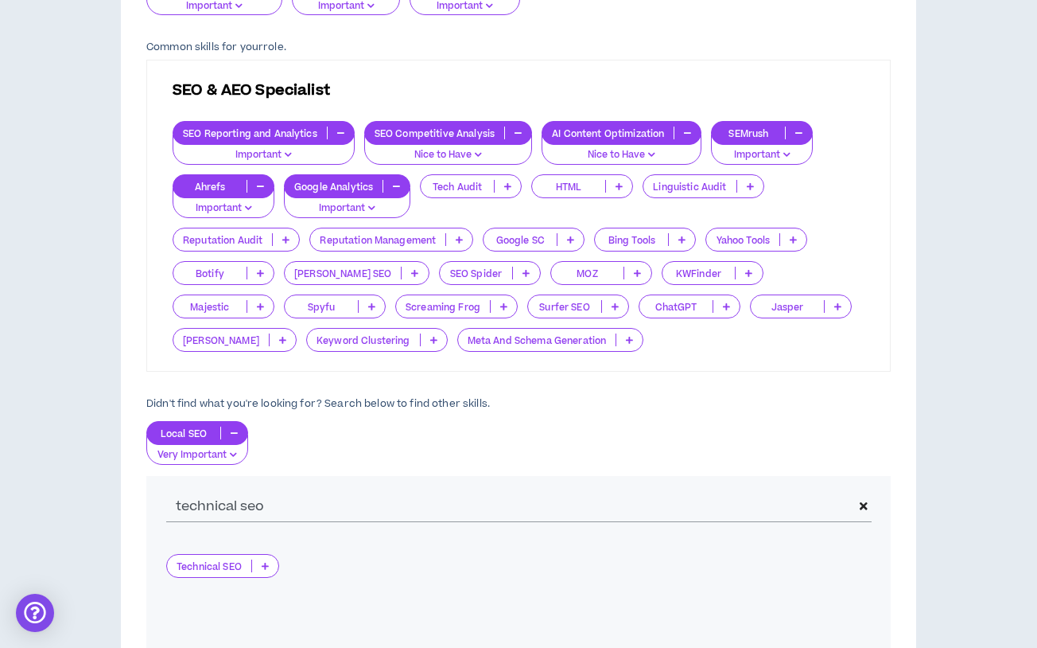
click at [272, 568] on p at bounding box center [265, 565] width 26 height 13
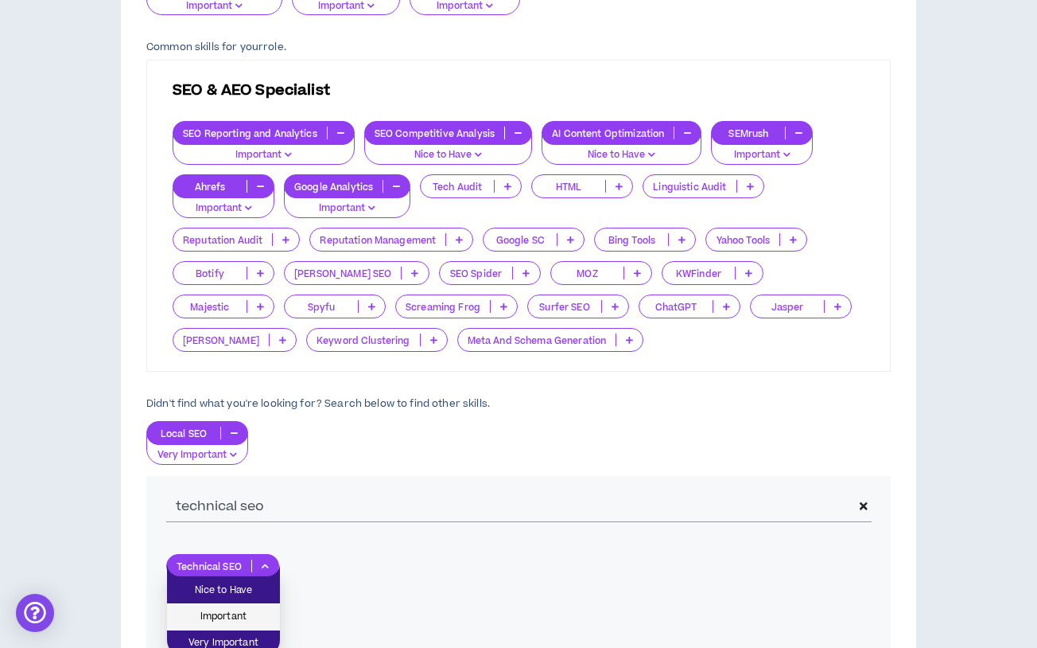
click at [258, 611] on span "Important" at bounding box center [224, 617] width 94 height 18
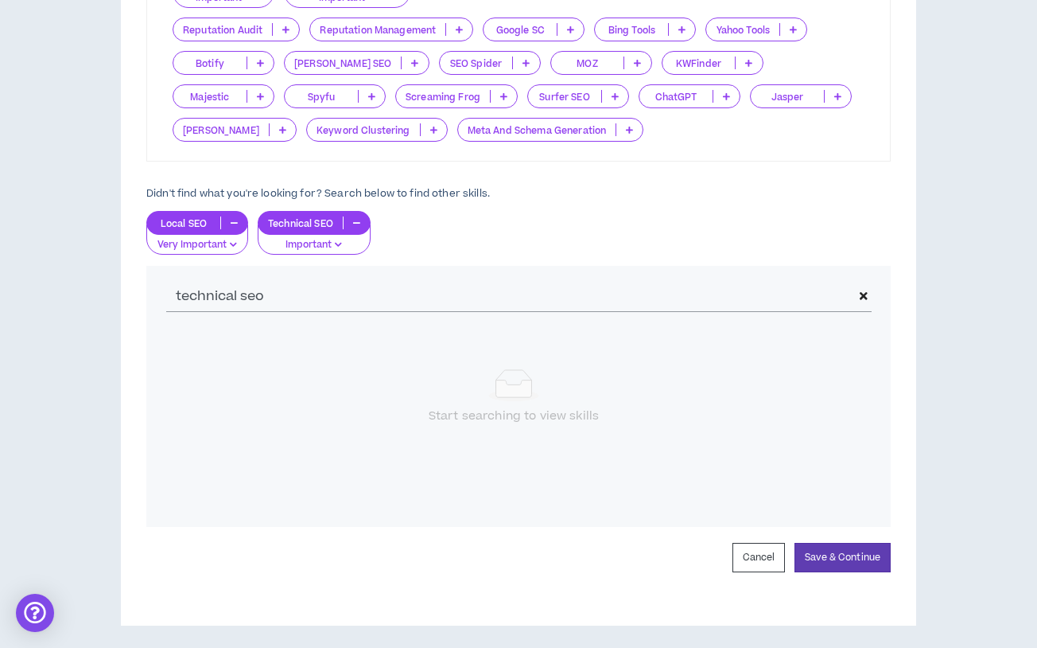
scroll to position [693, 0]
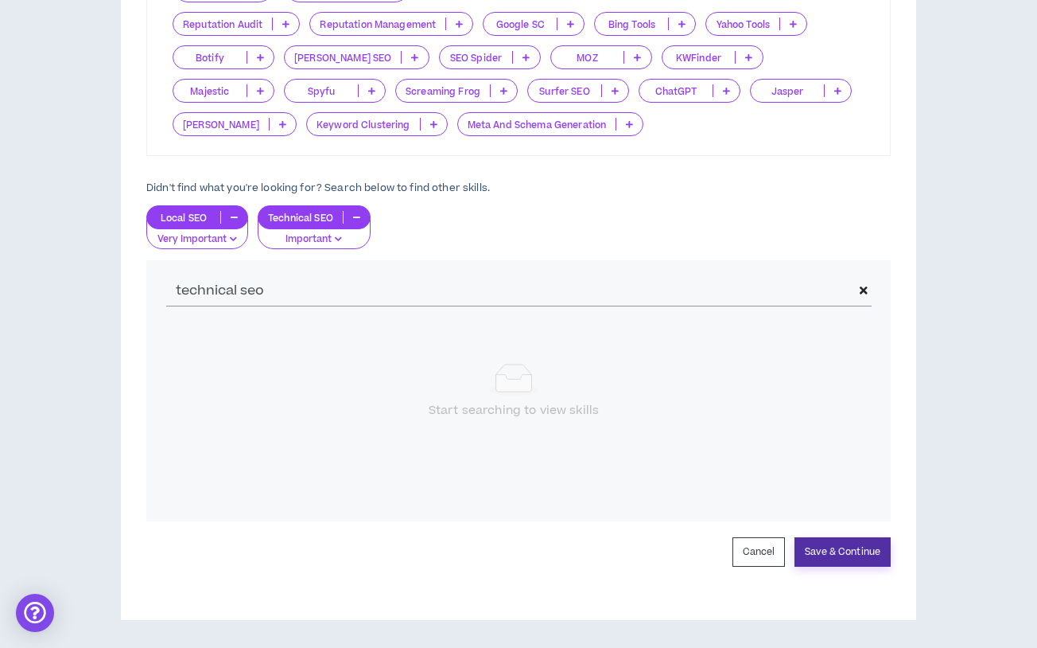
click at [812, 546] on button "Save & Continue" at bounding box center [843, 551] width 96 height 29
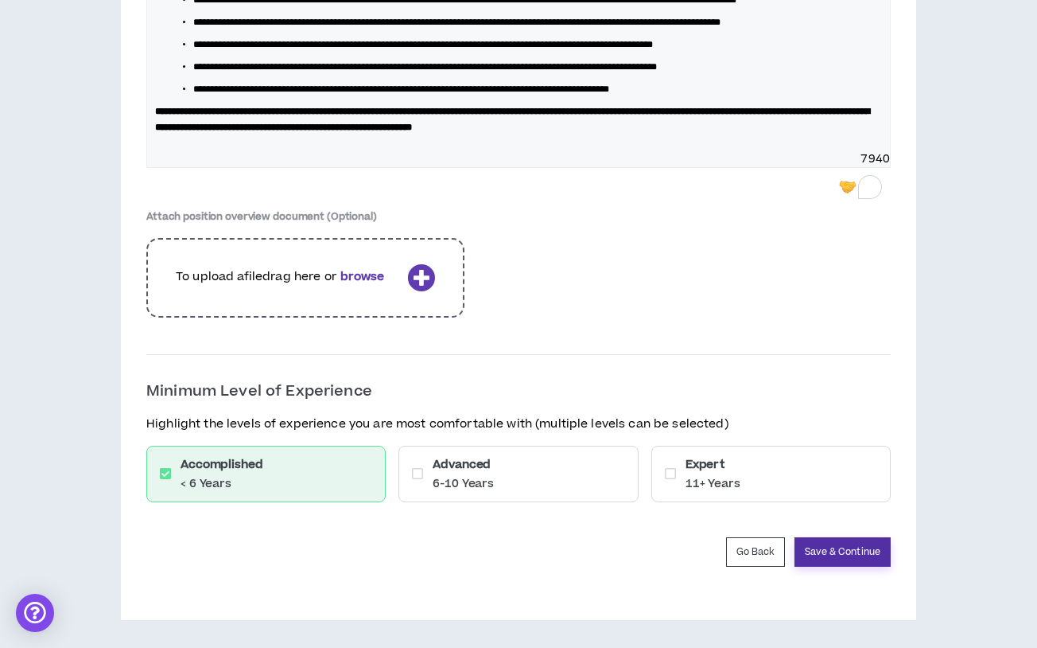
click at [842, 550] on button "Save & Continue" at bounding box center [843, 551] width 96 height 29
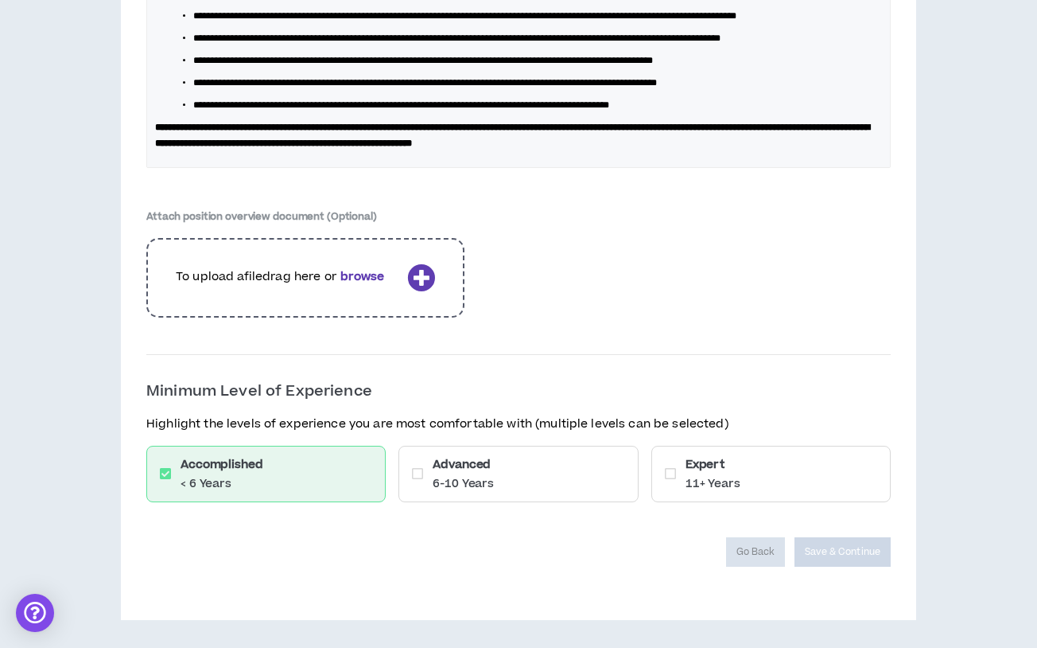
scroll to position [2541, 0]
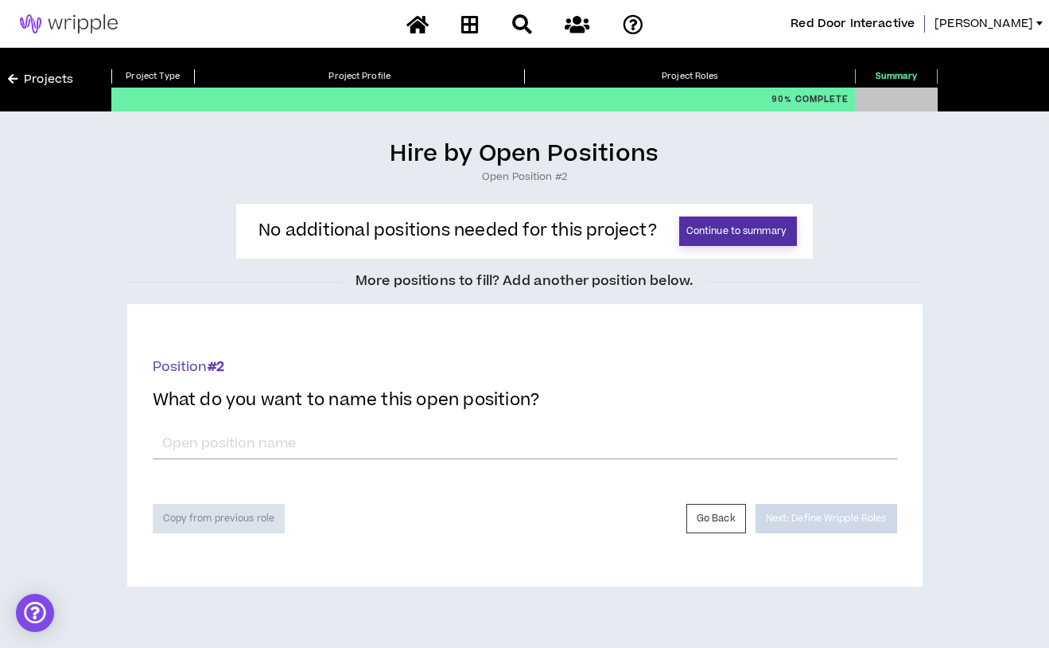
click at [721, 240] on button "Continue to summary" at bounding box center [738, 230] width 118 height 29
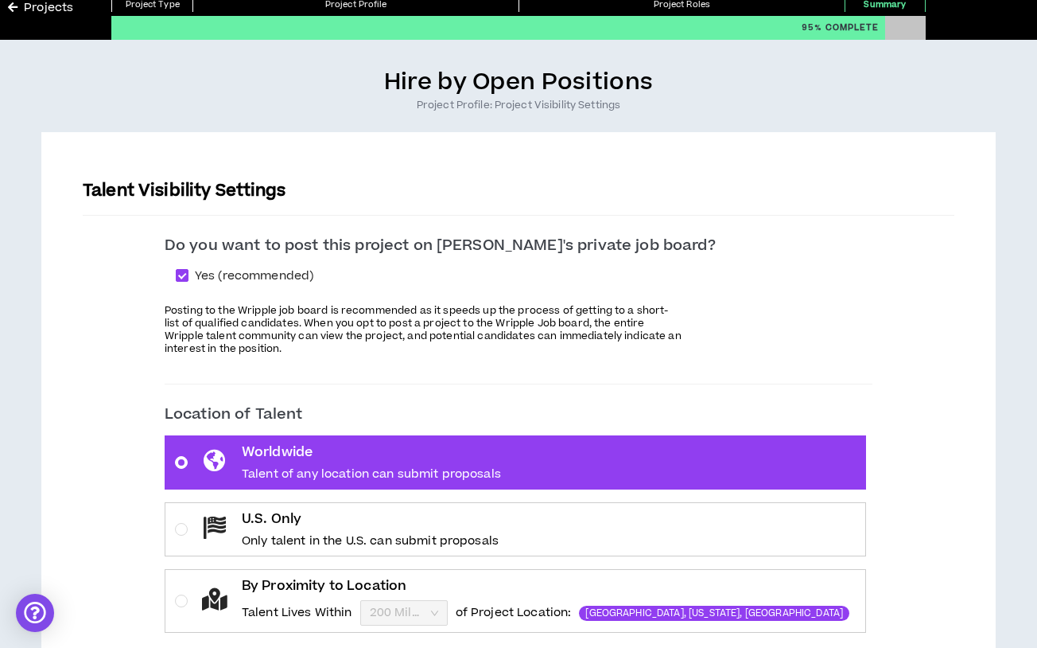
scroll to position [159, 0]
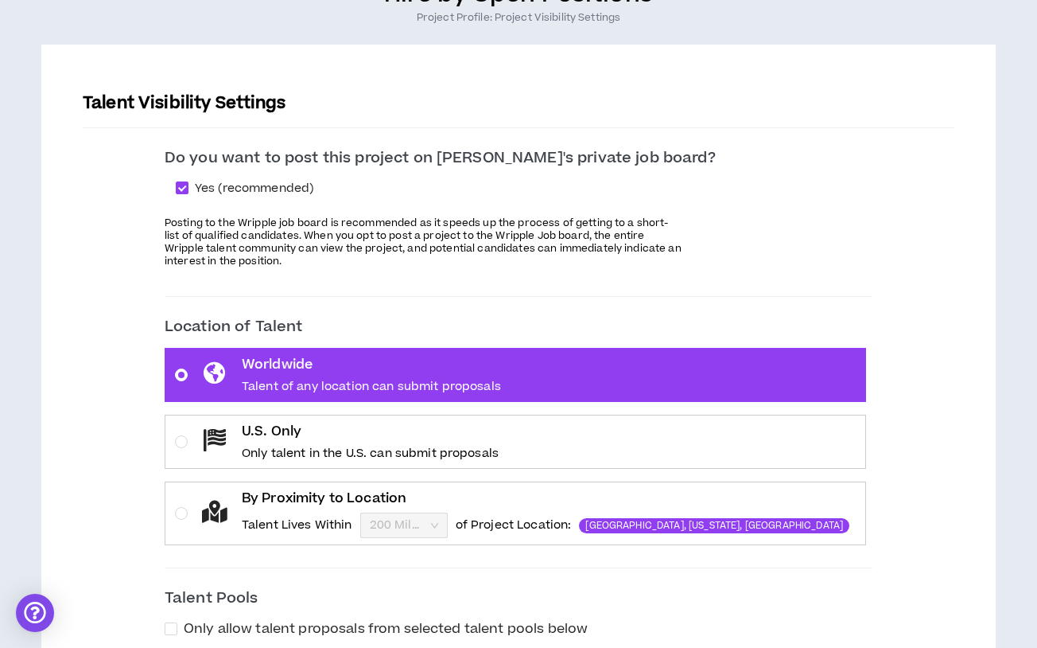
click at [454, 438] on p "U.S. Only" at bounding box center [370, 431] width 257 height 19
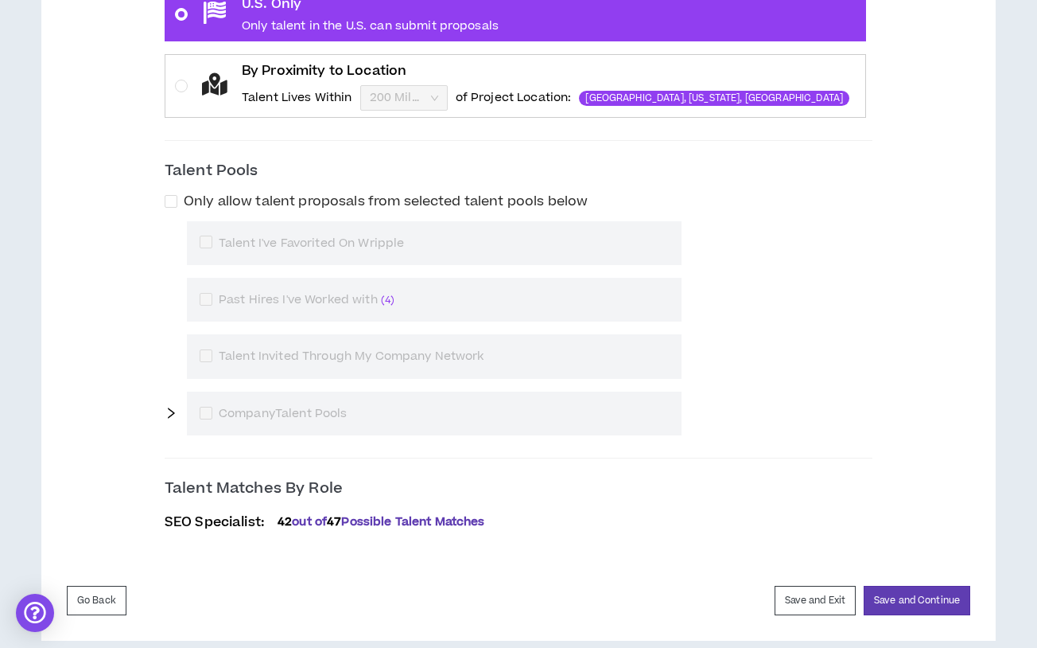
scroll to position [607, 0]
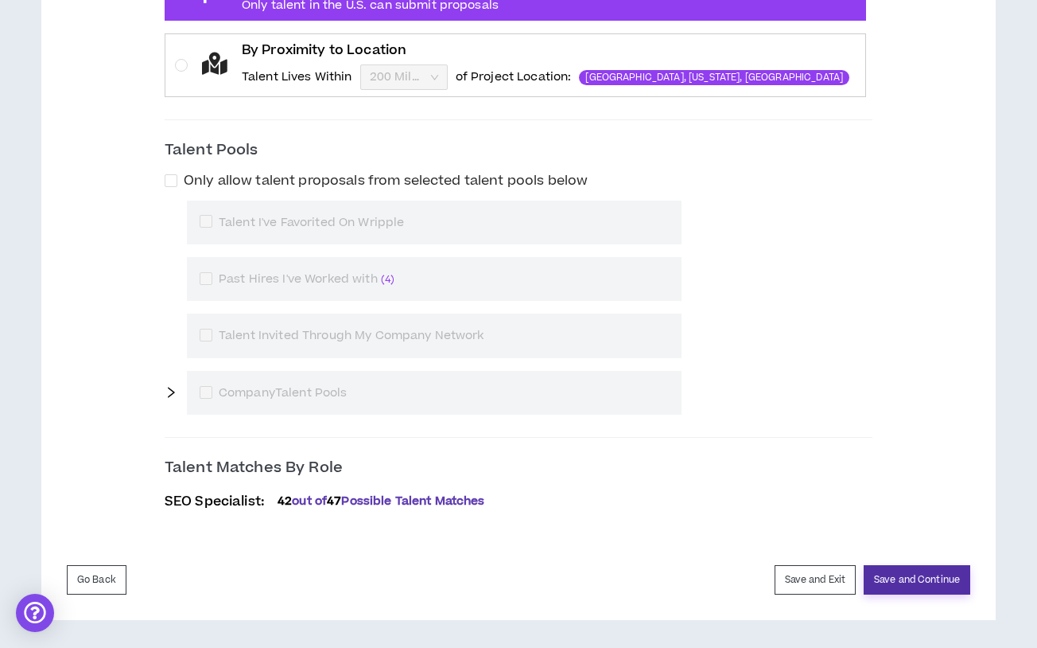
click at [897, 570] on button "Save and Continue" at bounding box center [917, 579] width 107 height 29
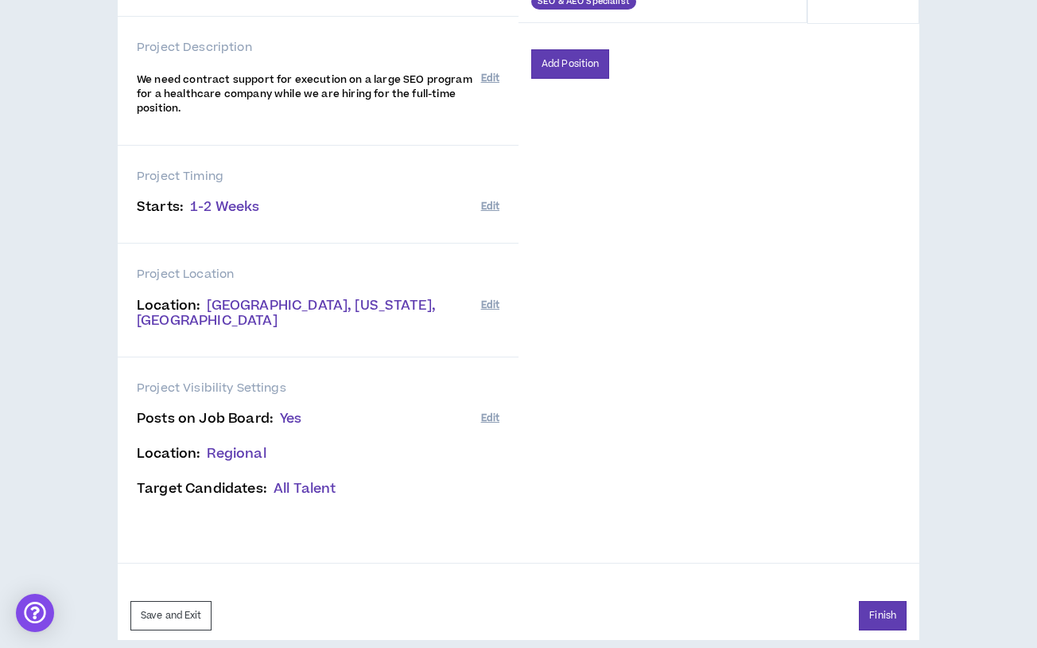
scroll to position [274, 0]
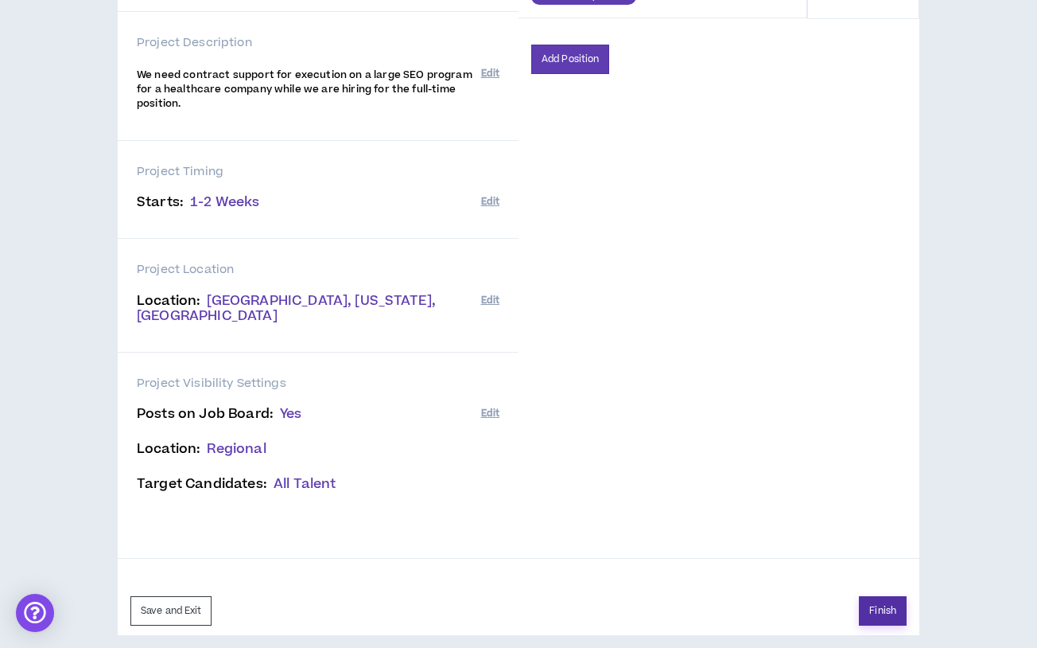
click at [892, 596] on button "Finish" at bounding box center [883, 610] width 48 height 29
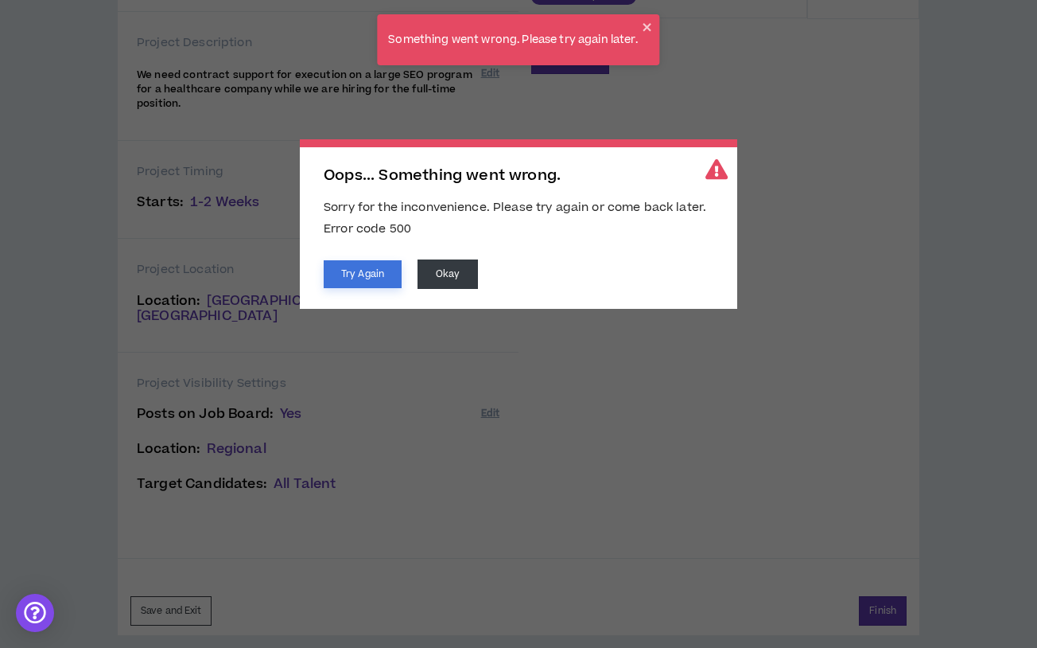
click at [340, 272] on button "Try Again" at bounding box center [363, 274] width 78 height 28
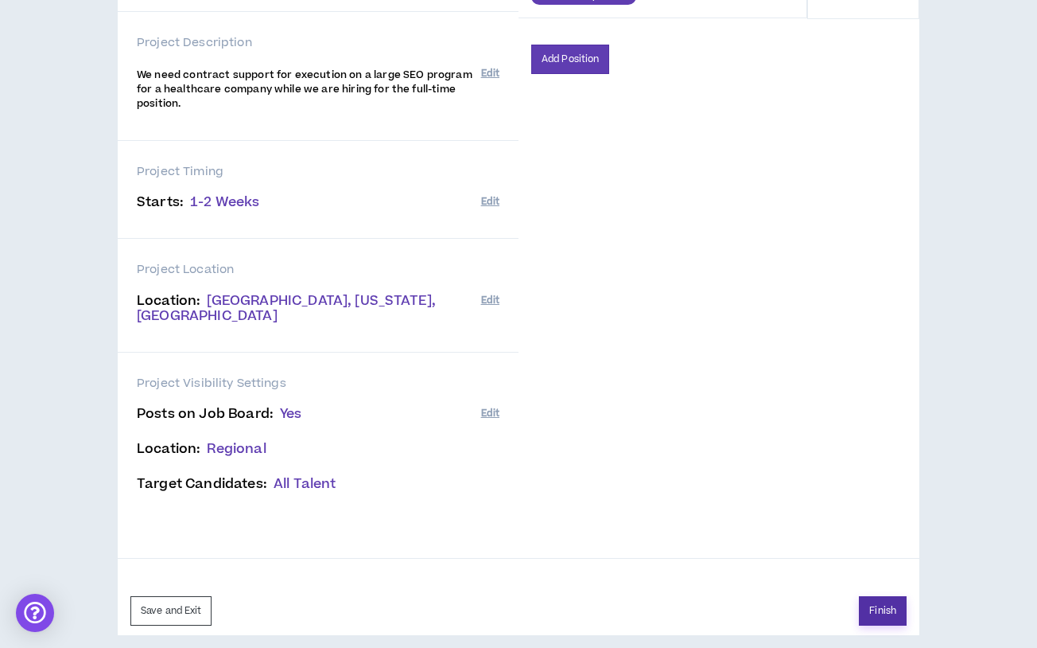
click at [883, 601] on button "Finish" at bounding box center [883, 610] width 48 height 29
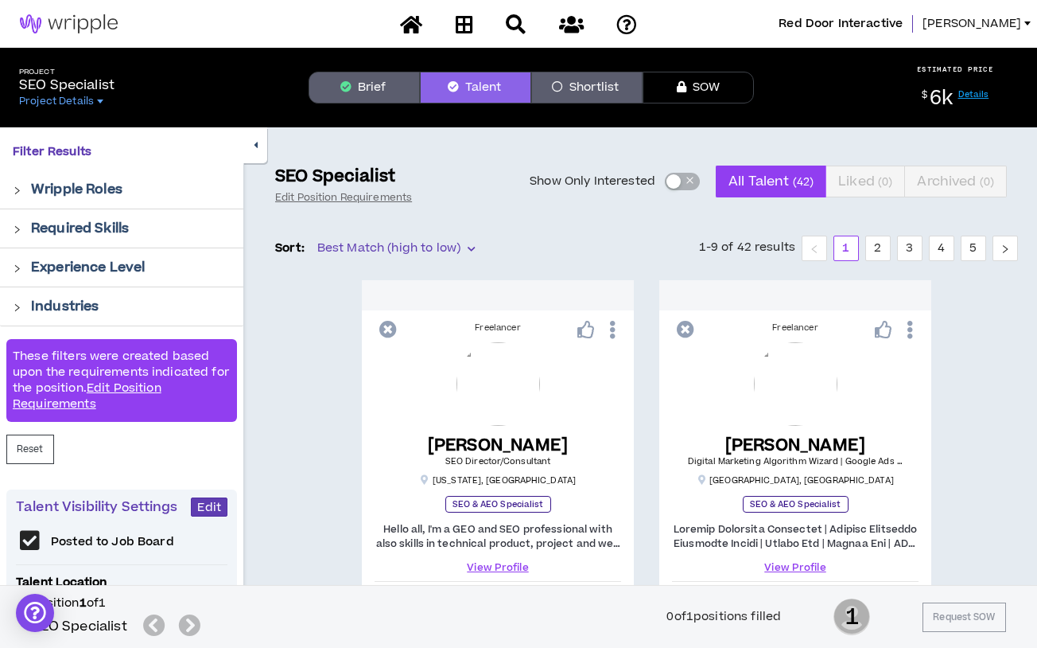
click at [1004, 27] on span "[PERSON_NAME]" at bounding box center [972, 24] width 99 height 18
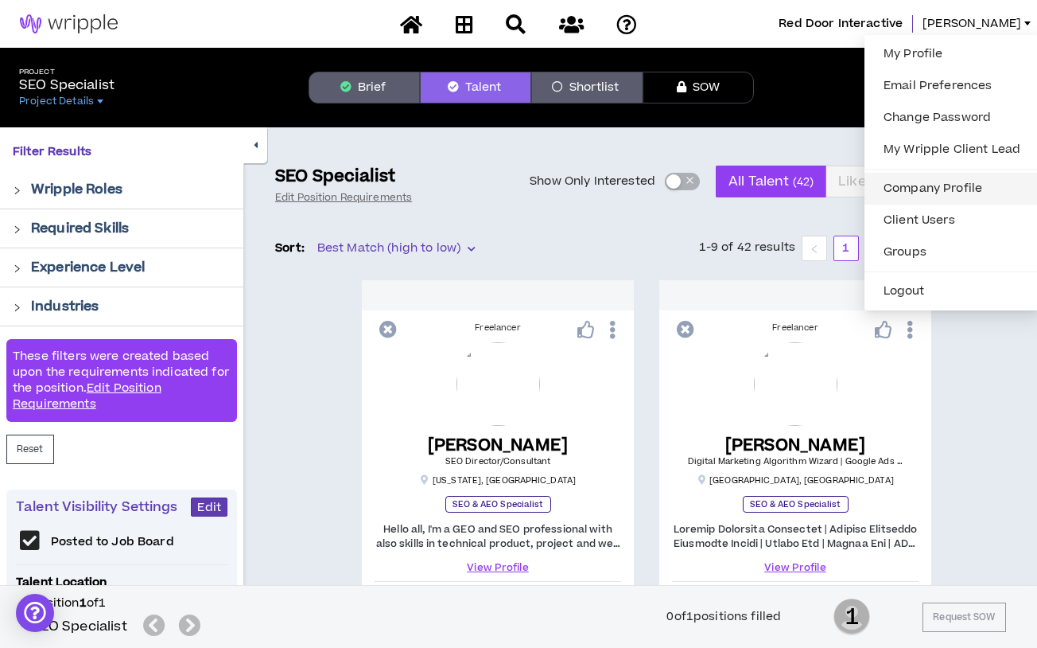
click at [950, 190] on link "Company Profile" at bounding box center [952, 189] width 156 height 24
select select "*"
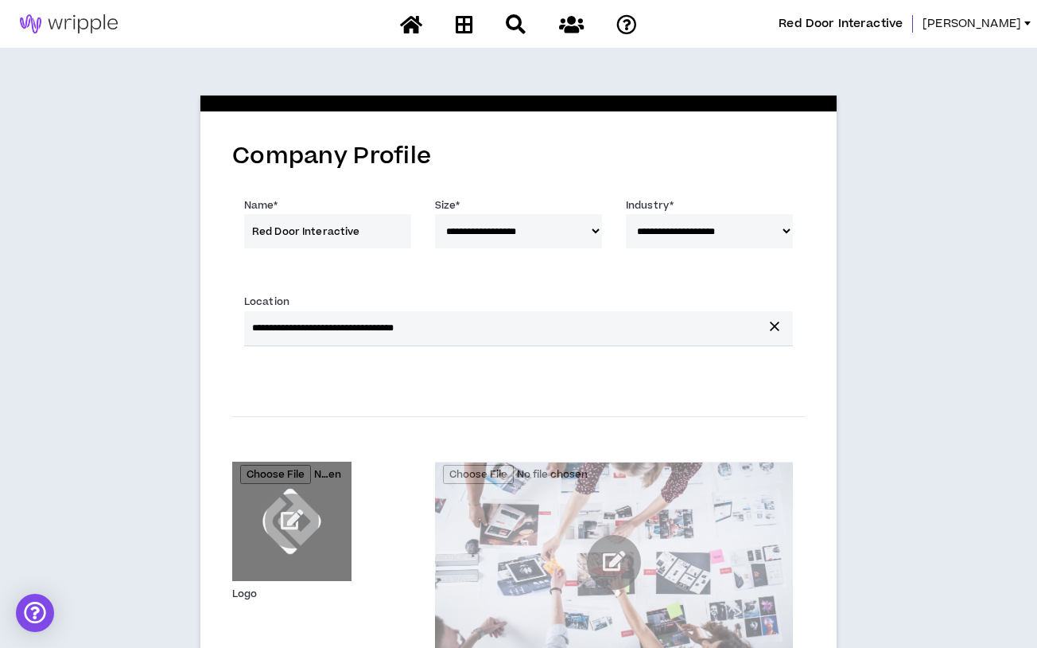
click at [999, 26] on span "[PERSON_NAME]" at bounding box center [972, 24] width 99 height 18
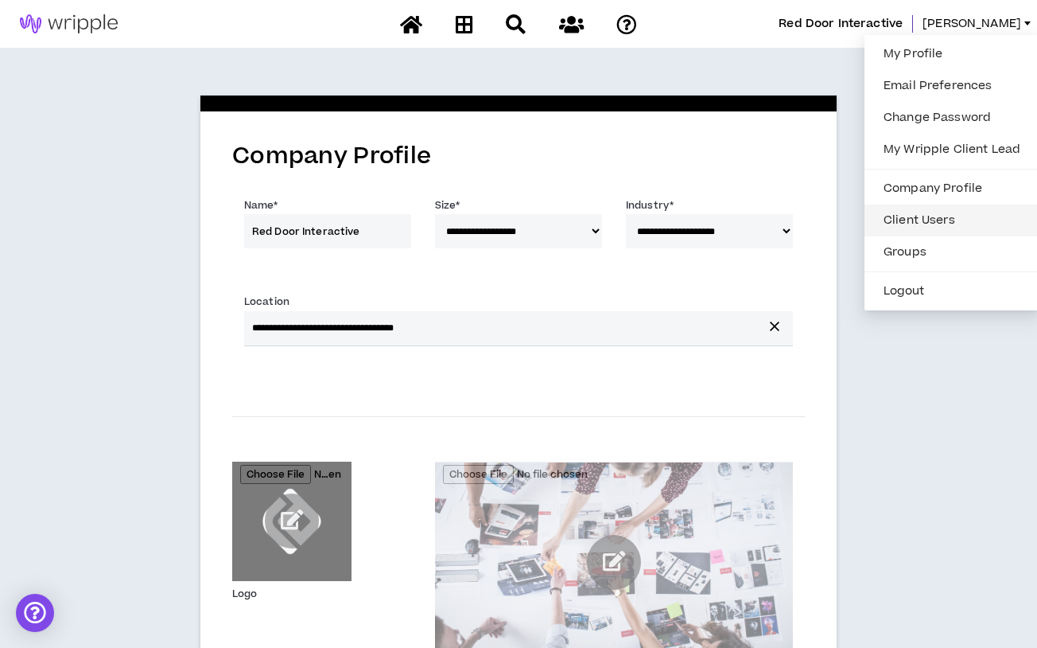
click at [945, 222] on link "Client Users" at bounding box center [952, 220] width 156 height 24
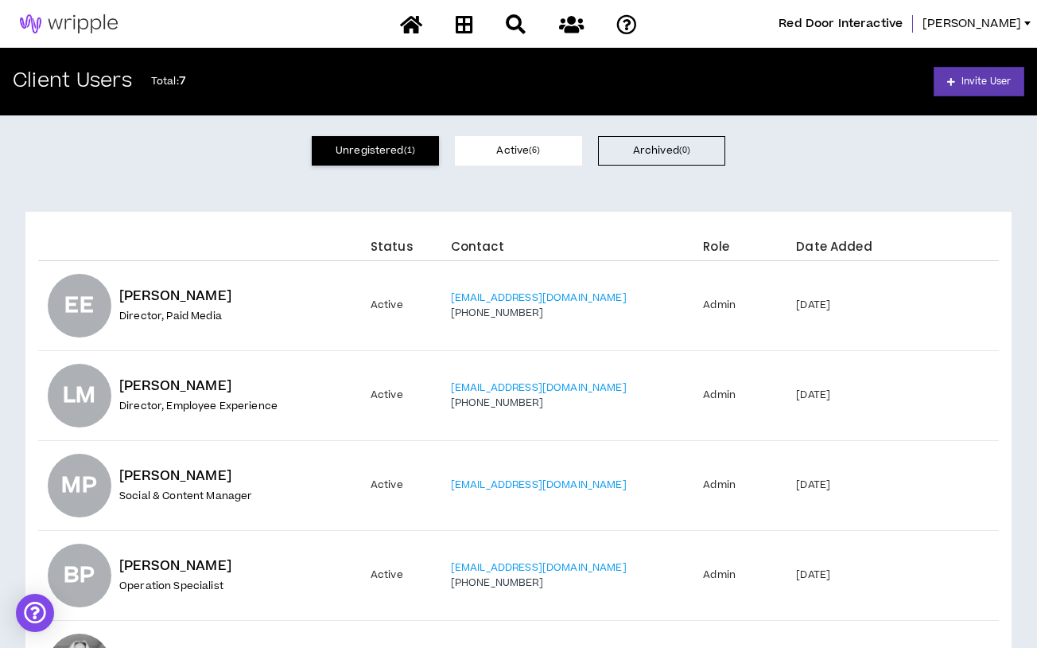
click at [356, 161] on button "Unregistered ( 1 )" at bounding box center [375, 150] width 127 height 29
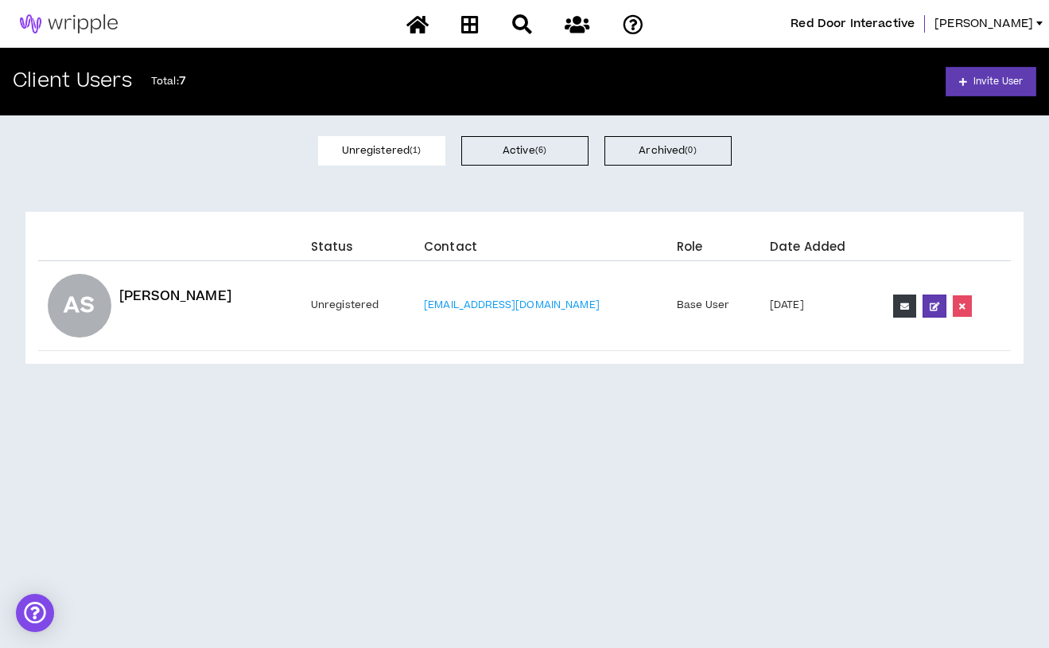
click at [667, 308] on td "Base User" at bounding box center [713, 306] width 93 height 90
click at [893, 305] on button at bounding box center [904, 305] width 23 height 23
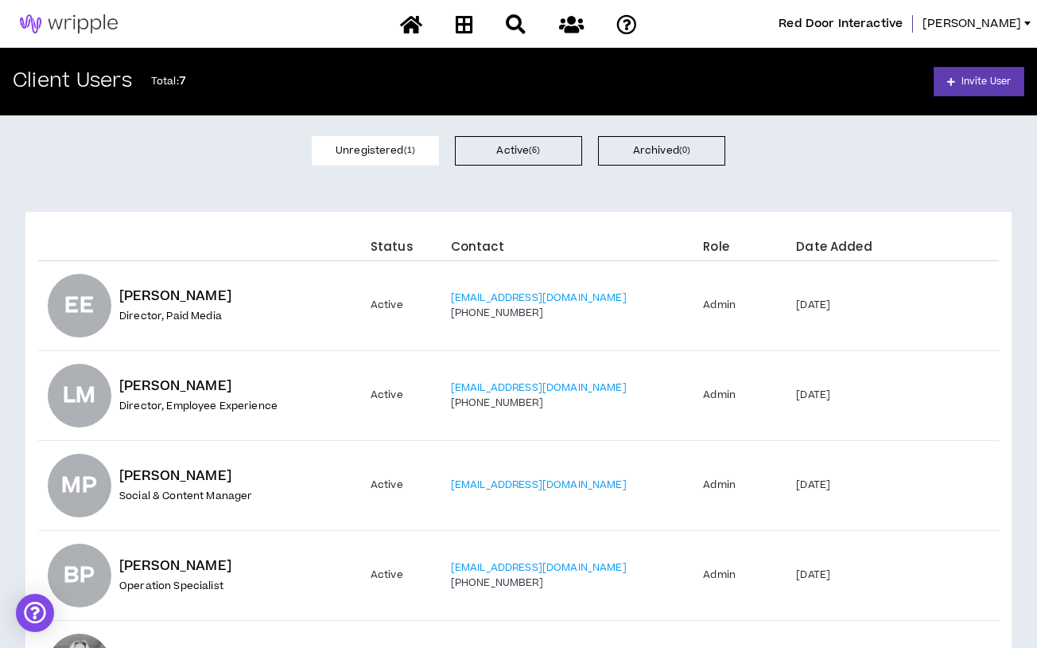
select select "*"
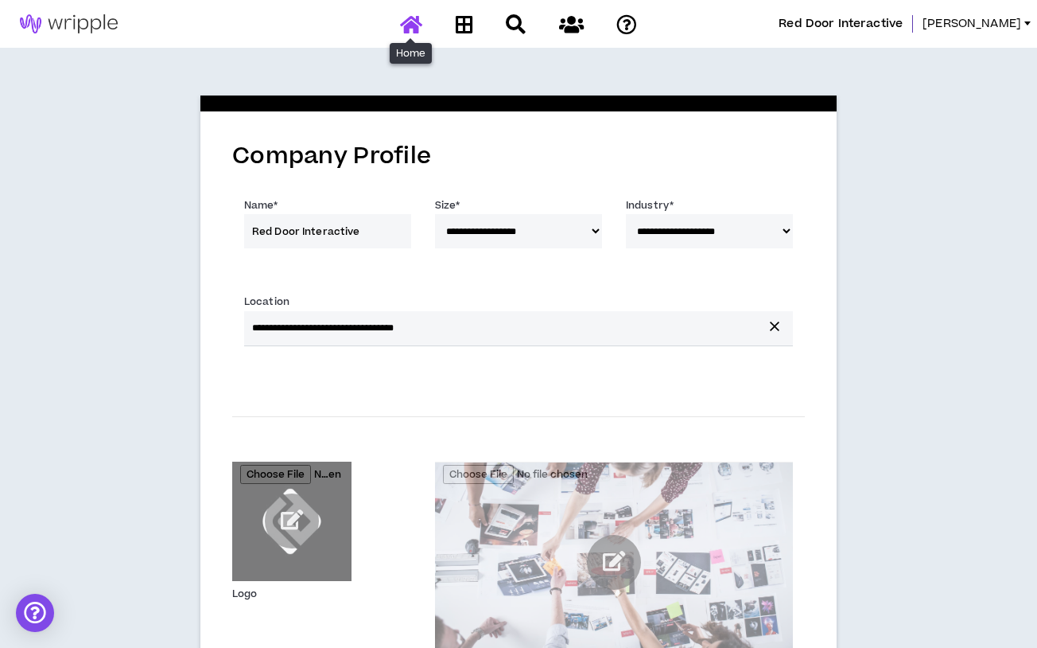
click at [404, 21] on icon at bounding box center [411, 24] width 22 height 20
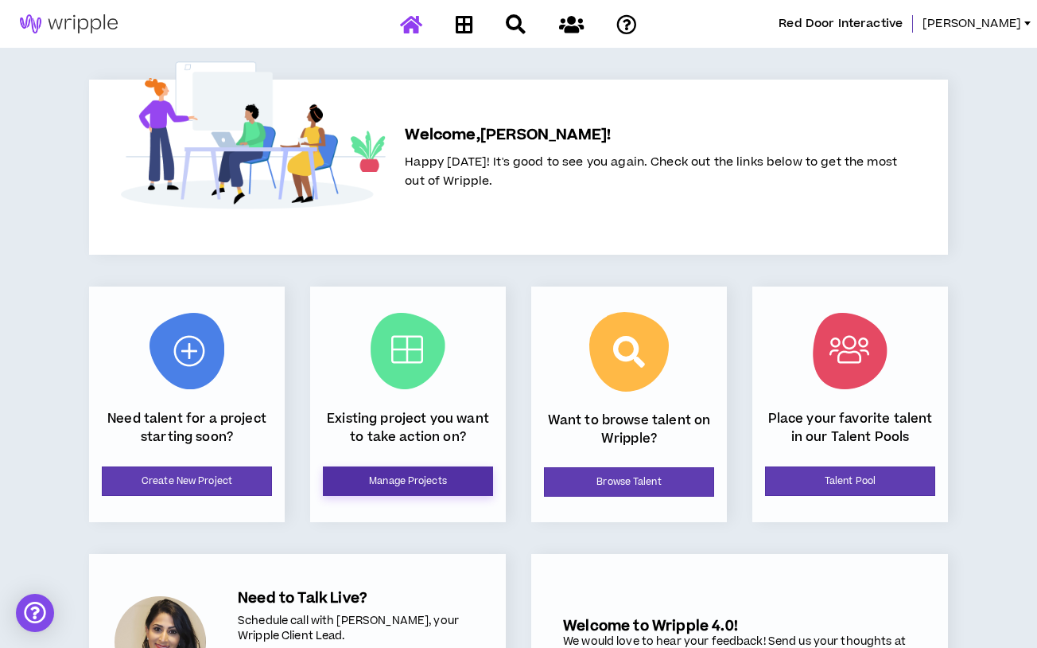
click at [425, 475] on link "Manage Projects" at bounding box center [408, 480] width 170 height 29
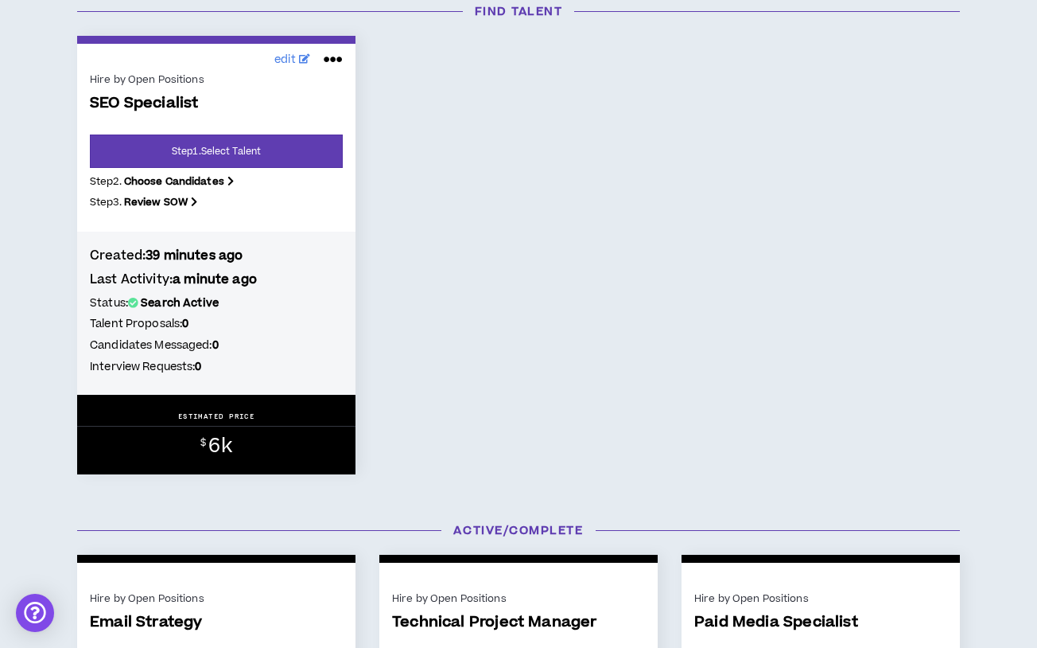
scroll to position [239, 0]
